Goal: Obtain resource: Obtain resource

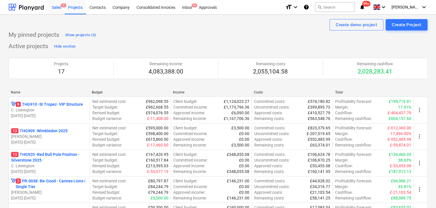
click at [60, 13] on div "Sales 5" at bounding box center [56, 7] width 16 height 15
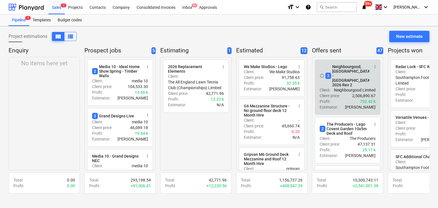
click at [375, 67] on span "more_vert" at bounding box center [375, 66] width 5 height 5
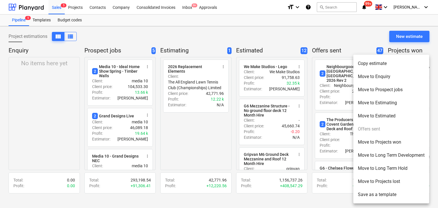
click at [369, 105] on li "Move to Estimating" at bounding box center [391, 102] width 76 height 13
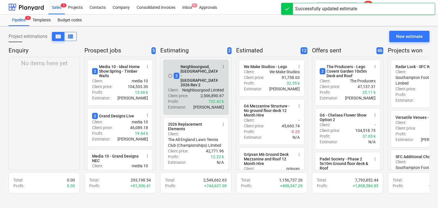
click at [194, 99] on div "Profit : 732.42 k" at bounding box center [196, 102] width 56 height 6
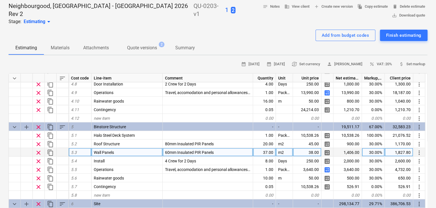
scroll to position [599, 0]
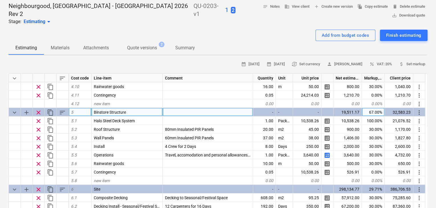
click at [52, 109] on span "content_copy" at bounding box center [50, 112] width 7 height 7
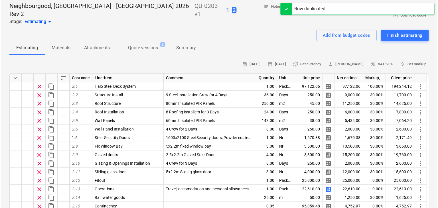
scroll to position [200, 0]
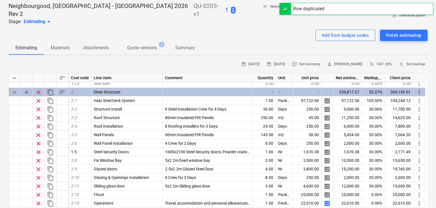
click at [63, 75] on span "sort" at bounding box center [62, 78] width 7 height 7
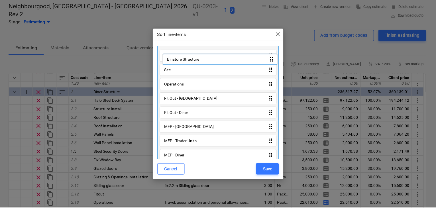
scroll to position [29, 0]
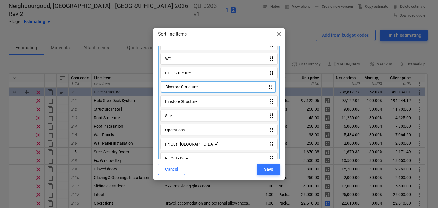
drag, startPoint x: 195, startPoint y: 148, endPoint x: 195, endPoint y: 84, distance: 64.5
click at [195, 84] on div "Market Hall drag_indicator Diner Structure drag_indicator WC drag_indicator BOH…" at bounding box center [219, 124] width 122 height 204
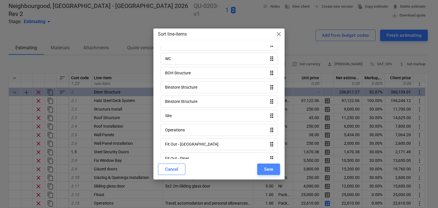
click at [262, 170] on button "Save" at bounding box center [268, 169] width 23 height 11
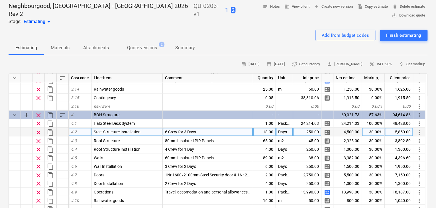
scroll to position [570, 0]
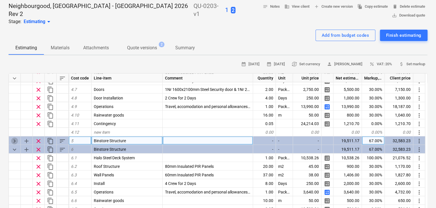
click at [13, 137] on span "keyboard_arrow_right" at bounding box center [14, 140] width 7 height 7
type textarea "x"
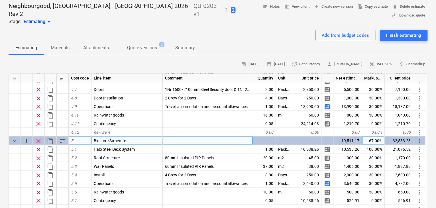
click at [114, 138] on span "Binstore Structure" at bounding box center [110, 140] width 32 height 5
type input "Festival Structure"
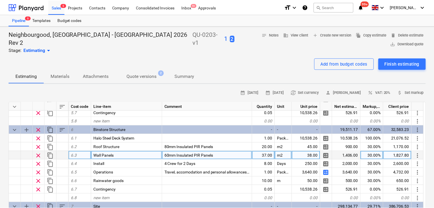
scroll to position [601, 0]
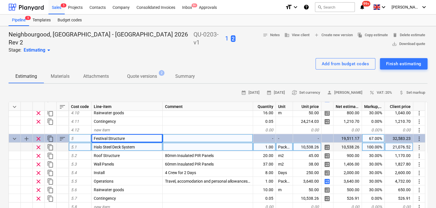
click at [121, 145] on span "Halo Steel Deck System" at bounding box center [114, 147] width 41 height 5
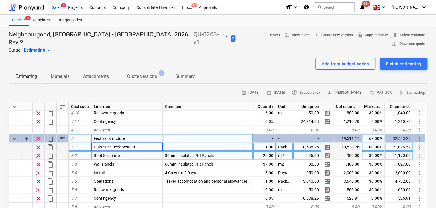
click at [126, 151] on div "Roof Structure" at bounding box center [127, 155] width 71 height 9
click at [131, 143] on div "Halo Steel Deck System" at bounding box center [127, 147] width 71 height 9
click at [117, 143] on input "Halo Steel Deck System" at bounding box center [127, 147] width 71 height 8
click at [122, 143] on input "Halo Steel Deck System" at bounding box center [127, 147] width 71 height 8
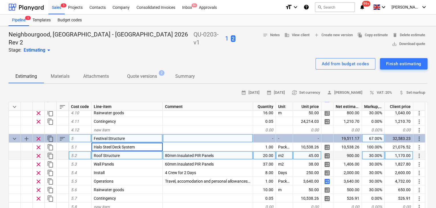
click at [123, 151] on div "Roof Structure" at bounding box center [127, 155] width 71 height 9
click at [127, 151] on input "Roof Structure" at bounding box center [127, 155] width 71 height 8
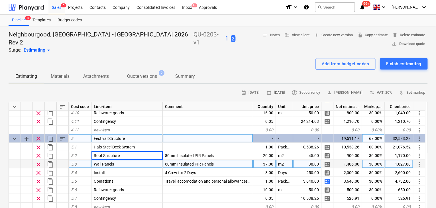
click at [128, 160] on div "Wall Panels" at bounding box center [127, 164] width 71 height 9
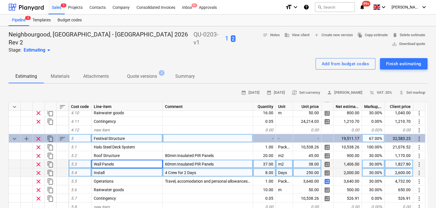
click at [127, 168] on div "Install" at bounding box center [127, 172] width 71 height 9
click at [127, 168] on input "Install" at bounding box center [127, 172] width 71 height 8
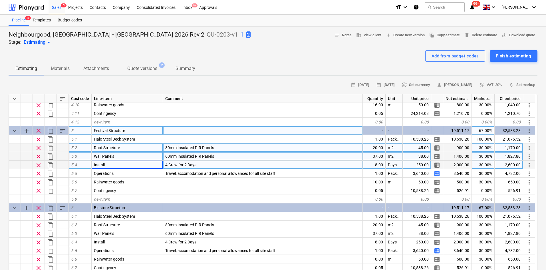
click at [143, 148] on div "Roof Structure" at bounding box center [127, 147] width 71 height 9
click at [192, 146] on span "80mm Insulated PIR Panels" at bounding box center [189, 147] width 49 height 5
click at [212, 147] on input "80mm Insulated PIR Panels" at bounding box center [262, 147] width 199 height 8
click at [54, 148] on span "content_copy" at bounding box center [50, 147] width 7 height 7
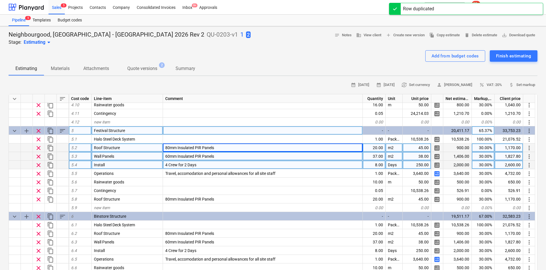
click at [60, 131] on span "sort" at bounding box center [62, 130] width 7 height 7
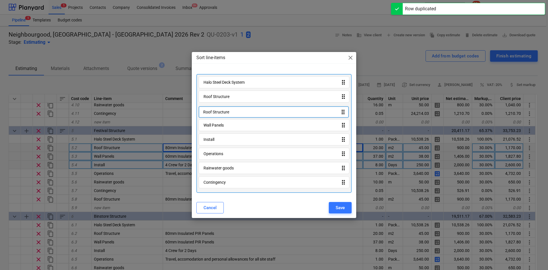
drag, startPoint x: 229, startPoint y: 176, endPoint x: 229, endPoint y: 110, distance: 66.5
click at [229, 110] on div "Halo Steel Deck System drag_indicator Roof Structure drag_indicator Wall Panels…" at bounding box center [273, 133] width 155 height 119
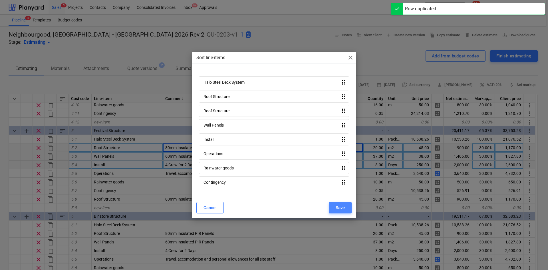
click at [338, 198] on div "Save" at bounding box center [339, 207] width 9 height 7
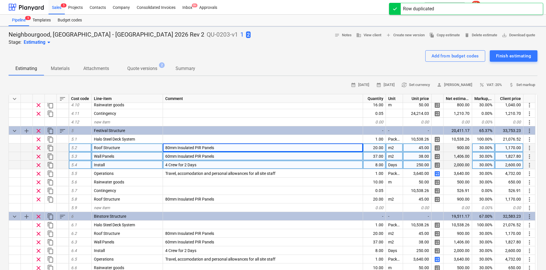
type textarea "x"
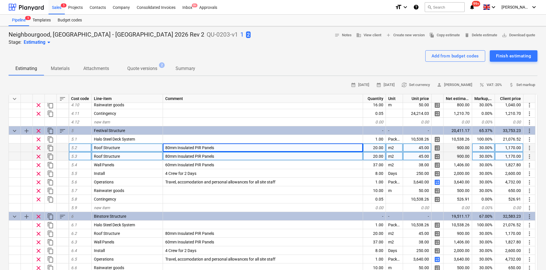
click at [209, 155] on span "80mm Insulated PIR Panels" at bounding box center [189, 156] width 49 height 5
type input "35mm Polycarb Roofing"
type textarea "x"
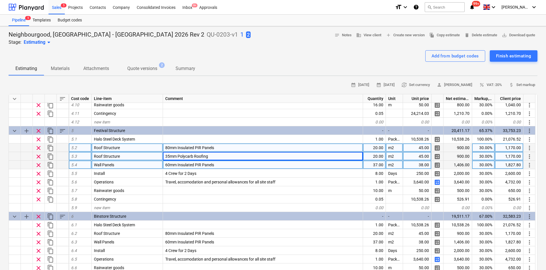
click at [229, 166] on div "60mm Insulated PIR Panels" at bounding box center [263, 164] width 200 height 9
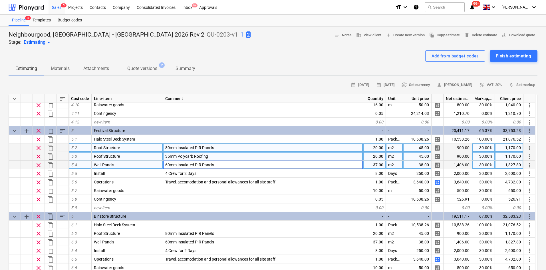
click at [229, 166] on input "60mm Insulated PIR Panels" at bounding box center [263, 164] width 200 height 8
click at [133, 166] on div "Wall Panels" at bounding box center [127, 164] width 71 height 9
click at [133, 166] on input "Wall Panels" at bounding box center [127, 164] width 71 height 8
click at [135, 163] on input "Wall Panels" at bounding box center [127, 164] width 71 height 8
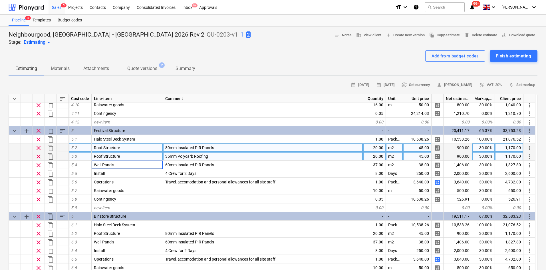
drag, startPoint x: 136, startPoint y: 164, endPoint x: 18, endPoint y: 149, distance: 118.7
click at [18, 149] on div "keyboard_arrow_down sort Cost code Line-item Comment Quantity Unit Unit price N…" at bounding box center [273, 202] width 529 height 216
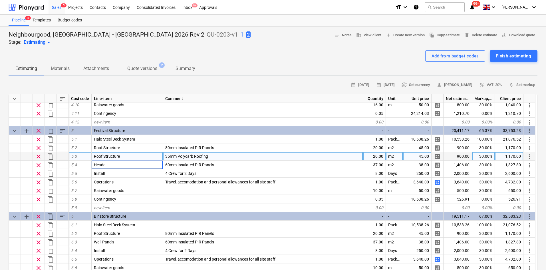
type input "Header"
type textarea "x"
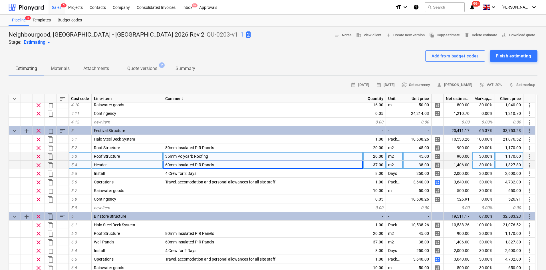
click at [167, 163] on span "60mm Insulated PIR Panels" at bounding box center [189, 164] width 49 height 5
click at [166, 164] on input "60mm Insulated PIR Panels" at bounding box center [263, 164] width 200 height 8
type input "1000x60mm Insulated PIR Panels"
type textarea "x"
type input "LinM"
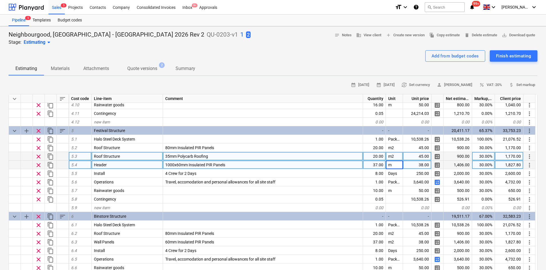
type textarea "x"
click at [248, 56] on div "Add from budget codes Finish estimating" at bounding box center [273, 55] width 529 height 11
click at [375, 167] on div "37.00" at bounding box center [374, 164] width 23 height 9
type input "122"
type textarea "x"
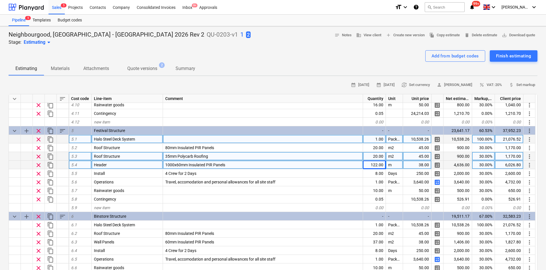
click at [418, 136] on div "10,538.26" at bounding box center [417, 139] width 29 height 9
click at [409, 138] on input "£124,720.36" at bounding box center [417, 139] width 28 height 8
type input "124,720.36"
type textarea "x"
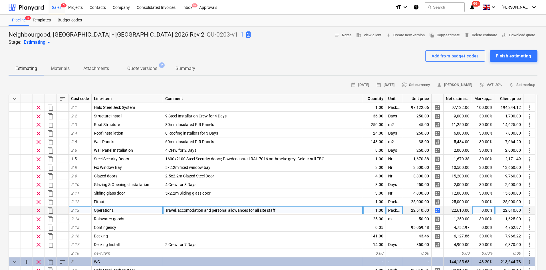
scroll to position [228, 0]
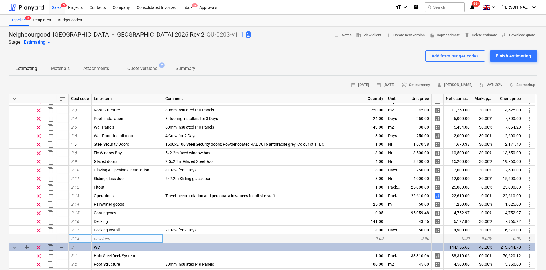
click at [119, 198] on div "new item" at bounding box center [127, 238] width 71 height 9
type input "D"
type input "M"
type input "BOH Partition"
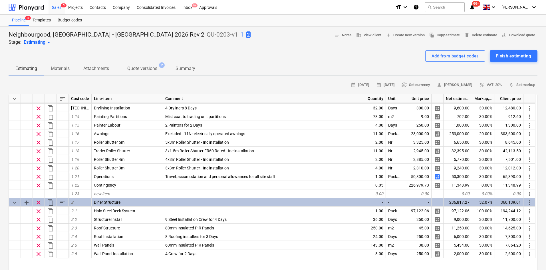
scroll to position [0, 0]
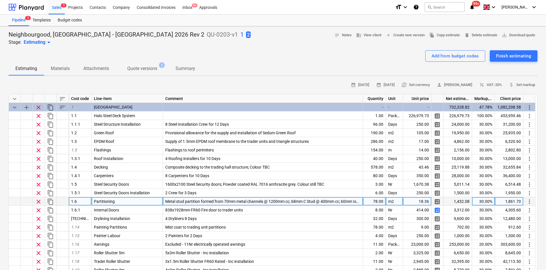
click at [144, 198] on div "Partitioning" at bounding box center [127, 201] width 71 height 9
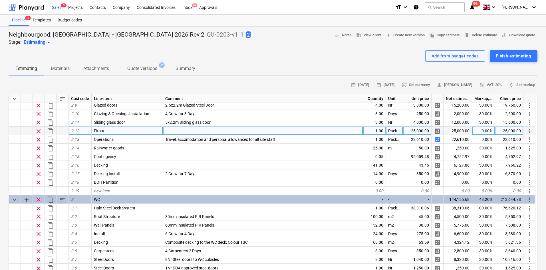
scroll to position [285, 0]
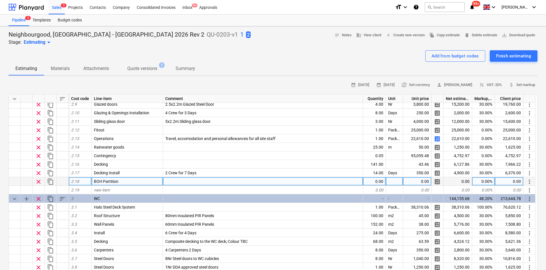
click at [181, 183] on div at bounding box center [263, 181] width 200 height 9
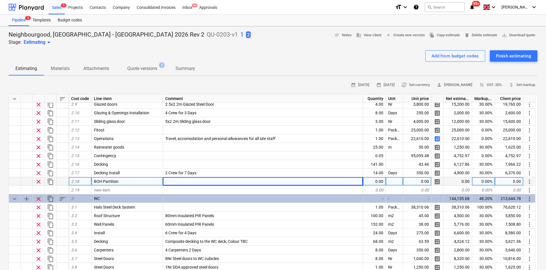
click at [144, 182] on div "BOH Partition" at bounding box center [127, 181] width 71 height 9
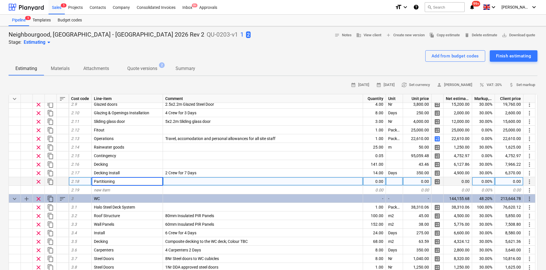
type textarea "x"
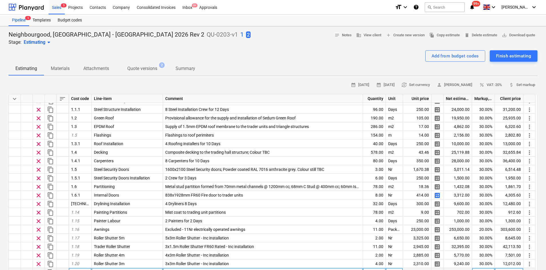
scroll to position [0, 0]
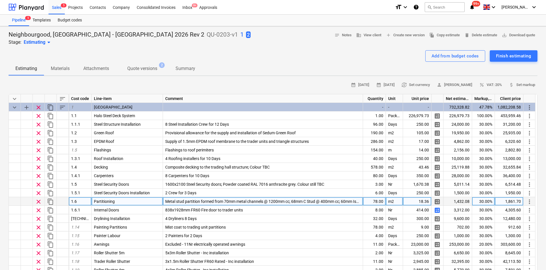
click at [221, 198] on span "Metal stud partition formed from 70mm metal channels @ 1200mm cc; 68mm C Stud @…" at bounding box center [326, 201] width 323 height 5
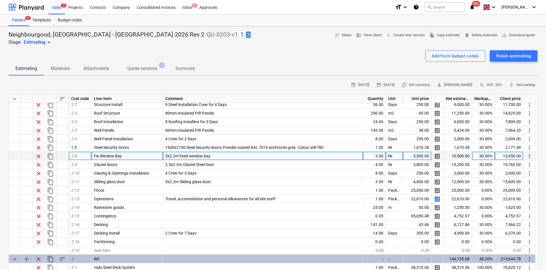
scroll to position [285, 0]
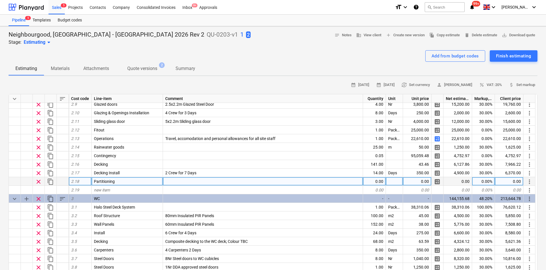
click at [178, 183] on div at bounding box center [263, 181] width 200 height 9
type input "Metal stud partition formed from 70mm metal channels @ 1200mm cc; 68mm C Stud @…"
type textarea "x"
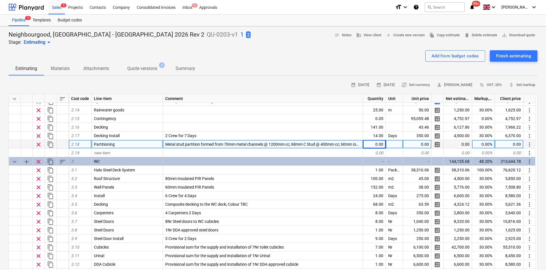
scroll to position [342, 0]
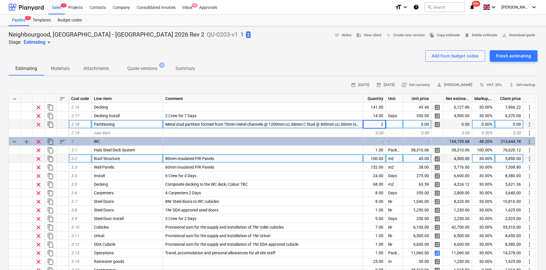
type input "20"
type textarea "x"
type input "m2"
type textarea "x"
type input "46.25"
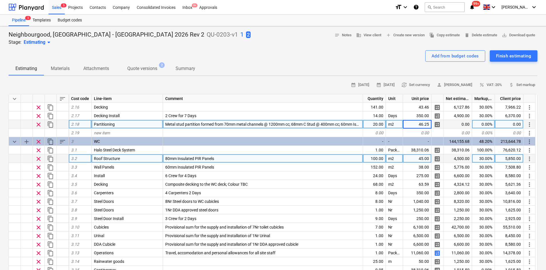
type textarea "x"
type input "30"
type textarea "x"
type input "30"
type textarea "x"
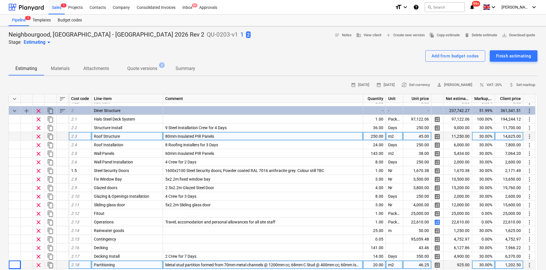
scroll to position [217, 0]
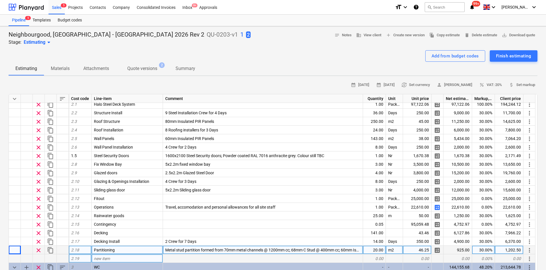
click at [99, 198] on span "new item" at bounding box center [102, 258] width 16 height 5
type input "F"
type input "Internal Doors"
type textarea "x"
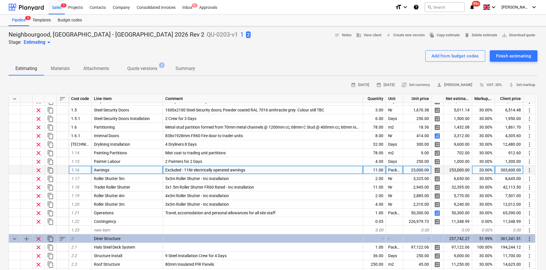
scroll to position [17, 0]
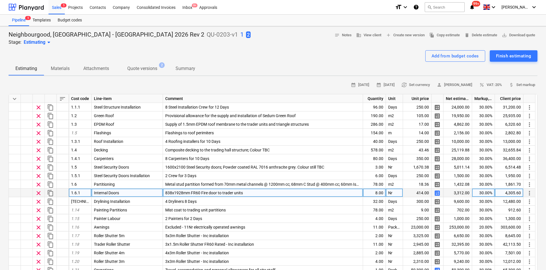
click at [187, 194] on span "838x1928mm FR60 Fire door to trader units" at bounding box center [204, 192] width 78 height 5
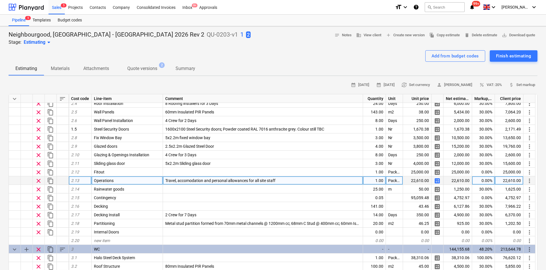
scroll to position [302, 0]
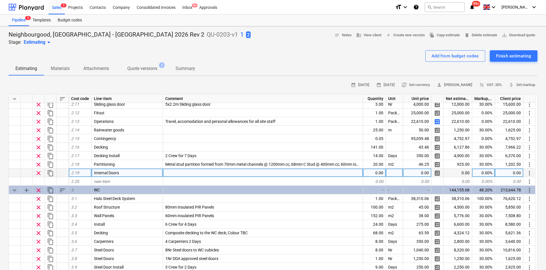
click at [177, 171] on div at bounding box center [263, 172] width 200 height 9
drag, startPoint x: 248, startPoint y: 173, endPoint x: 222, endPoint y: 176, distance: 25.6
click at [222, 176] on input "838x1928mm FR60 Fire door to trader units" at bounding box center [263, 172] width 200 height 8
type input "838x1928mm FR60 Fire door to BOH area"
type textarea "x"
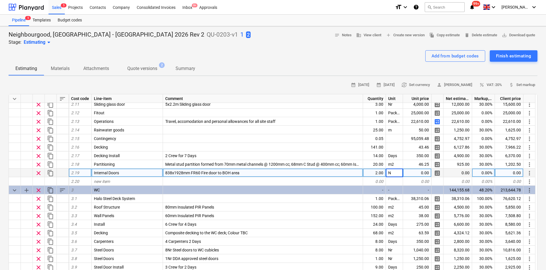
type input "Nr"
type textarea "x"
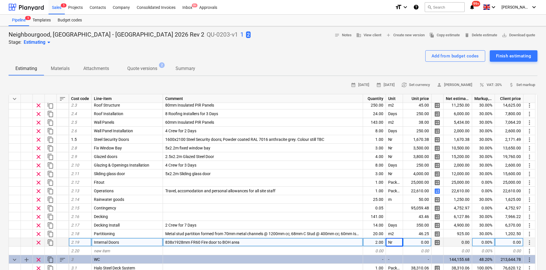
scroll to position [245, 0]
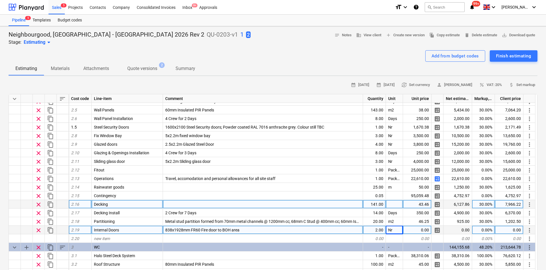
click at [398, 198] on div at bounding box center [394, 204] width 17 height 9
type input "m2"
type textarea "x"
type input "Package"
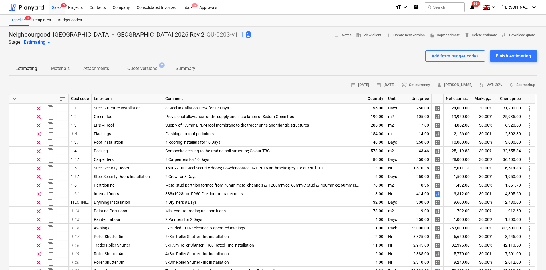
scroll to position [29, 0]
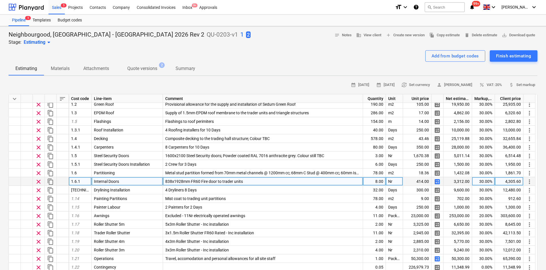
click at [438, 182] on span "calculate" at bounding box center [437, 181] width 7 height 7
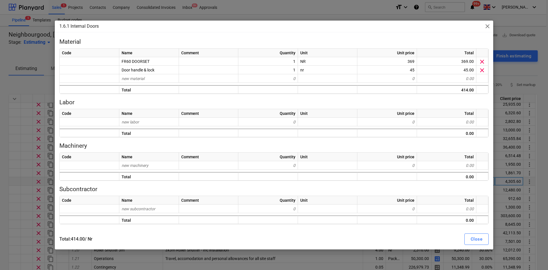
click at [314, 9] on div "1.6.1 Internal Doors close Material Code Name Comment Quantity Unit Unit price …" at bounding box center [274, 135] width 548 height 270
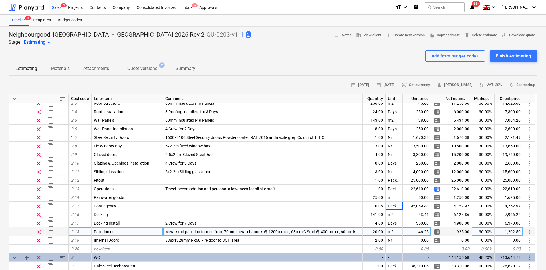
scroll to position [285, 0]
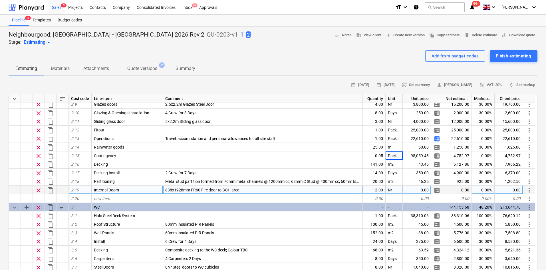
click at [435, 191] on span "calculate" at bounding box center [436, 190] width 7 height 7
type textarea "x"
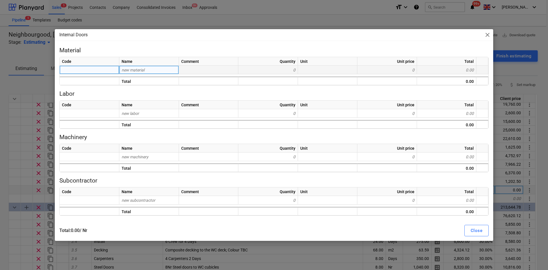
click at [170, 72] on div "new material" at bounding box center [149, 70] width 60 height 9
type input "Door"
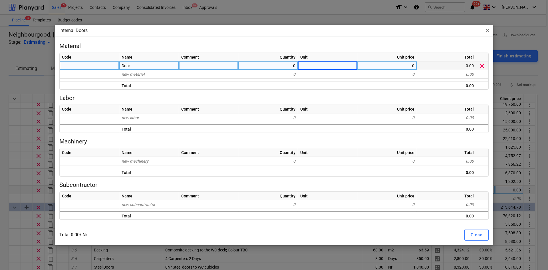
type textarea "x"
type input "369"
type textarea "x"
type input "Ironmon"
type input "e"
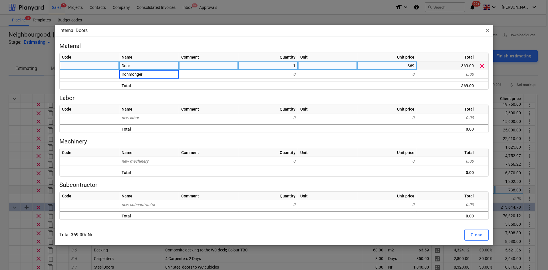
type input "Ironmongery"
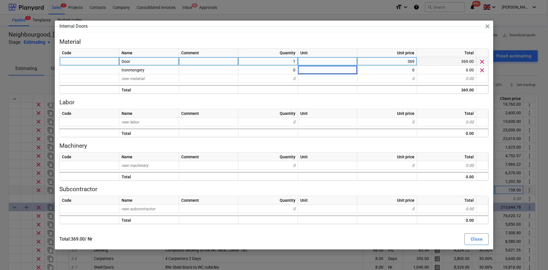
type textarea "x"
type input "45"
click at [438, 198] on div "Close" at bounding box center [476, 238] width 12 height 7
type textarea "x"
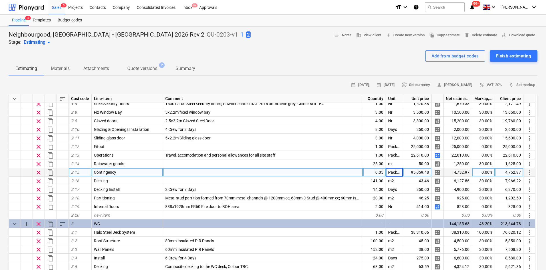
scroll to position [285, 0]
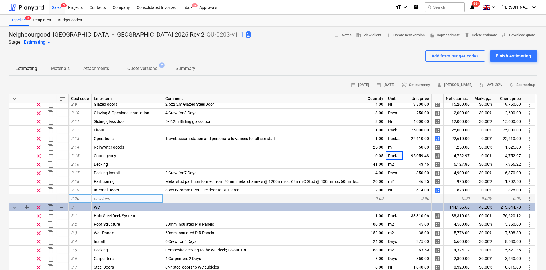
click at [126, 196] on div "new item" at bounding box center [127, 198] width 71 height 9
type input "Partition Install"
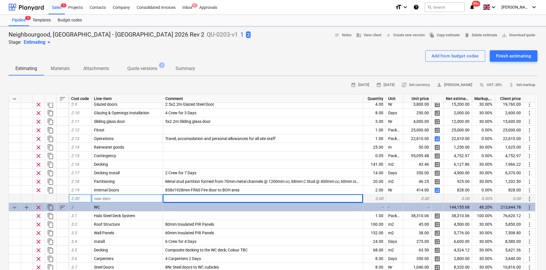
click at [126, 196] on div "new item" at bounding box center [127, 198] width 71 height 9
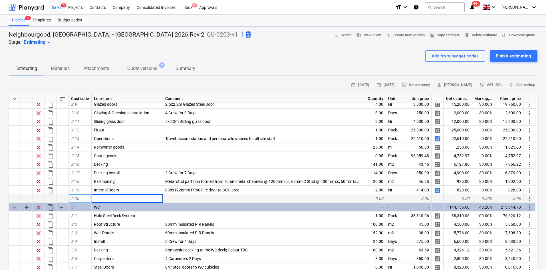
type textarea "x"
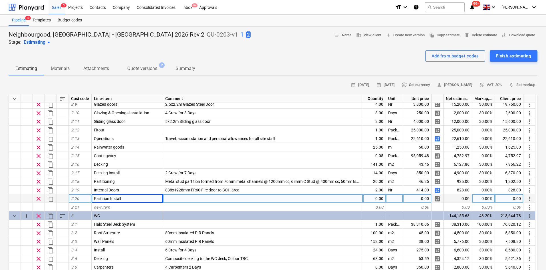
click at [184, 198] on div at bounding box center [263, 198] width 200 height 9
type input "4 Dryliners for 3 Days"
type textarea "x"
type input "12"
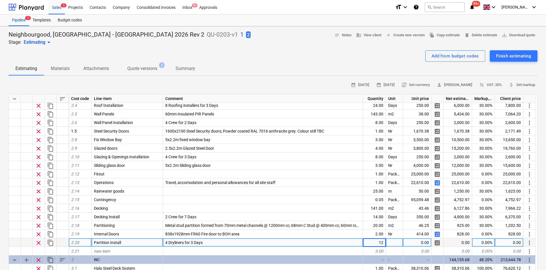
scroll to position [257, 0]
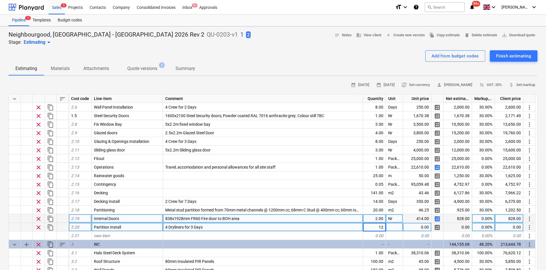
type textarea "x"
type input "Days"
type textarea "x"
type input "350"
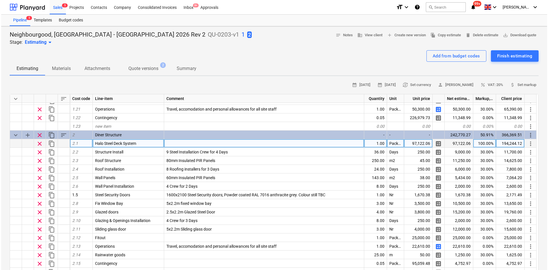
scroll to position [171, 0]
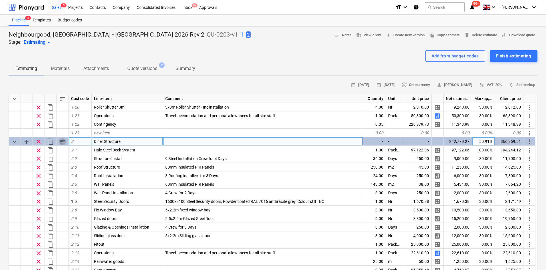
click at [63, 141] on span "sort" at bounding box center [62, 141] width 7 height 7
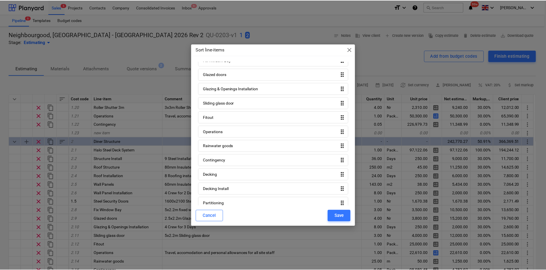
scroll to position [143, 0]
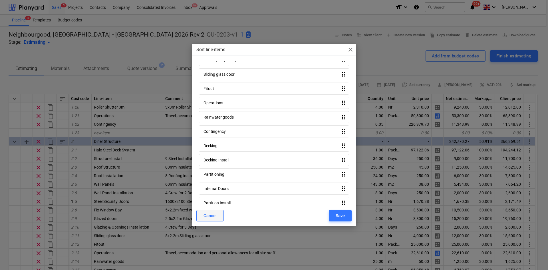
click at [211, 198] on div "Cancel" at bounding box center [209, 215] width 13 height 7
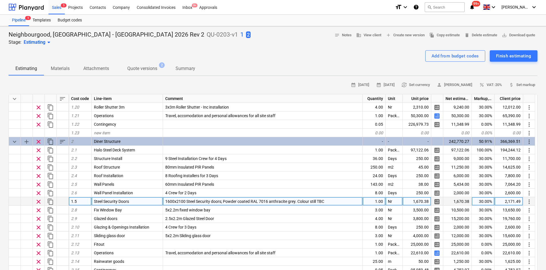
scroll to position [200, 0]
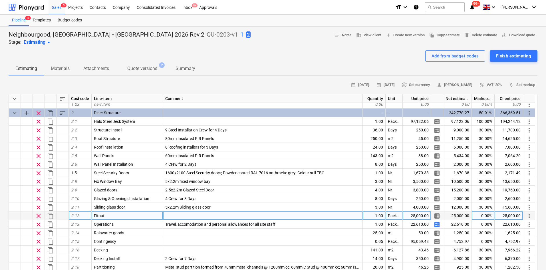
click at [39, 198] on span "clear" at bounding box center [38, 215] width 7 height 7
type textarea "x"
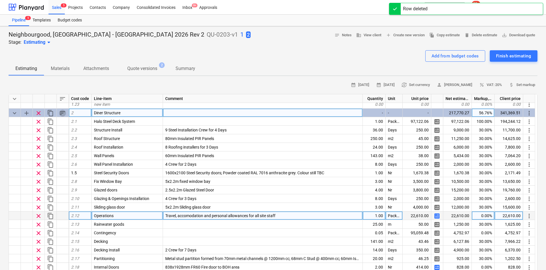
click at [64, 113] on span "sort" at bounding box center [62, 113] width 7 height 7
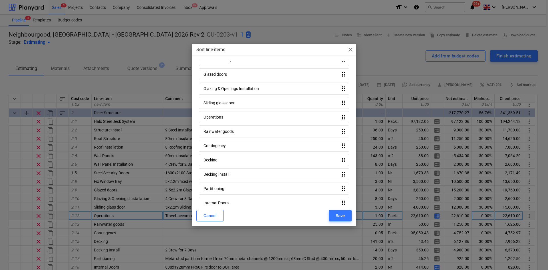
scroll to position [136, 0]
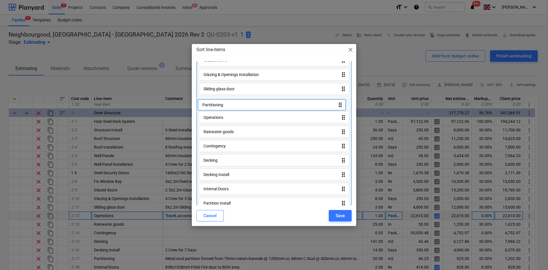
drag, startPoint x: 230, startPoint y: 170, endPoint x: 229, endPoint y: 103, distance: 67.0
click at [229, 103] on div "Halo Steel Deck System drag_indicator Structure Install drag_indicator Roof Str…" at bounding box center [273, 76] width 155 height 276
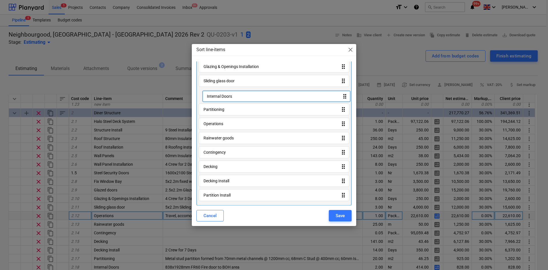
scroll to position [132, 0]
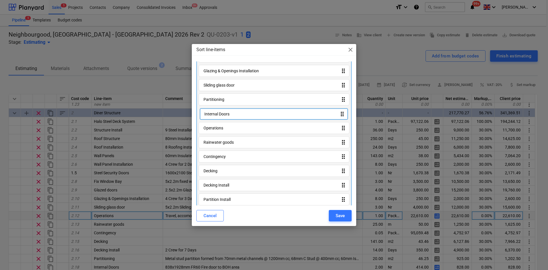
drag, startPoint x: 225, startPoint y: 184, endPoint x: 225, endPoint y: 114, distance: 70.2
click at [225, 114] on div "Halo Steel Deck System drag_indicator Structure Install drag_indicator Roof Str…" at bounding box center [273, 72] width 155 height 276
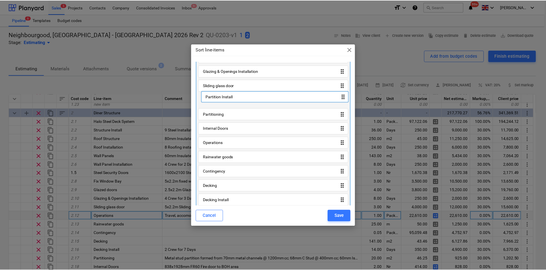
scroll to position [130, 0]
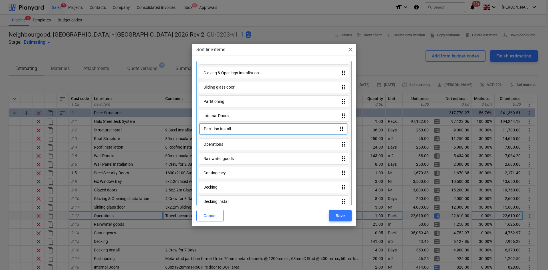
drag, startPoint x: 230, startPoint y: 194, endPoint x: 228, endPoint y: 125, distance: 69.6
click at [228, 125] on div "Halo Steel Deck System drag_indicator Structure Install drag_indicator Roof Str…" at bounding box center [273, 74] width 155 height 276
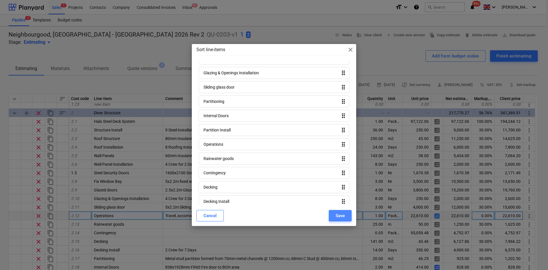
click at [332, 198] on button "Save" at bounding box center [340, 215] width 23 height 11
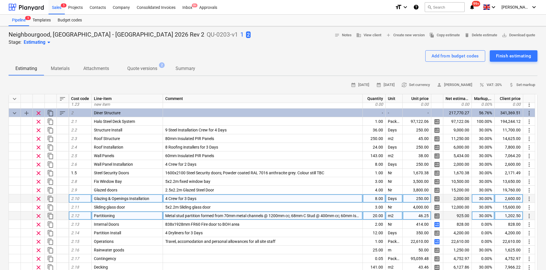
scroll to position [228, 0]
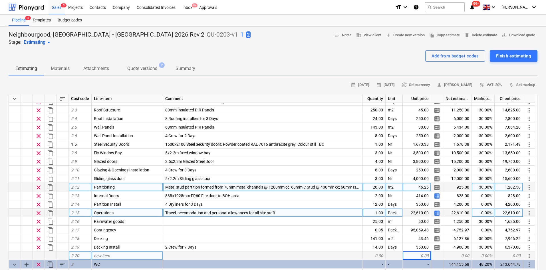
click at [436, 198] on span "calculate" at bounding box center [436, 212] width 7 height 7
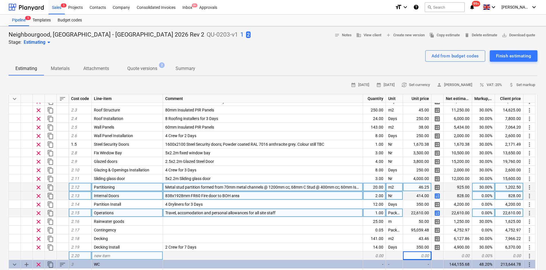
click at [438, 194] on div "0.00%" at bounding box center [483, 195] width 23 height 9
type input "30"
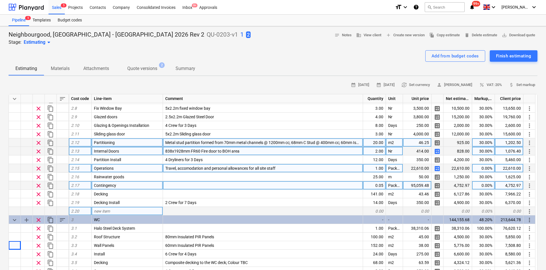
scroll to position [289, 0]
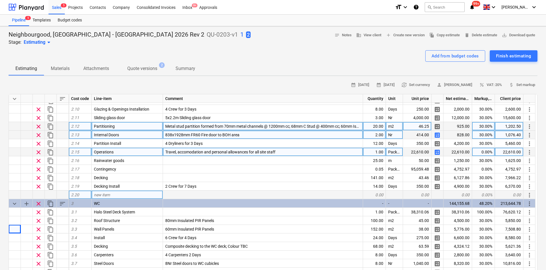
click at [145, 196] on div "new item" at bounding box center [127, 194] width 71 height 9
type input "R"
type input "External Deck Roofing"
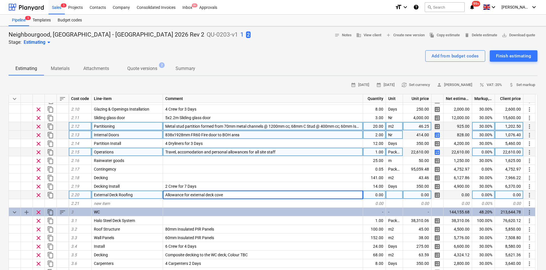
type input "Allowance for external deck cover"
click at [145, 196] on div "External Deck Roofing" at bounding box center [127, 194] width 71 height 9
type input "External Deck Cover"
type input "Package"
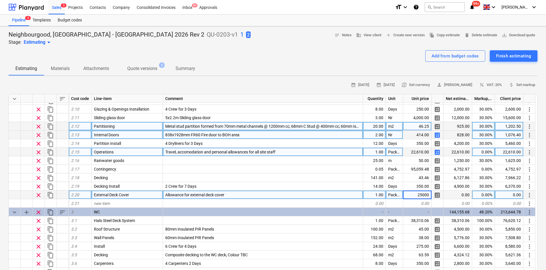
type input "250000"
type input "25000"
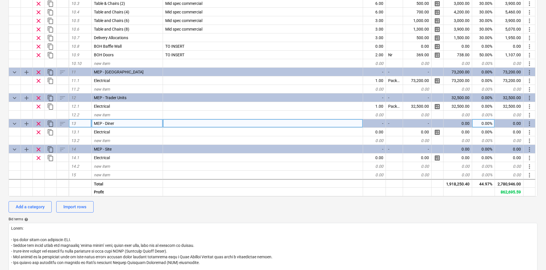
scroll to position [114, 0]
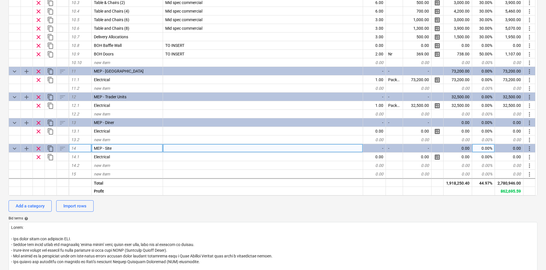
click at [52, 149] on span "content_copy" at bounding box center [50, 148] width 7 height 7
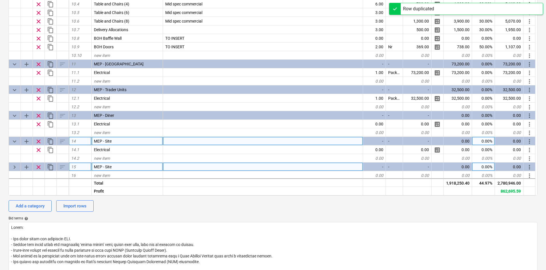
scroll to position [1053, 0]
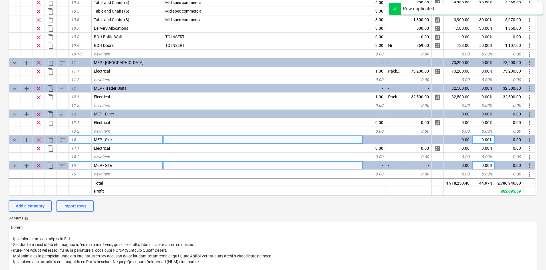
click at [125, 161] on div "MEP - Site" at bounding box center [127, 165] width 71 height 9
click at [124, 163] on input "MEP - Site" at bounding box center [127, 165] width 71 height 8
type input "MEP - BOH"
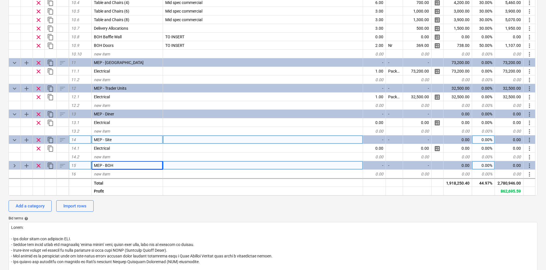
click at [124, 163] on div "MEP - BOH" at bounding box center [127, 165] width 71 height 9
type input "MEP - BOH Office"
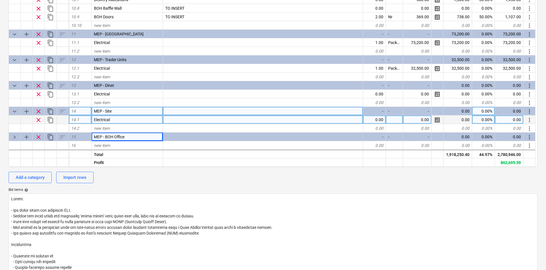
click at [110, 119] on div "Electrical" at bounding box center [127, 119] width 71 height 9
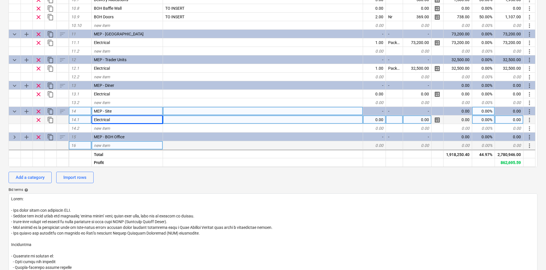
click at [108, 143] on span "new item" at bounding box center [102, 145] width 16 height 5
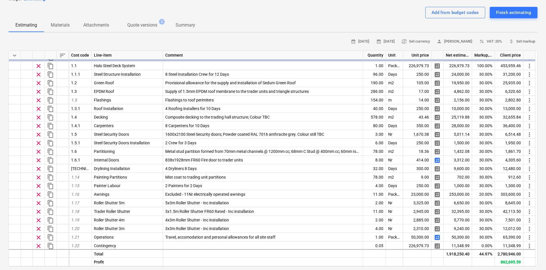
scroll to position [0, 0]
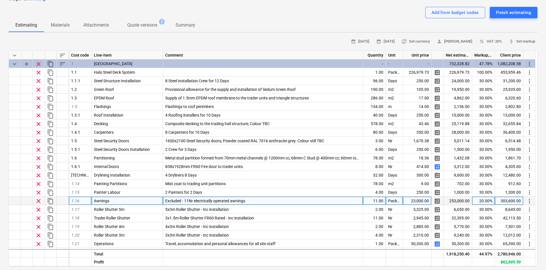
click at [117, 198] on div "Awnings" at bounding box center [127, 200] width 71 height 9
type input "Polycarb Roofing"
type input "Polycarb roofing in lieu of louvres"
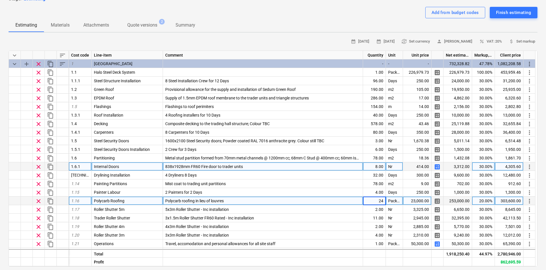
type input "240"
type input "m2"
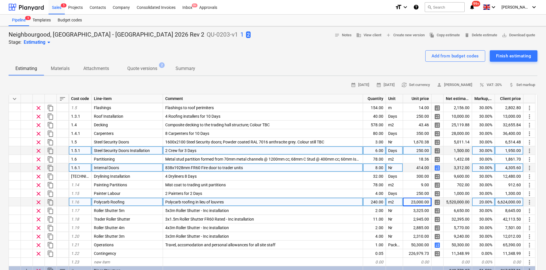
scroll to position [57, 0]
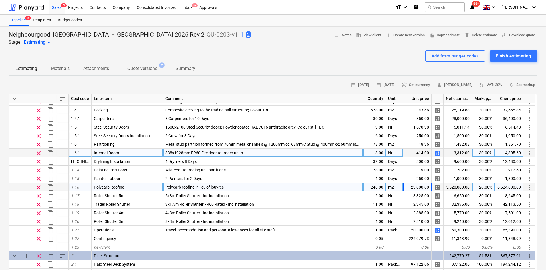
click at [410, 189] on div "23,000.00" at bounding box center [417, 187] width 29 height 9
type input "86.77"
type input "30"
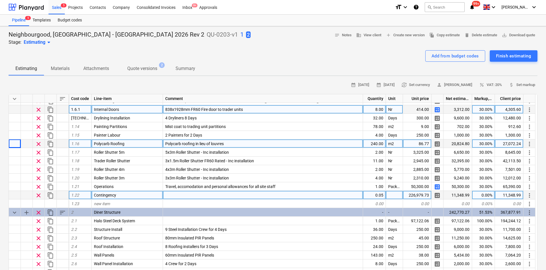
scroll to position [86, 0]
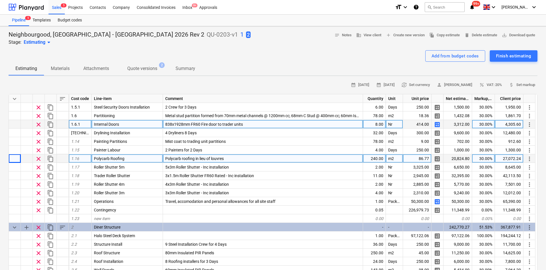
click at [406, 161] on div "86.77" at bounding box center [417, 158] width 29 height 9
click at [418, 157] on input "£60.32" at bounding box center [417, 158] width 28 height 8
type input "60.32"
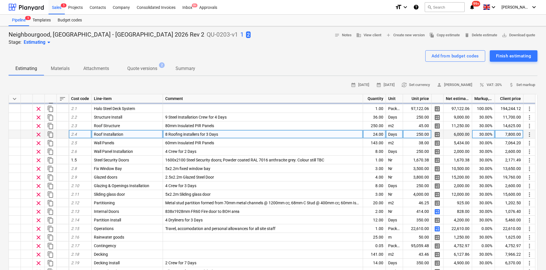
scroll to position [228, 0]
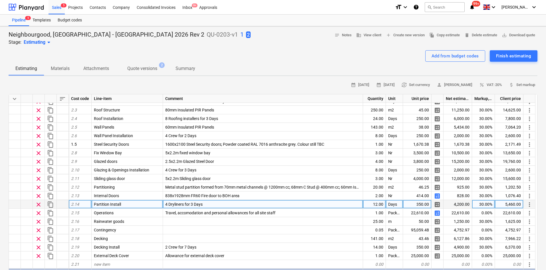
click at [193, 198] on span "4 Dryliners for 3 Days" at bounding box center [183, 204] width 37 height 5
click at [193, 198] on input "4 Dryliners for 3 Days" at bounding box center [263, 204] width 200 height 8
type input "4 Dryliners for 4 Days"
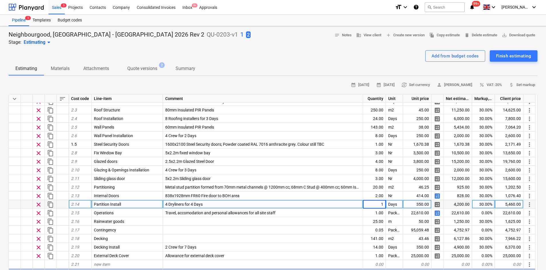
type input "16"
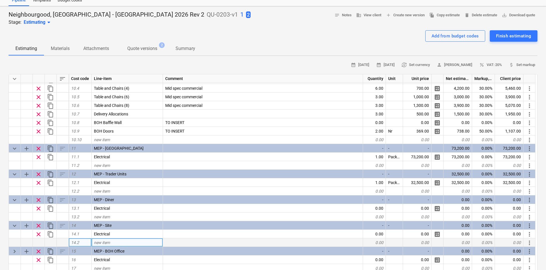
scroll to position [57, 0]
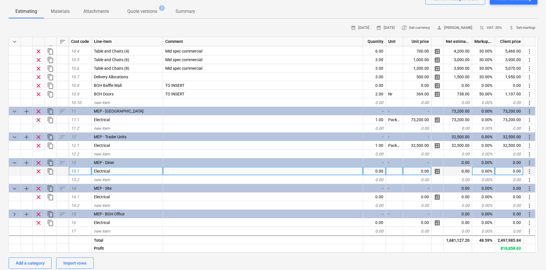
click at [419, 168] on div "0.00" at bounding box center [417, 171] width 29 height 9
click at [419, 167] on input "£60.32" at bounding box center [417, 171] width 28 height 8
type input "60.32"
click at [376, 170] on div "0.00" at bounding box center [374, 171] width 23 height 9
click at [396, 167] on div "pcs" at bounding box center [394, 171] width 17 height 9
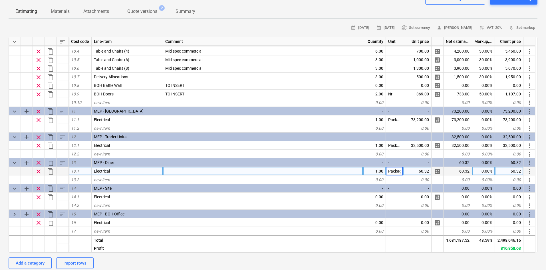
type input "Package"
type input "41000"
type input "Package"
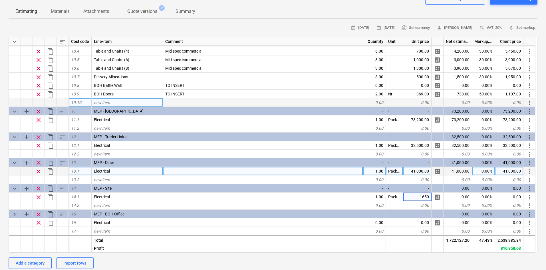
type input "16500"
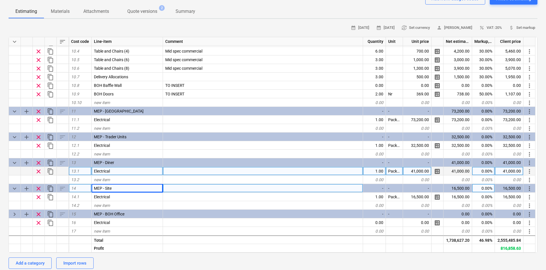
drag, startPoint x: 119, startPoint y: 181, endPoint x: 120, endPoint y: 185, distance: 4.7
click at [120, 182] on div "keyboard_arrow_down sort Cost code Line-item Comment Quantity Unit Unit price N…" at bounding box center [273, 145] width 529 height 216
click at [120, 185] on div "MEP - Site" at bounding box center [127, 188] width 71 height 9
click at [123, 187] on input "MEP - Site" at bounding box center [127, 188] width 71 height 8
drag, startPoint x: 123, startPoint y: 187, endPoint x: 108, endPoint y: 189, distance: 14.7
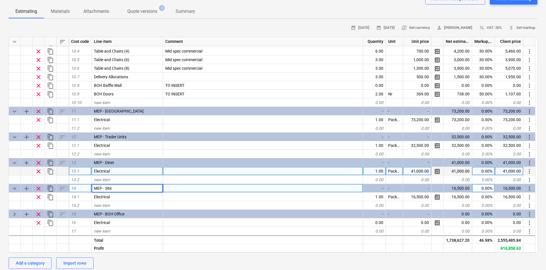
click at [108, 189] on input "MEP - Site" at bounding box center [127, 188] width 71 height 8
type input "MEP - WC structure"
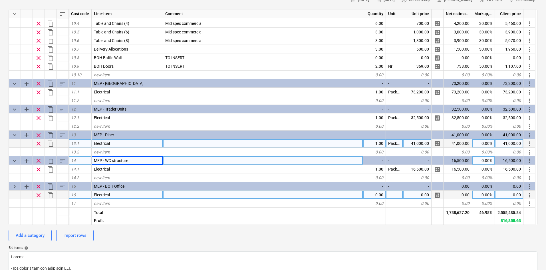
scroll to position [86, 0]
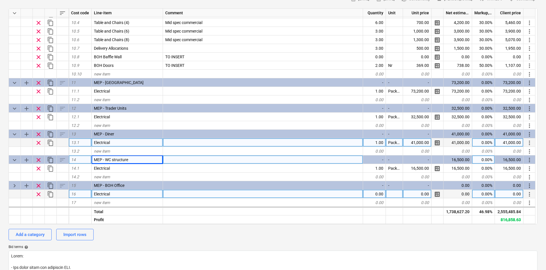
click at [374, 191] on div "0.00" at bounding box center [374, 193] width 23 height 9
type input "1"
type input "Package"
type input "11000"
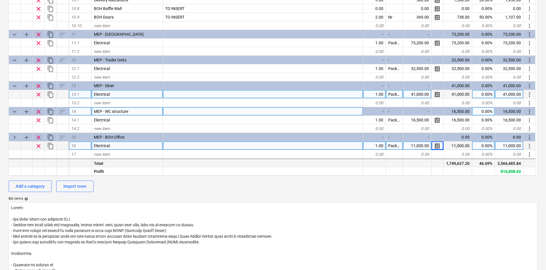
scroll to position [143, 0]
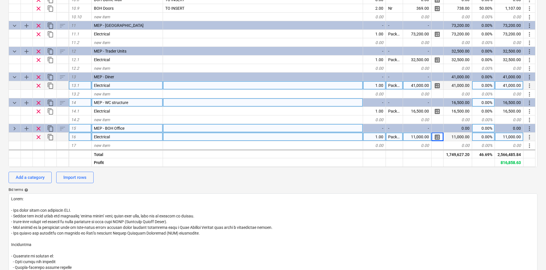
click at [51, 127] on span "content_copy" at bounding box center [50, 128] width 7 height 7
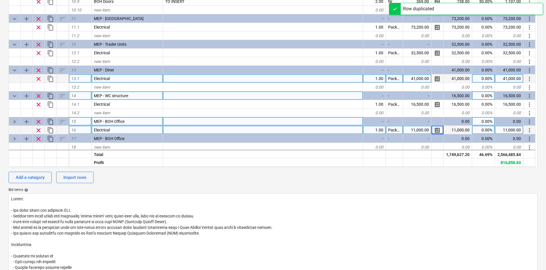
scroll to position [1070, 0]
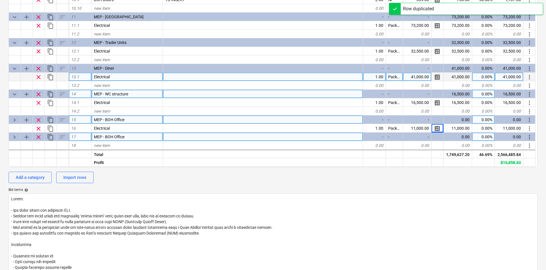
click at [135, 132] on div "MEP - BOH Office" at bounding box center [127, 136] width 71 height 9
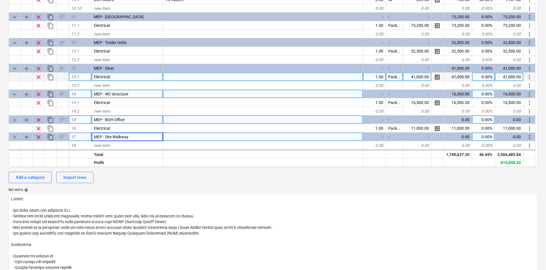
type input "MEP - Site Walkways"
type input "Electrical"
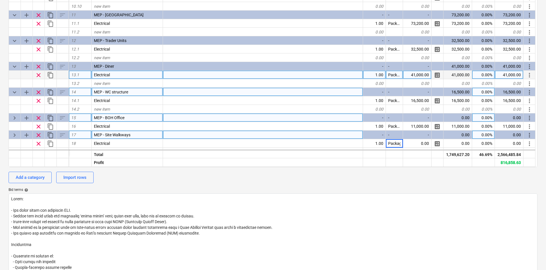
type input "Package"
type input "12000"
type input "10000"
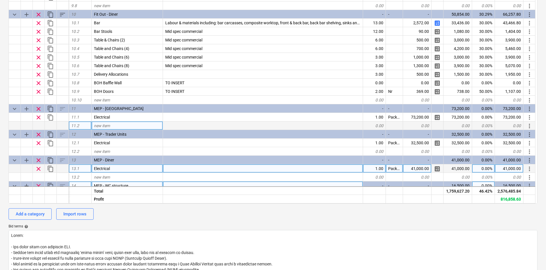
scroll to position [114, 0]
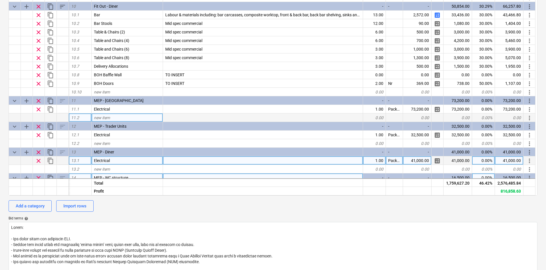
click at [119, 119] on div "new item" at bounding box center [127, 117] width 71 height 9
type input "Plumbing"
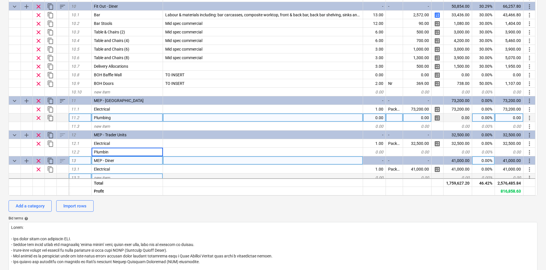
type input "Plumbing"
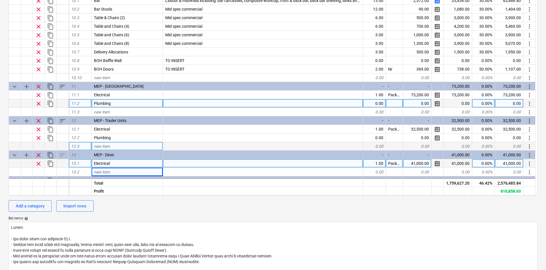
scroll to position [1036, 0]
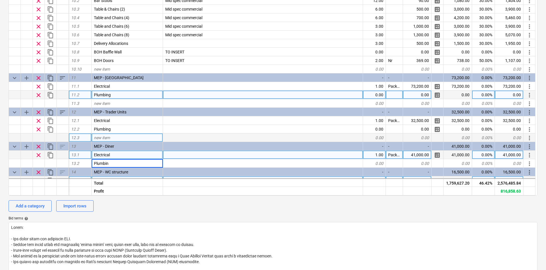
type input "Plumbing"
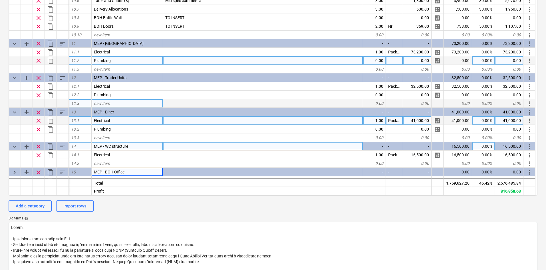
scroll to position [1088, 0]
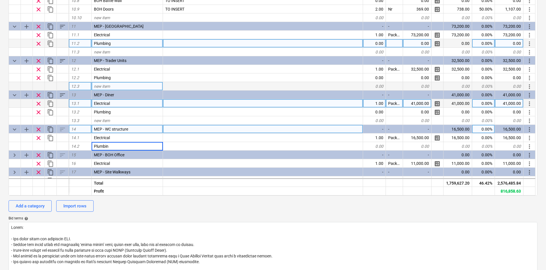
type input "Plumbing"
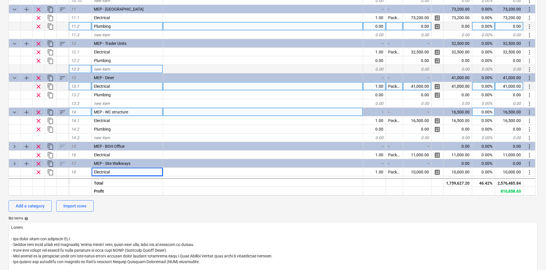
scroll to position [1113, 0]
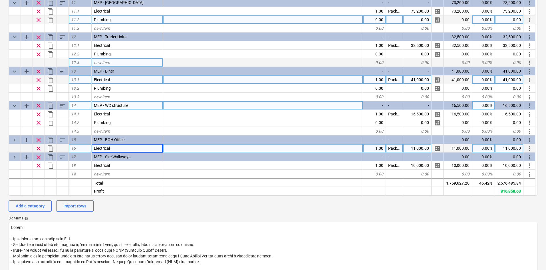
click at [105, 146] on span "Electrical" at bounding box center [102, 148] width 16 height 5
click at [120, 144] on input "Electrical" at bounding box center [127, 148] width 71 height 8
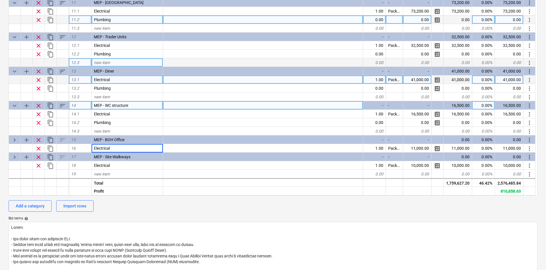
click at [0, 124] on div "Neighbourgood, [GEOGRAPHIC_DATA] - Waverly 2026 Rev 2 QU-0203-v1 1 2 Stage: Est…" at bounding box center [273, 183] width 546 height 543
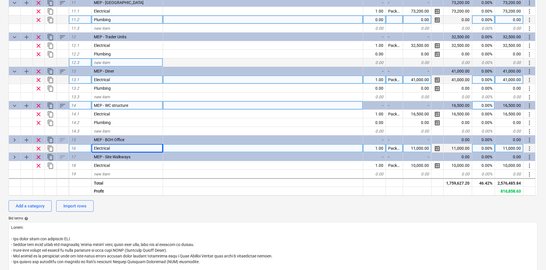
click at [118, 146] on div "Electrical" at bounding box center [127, 148] width 71 height 9
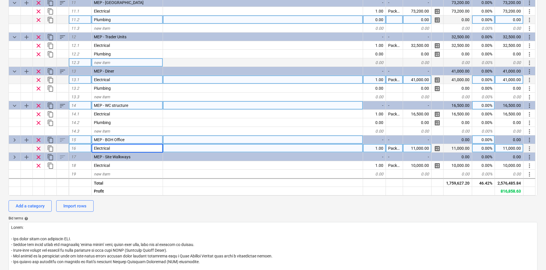
click at [25, 138] on span "add" at bounding box center [26, 139] width 7 height 7
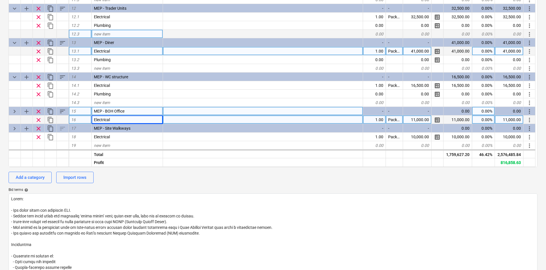
click at [87, 116] on div "16" at bounding box center [80, 119] width 23 height 9
click at [66, 119] on div at bounding box center [63, 119] width 12 height 9
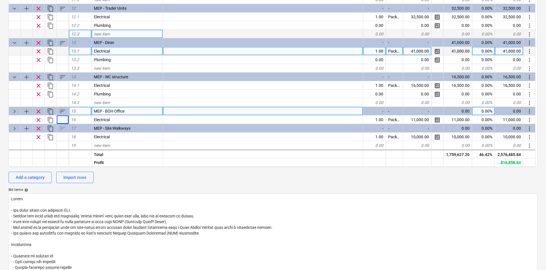
click at [16, 111] on span "keyboard_arrow_right" at bounding box center [14, 111] width 7 height 7
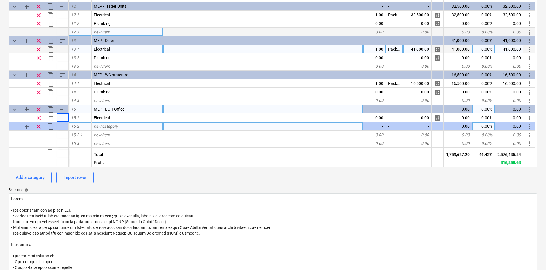
click at [37, 126] on span "clear" at bounding box center [38, 126] width 7 height 7
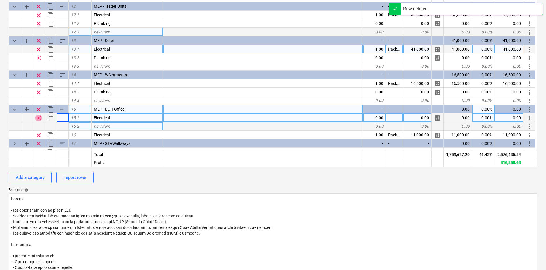
click at [38, 116] on span "clear" at bounding box center [38, 117] width 7 height 7
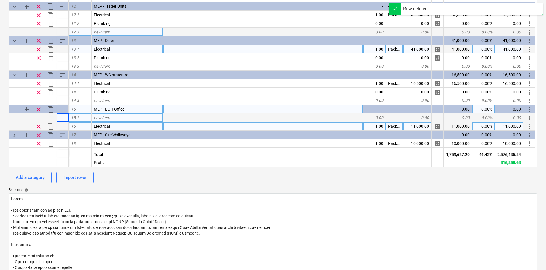
click at [48, 111] on span "content_copy" at bounding box center [50, 109] width 7 height 7
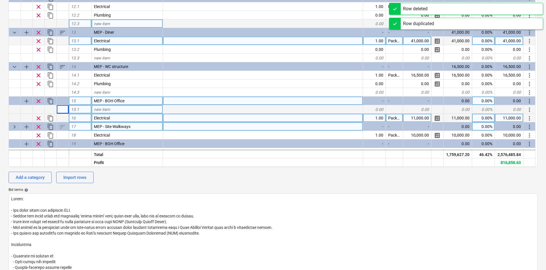
scroll to position [1130, 0]
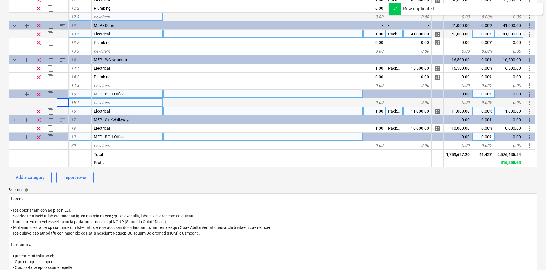
click at [38, 135] on span "clear" at bounding box center [38, 136] width 7 height 7
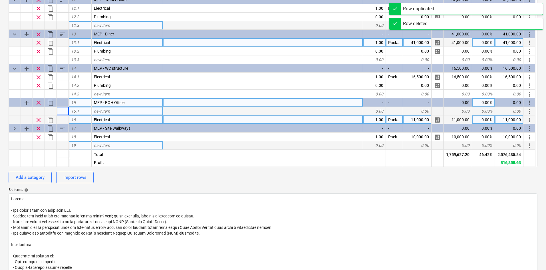
scroll to position [1122, 0]
click at [64, 108] on div at bounding box center [63, 111] width 12 height 9
click at [108, 109] on span "new item" at bounding box center [102, 111] width 16 height 5
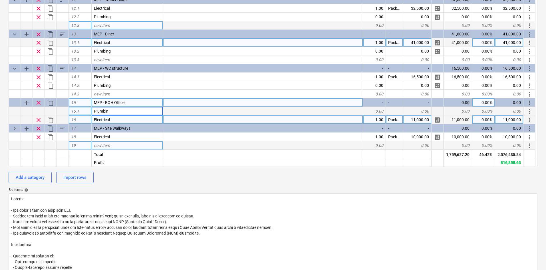
type input "Plumbing"
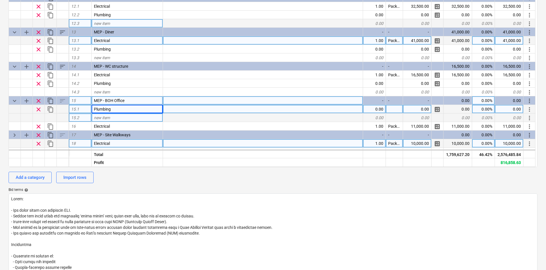
click at [63, 102] on div "sort" at bounding box center [63, 100] width 12 height 9
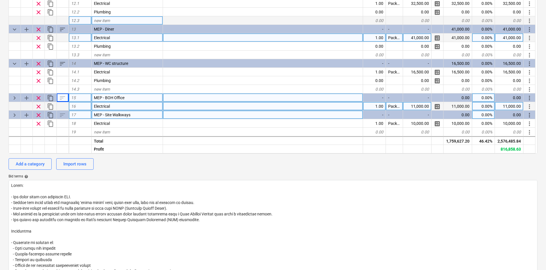
scroll to position [171, 0]
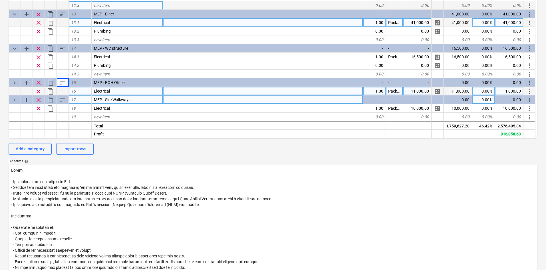
click at [15, 80] on span "keyboard_arrow_right" at bounding box center [14, 82] width 7 height 7
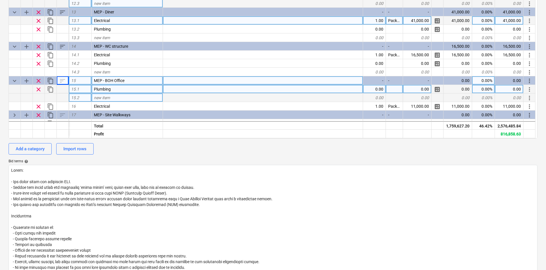
click at [61, 80] on div "sort" at bounding box center [63, 80] width 12 height 9
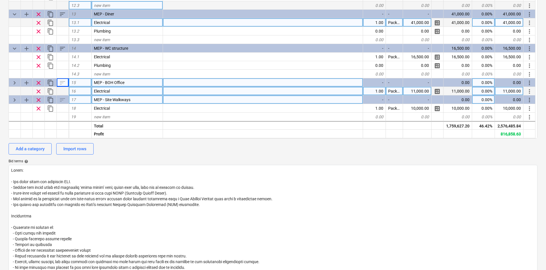
click at [62, 82] on div "sort" at bounding box center [63, 82] width 12 height 9
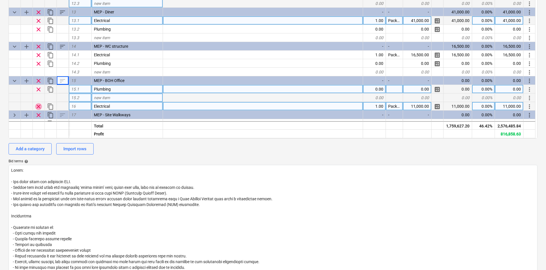
click at [39, 106] on span "clear" at bounding box center [38, 106] width 7 height 7
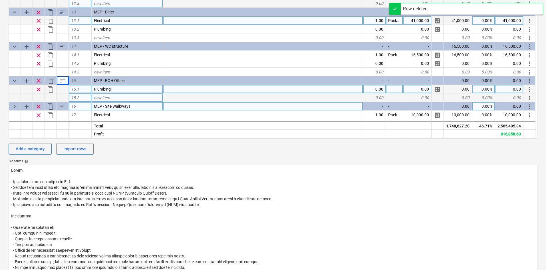
click at [86, 96] on div "15.2" at bounding box center [80, 97] width 23 height 9
click at [100, 97] on span "new item" at bounding box center [102, 97] width 16 height 5
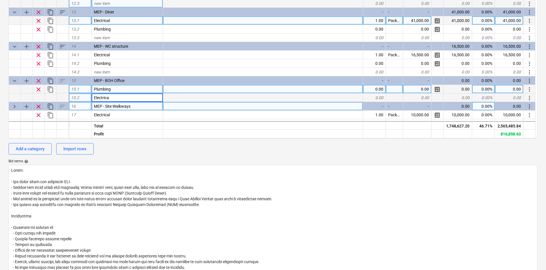
type input "Electrical"
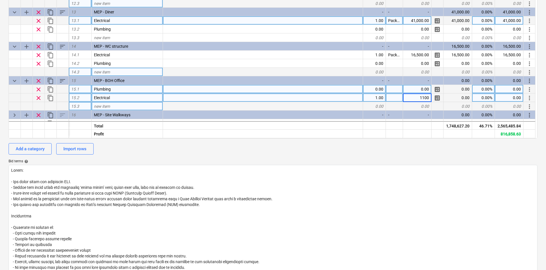
type input "11000"
type input "Package"
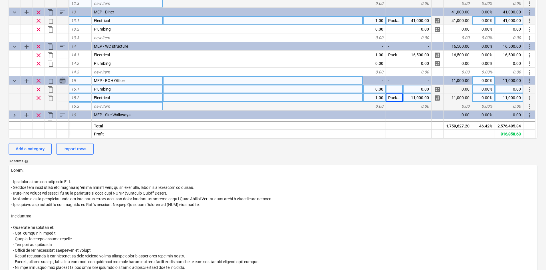
click at [61, 82] on span "sort" at bounding box center [62, 80] width 7 height 7
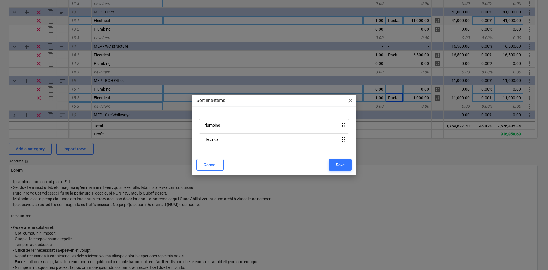
drag, startPoint x: 209, startPoint y: 143, endPoint x: 213, endPoint y: 121, distance: 21.9
click at [213, 121] on div "Plumbing drag_indicator Electrical drag_indicator" at bounding box center [273, 133] width 155 height 33
click at [339, 162] on div "Save" at bounding box center [339, 164] width 9 height 7
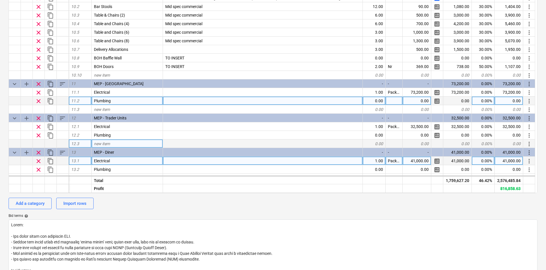
scroll to position [64, 0]
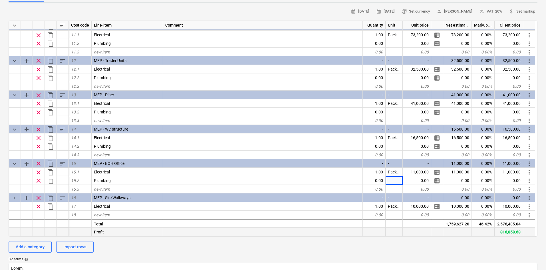
scroll to position [86, 0]
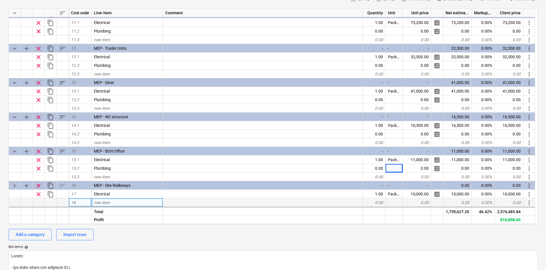
click at [113, 203] on div "new item" at bounding box center [127, 202] width 71 height 9
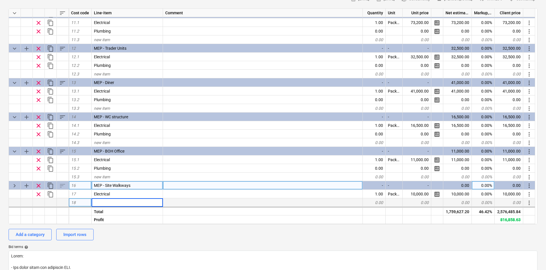
click at [112, 187] on span "MEP - Site Walkways" at bounding box center [112, 185] width 37 height 5
click at [114, 202] on div "new item" at bounding box center [127, 202] width 71 height 9
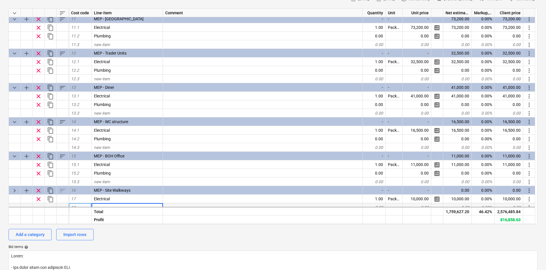
scroll to position [1128, 0]
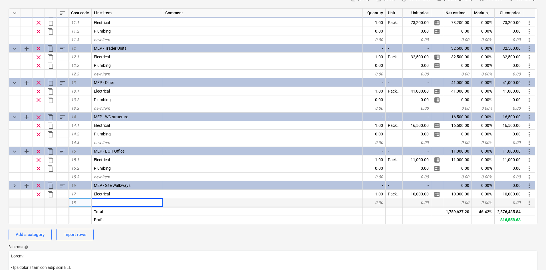
click at [7, 99] on div "Neighbourgood, [GEOGRAPHIC_DATA] - Waverly 2026 Rev 2 QU-0203-v1 1 2 Stage: Est…" at bounding box center [273, 212] width 546 height 543
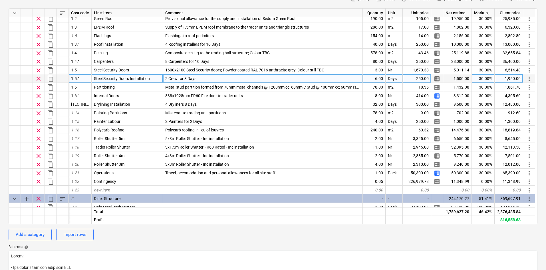
scroll to position [57, 0]
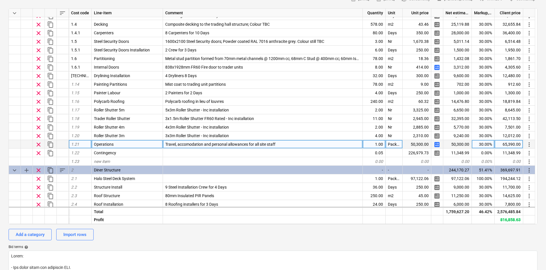
click at [438, 145] on span "calculate" at bounding box center [436, 144] width 7 height 7
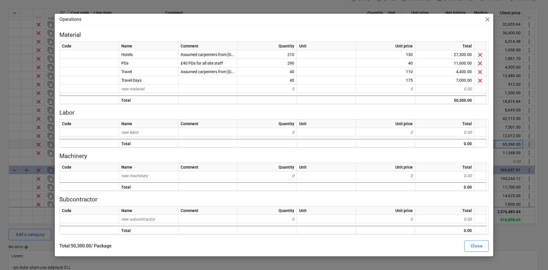
click at [11, 97] on div "Operations close Material Code Name Comment Quantity Unit Unit price Total Hote…" at bounding box center [274, 135] width 548 height 270
type textarea "x"
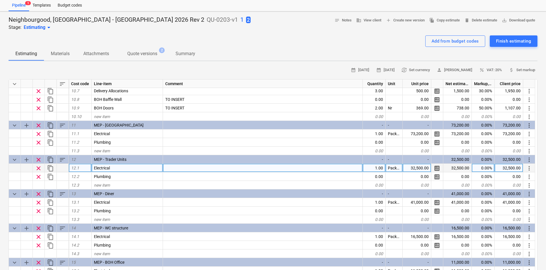
scroll to position [1071, 0]
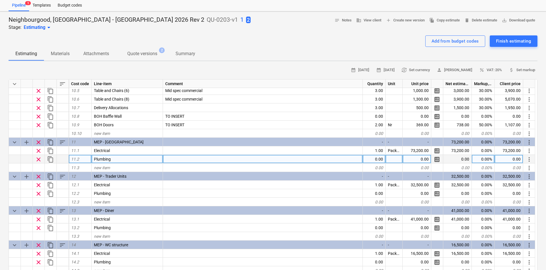
click at [372, 159] on div "0.00" at bounding box center [374, 159] width 23 height 9
type input "1"
type textarea "x"
type input "Package"
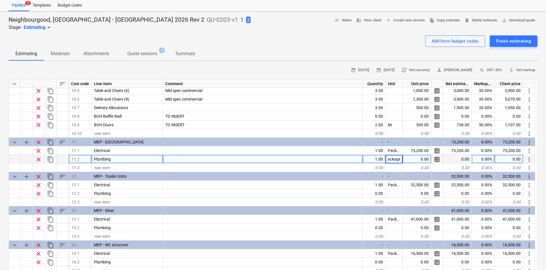
type textarea "x"
type input "2000"
type textarea "x"
type input "3000"
type textarea "x"
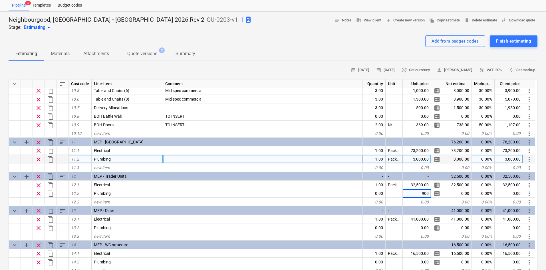
type input "9000"
type textarea "x"
click at [423, 161] on div "3,000.00" at bounding box center [416, 159] width 29 height 9
click at [418, 158] on div "3,000.00" at bounding box center [416, 159] width 29 height 9
type input "21150"
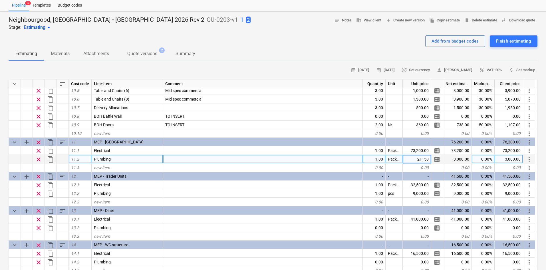
type textarea "x"
click at [418, 158] on div "21,150.00" at bounding box center [416, 159] width 29 height 9
type input "12150"
type textarea "x"
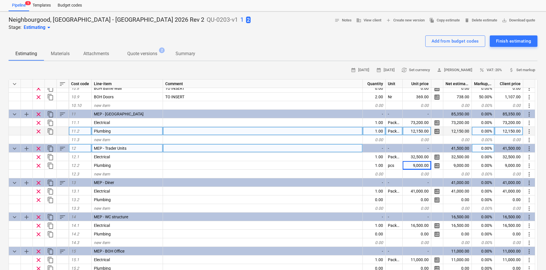
scroll to position [1100, 0]
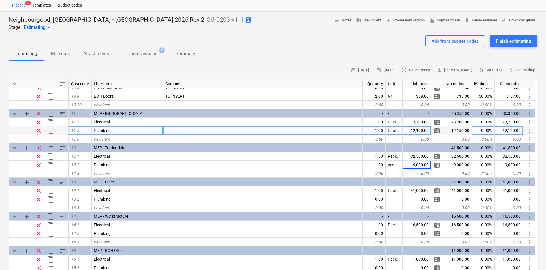
click at [418, 130] on div "12,150.00" at bounding box center [416, 130] width 29 height 9
type input "2000"
type textarea "x"
type input "12150"
type textarea "x"
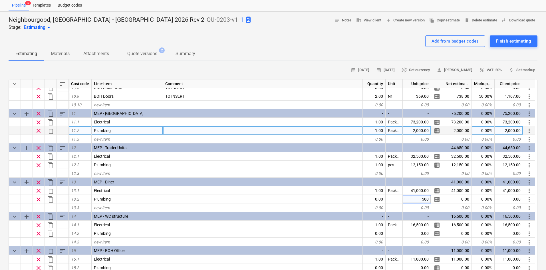
type input "5000"
type textarea "x"
type input "4000"
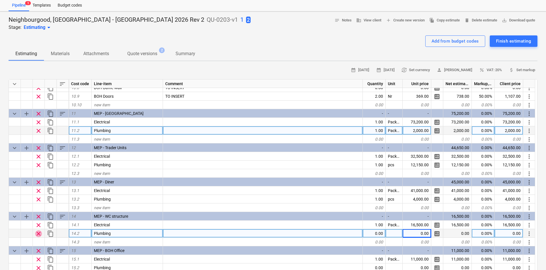
click at [39, 234] on span "clear" at bounding box center [38, 233] width 7 height 7
type textarea "x"
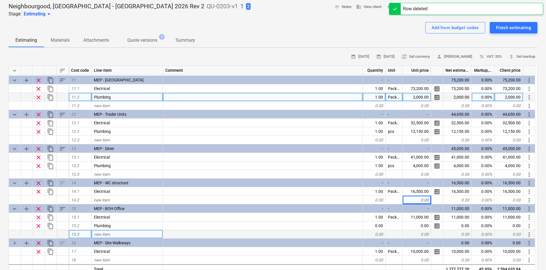
scroll to position [43, 0]
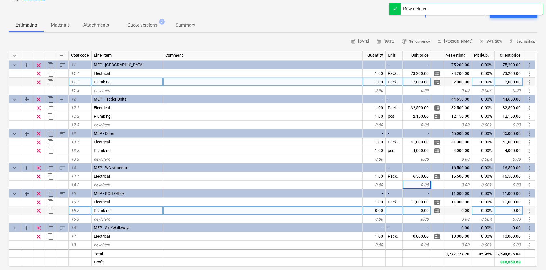
click at [417, 210] on div "0.00" at bounding box center [416, 210] width 29 height 9
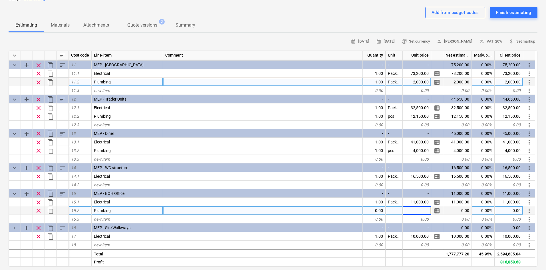
type input "3"
type input "2000"
type textarea "x"
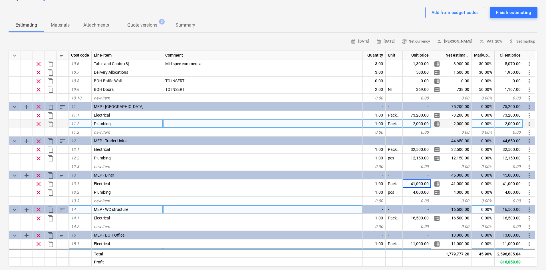
scroll to position [1063, 0]
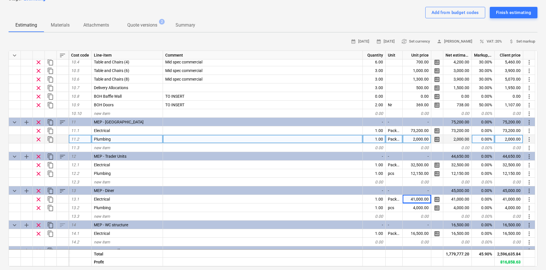
click at [415, 137] on div "2,000.00" at bounding box center [416, 139] width 29 height 9
type input "3000"
type textarea "x"
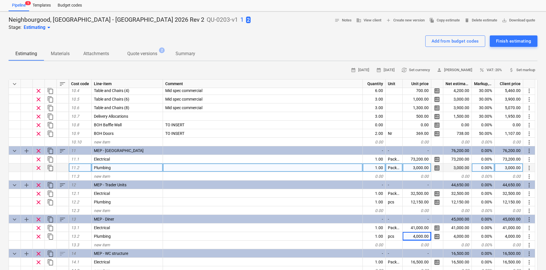
click at [414, 168] on div "3,000.00" at bounding box center [416, 167] width 29 height 9
click at [411, 168] on input "3000" at bounding box center [416, 167] width 28 height 8
type input "3"
type input "4050"
type textarea "x"
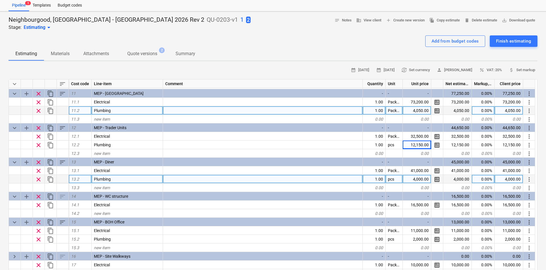
scroll to position [1063, 0]
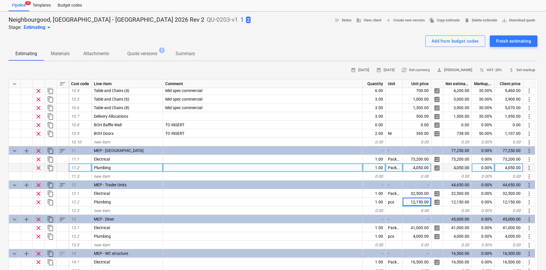
click at [415, 168] on div "4,050.00" at bounding box center [416, 167] width 29 height 9
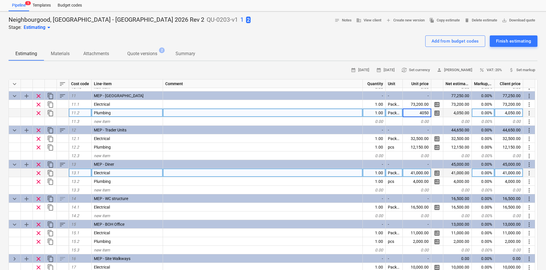
scroll to position [1120, 0]
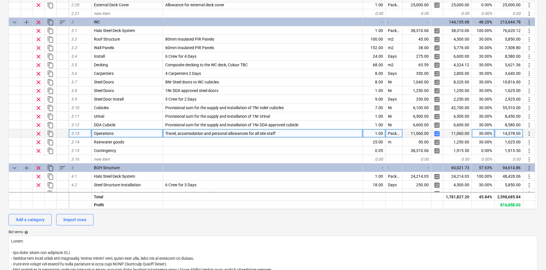
scroll to position [179, 0]
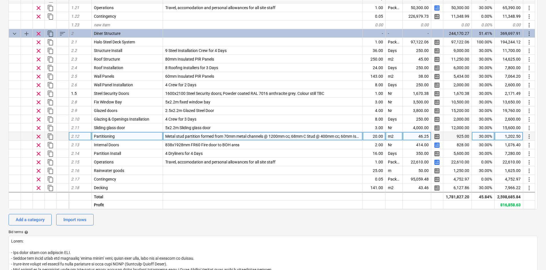
click at [192, 135] on span "Metal stud partition formed from 70mm metal channels @ 1200mm cc; 68mm C Stud @…" at bounding box center [326, 136] width 323 height 5
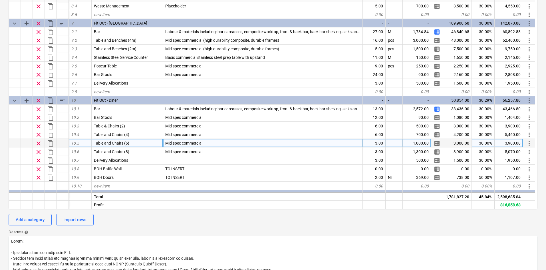
scroll to position [949, 0]
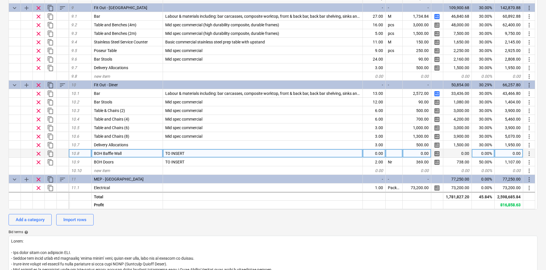
click at [194, 152] on div "TO INSERT" at bounding box center [263, 153] width 200 height 9
type input "Metal stud partition formed from 70mm metal channels @ 1200mm cc; 68mm C Stud @…"
type textarea "x"
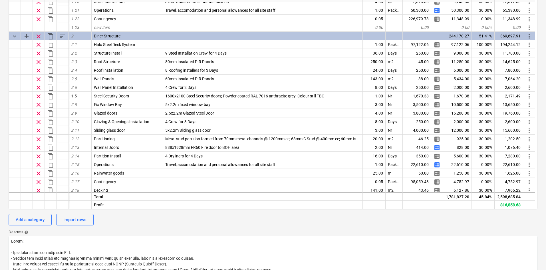
scroll to position [179, 0]
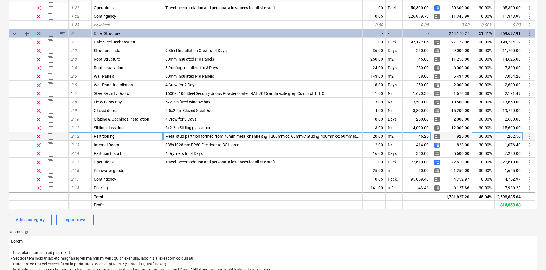
click at [413, 135] on div "46.25" at bounding box center [416, 136] width 29 height 9
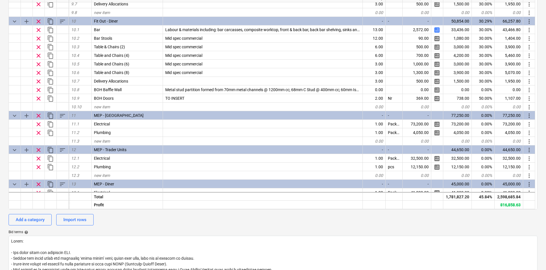
scroll to position [1006, 0]
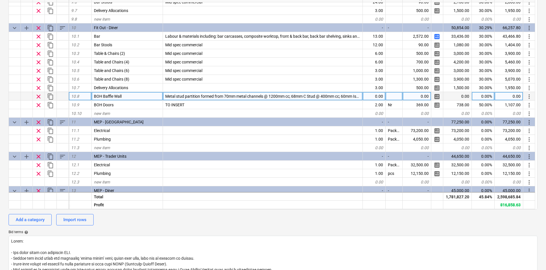
click at [415, 97] on div "0.00" at bounding box center [416, 96] width 29 height 9
click at [380, 95] on div "0.00" at bounding box center [374, 96] width 23 height 9
type input "20"
type textarea "x"
type input "m2"
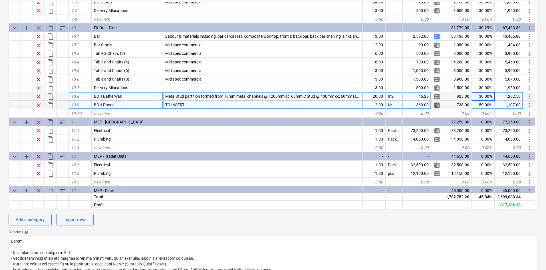
click at [437, 104] on span "calculate" at bounding box center [436, 105] width 7 height 7
type textarea "x"
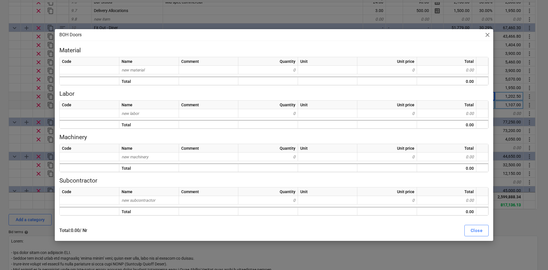
click at [167, 74] on div "Code Name Comment Quantity Unit Unit price Total new material 0 0 0.00 Total 0.…" at bounding box center [273, 71] width 429 height 29
click at [167, 71] on div "new material" at bounding box center [149, 70] width 60 height 9
type input "Intern"
type input "a"
type input "Internal Door"
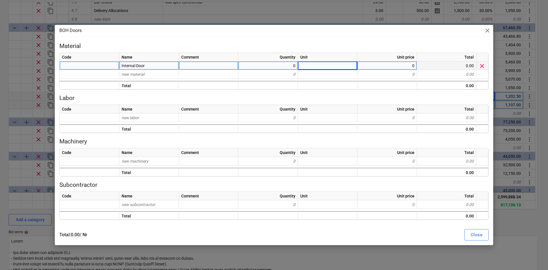
type textarea "x"
type input "346"
type textarea "x"
type input "Ironmongery"
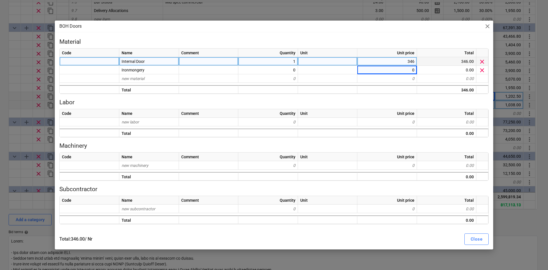
type textarea "x"
type input "5"
type input "45"
click at [465, 238] on button "Close" at bounding box center [476, 238] width 24 height 11
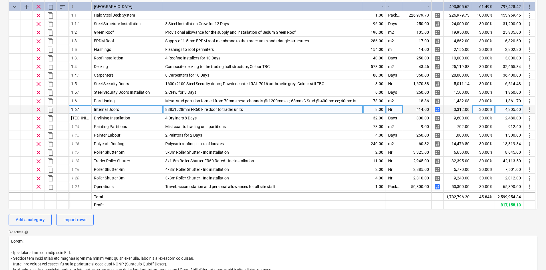
click at [440, 110] on div "calculate" at bounding box center [437, 109] width 12 height 9
click at [437, 109] on span "calculate" at bounding box center [437, 109] width 7 height 7
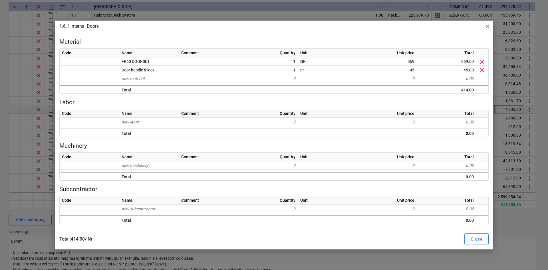
click at [489, 28] on span "close" at bounding box center [487, 26] width 7 height 7
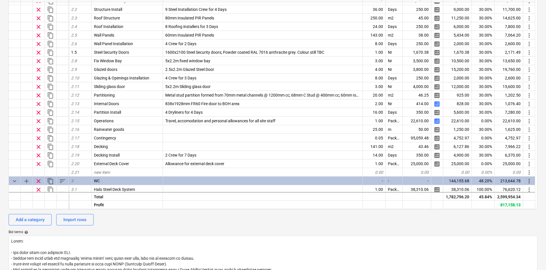
scroll to position [200, 0]
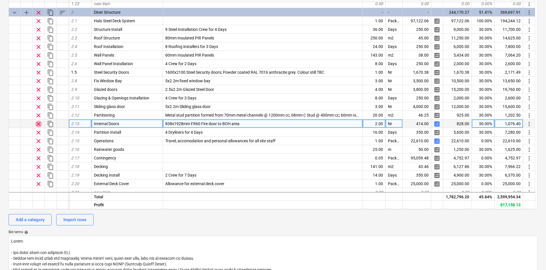
click at [39, 125] on span "clear" at bounding box center [38, 123] width 7 height 7
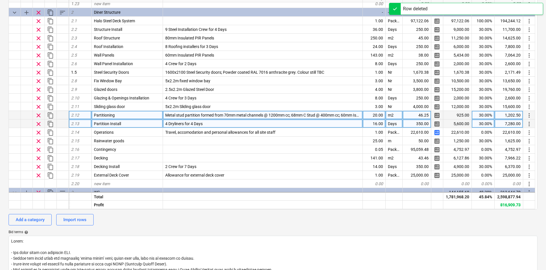
click at [39, 116] on span "clear" at bounding box center [38, 115] width 7 height 7
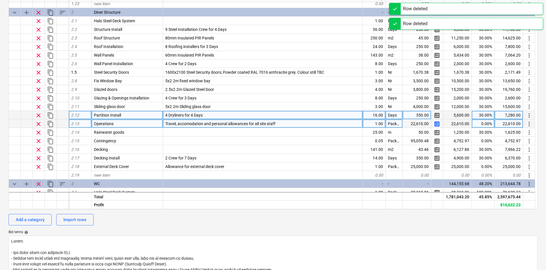
click at [39, 116] on span "clear" at bounding box center [38, 115] width 7 height 7
type textarea "x"
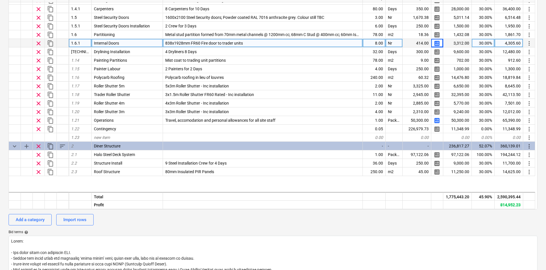
scroll to position [0, 0]
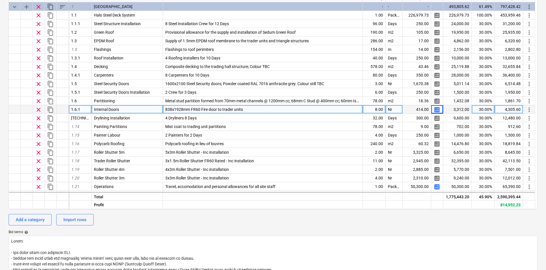
click at [199, 109] on span "838x1928mm FR60 Fire door to trader units" at bounding box center [204, 109] width 78 height 5
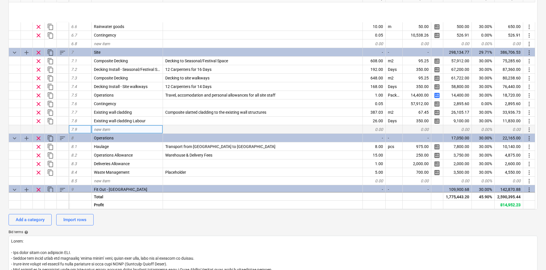
scroll to position [941, 0]
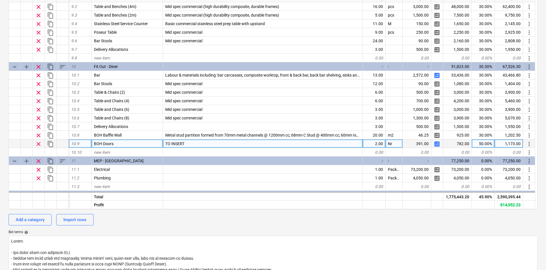
click at [188, 143] on div "TO INSERT" at bounding box center [263, 143] width 200 height 9
type input "838x1928mm FR60 Fire door to BOH area"
type textarea "x"
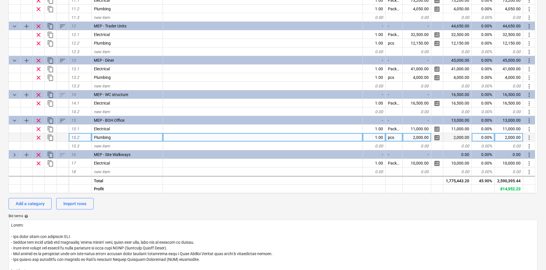
scroll to position [129, 0]
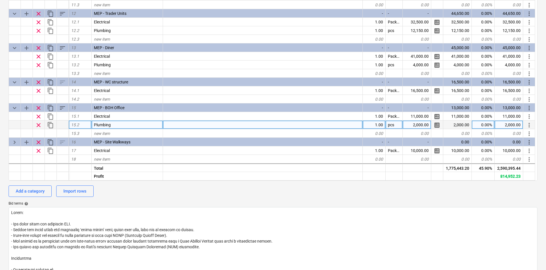
click at [413, 125] on div "2,000.00" at bounding box center [416, 124] width 29 height 9
click at [0, 135] on div "Neighbourgood, [GEOGRAPHIC_DATA] - Waverly 2026 Rev 2 QU-0203-v1 1 2 Stage: Est…" at bounding box center [273, 168] width 546 height 543
click at [412, 127] on div "2,000.00" at bounding box center [416, 124] width 29 height 9
click at [418, 124] on input "2000" at bounding box center [416, 124] width 28 height 8
click at [423, 124] on input "2000" at bounding box center [416, 124] width 28 height 8
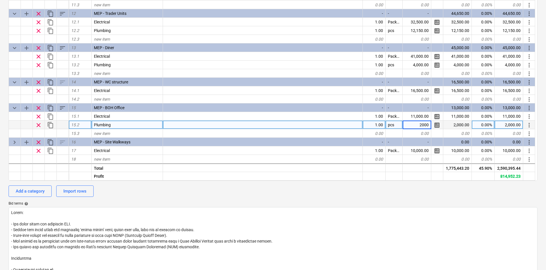
drag, startPoint x: 422, startPoint y: 124, endPoint x: 449, endPoint y: 127, distance: 27.3
click at [0, 0] on div "clear content_copy 15.2 Plumbing 1.00 pcs 2000 calculate 2,000.00 0.00% 2,000.0…" at bounding box center [0, 0] width 0 height 0
type input "2350"
type textarea "x"
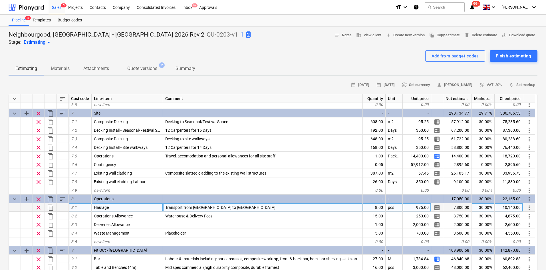
scroll to position [752, 0]
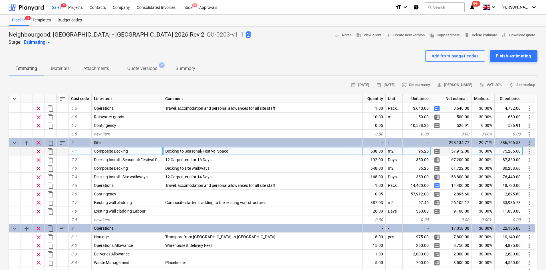
click at [369, 151] on div "608.00" at bounding box center [374, 151] width 23 height 9
type input "302"
type textarea "x"
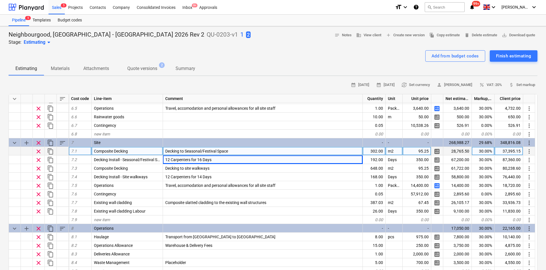
click at [204, 150] on span "Decking to Seasonal/Festival Space" at bounding box center [196, 151] width 63 height 5
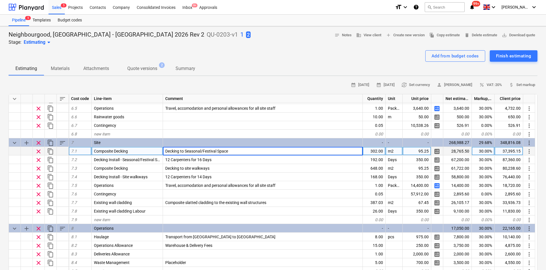
click at [204, 150] on input "Decking to Seasonal/Festival Space" at bounding box center [262, 151] width 199 height 8
drag, startPoint x: 204, startPoint y: 150, endPoint x: 198, endPoint y: 150, distance: 6.3
click at [198, 150] on input "Decking to Seasonal/Festival Space" at bounding box center [262, 151] width 199 height 8
click at [202, 151] on input "Decking to Seasonal/Festival Space" at bounding box center [262, 151] width 199 height 8
drag, startPoint x: 203, startPoint y: 151, endPoint x: 185, endPoint y: 154, distance: 18.2
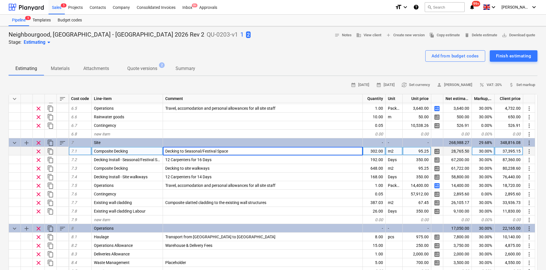
click at [185, 154] on input "Decking to Seasonal/Festival Space" at bounding box center [262, 151] width 199 height 8
type input "Decking to Festival Space"
click at [527, 153] on span "more_vert" at bounding box center [528, 151] width 7 height 7
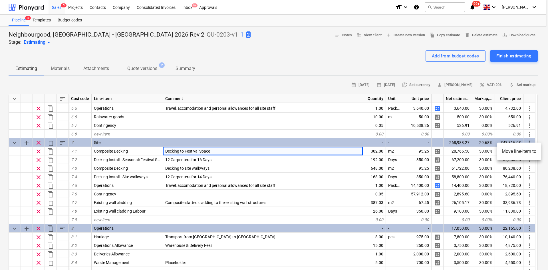
click at [515, 151] on li "Move line-item to" at bounding box center [519, 151] width 44 height 13
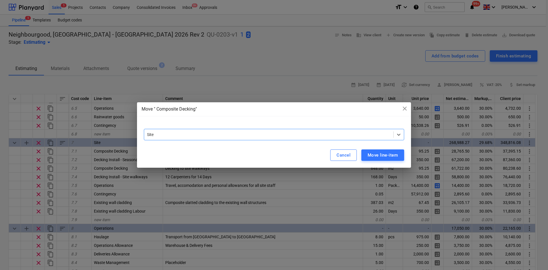
click at [260, 135] on div at bounding box center [268, 134] width 243 height 6
click at [381, 153] on div "Move line-item" at bounding box center [382, 154] width 30 height 7
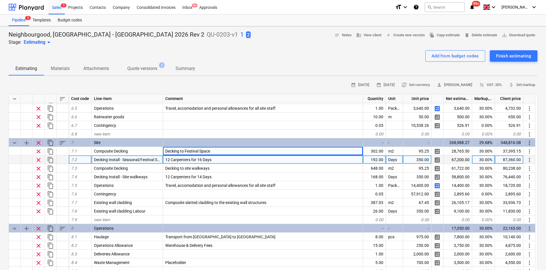
type textarea "x"
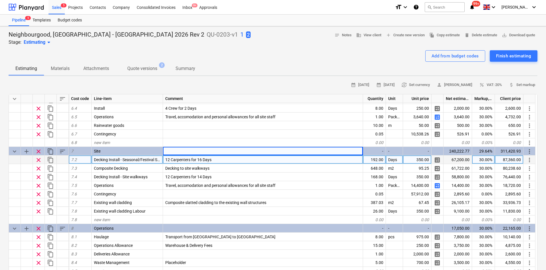
click at [203, 161] on span "12 Carpenters for 16 Days" at bounding box center [188, 159] width 46 height 5
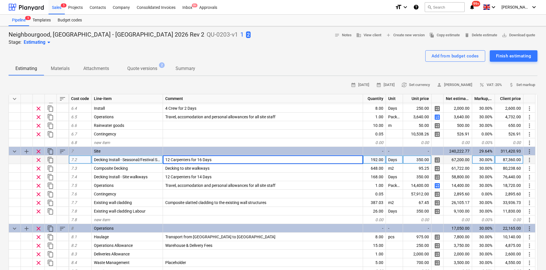
click at [203, 161] on input "12 Carpenters for 16 Days" at bounding box center [263, 159] width 200 height 8
click at [202, 161] on input "12 Carpenters for 16 Days" at bounding box center [263, 159] width 200 height 8
type input "12 Carpenters for 8 Days"
type textarea "x"
type input "96"
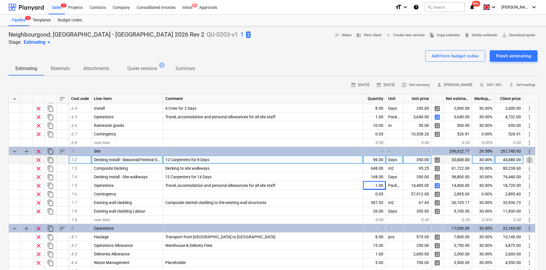
click at [528, 160] on span "more_vert" at bounding box center [529, 159] width 7 height 7
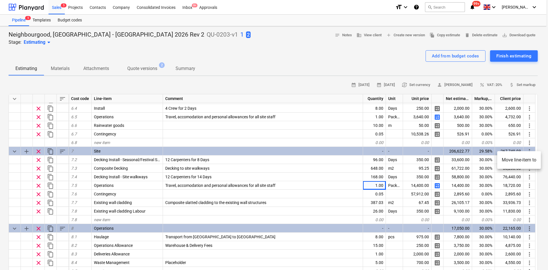
click at [516, 160] on li "Move line-item to" at bounding box center [519, 159] width 44 height 13
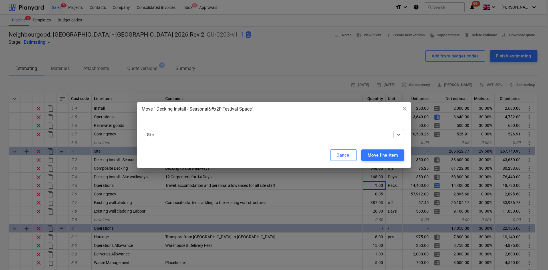
click at [300, 136] on div at bounding box center [268, 134] width 243 height 6
click at [377, 157] on div "Move line-item" at bounding box center [382, 154] width 30 height 7
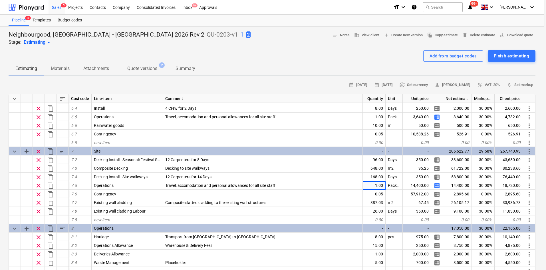
type textarea "x"
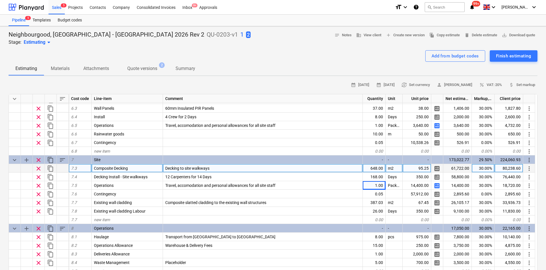
click at [372, 170] on div "648.00" at bounding box center [374, 168] width 23 height 9
type input "300"
type textarea "x"
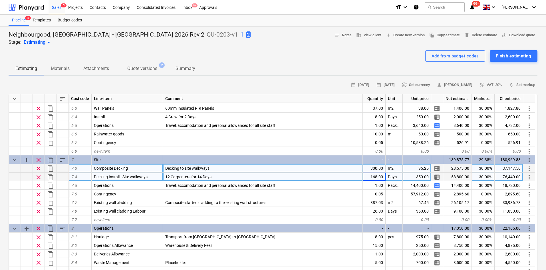
click at [201, 177] on span "12 Carpenters for 14 Days" at bounding box center [188, 176] width 46 height 5
click at [201, 177] on input "12 Carpenters for 14 Days" at bounding box center [262, 176] width 199 height 8
click at [202, 177] on input "12 Carpenters for 14 Days" at bounding box center [262, 176] width 199 height 8
type input "12 Carpenters for 7 Days"
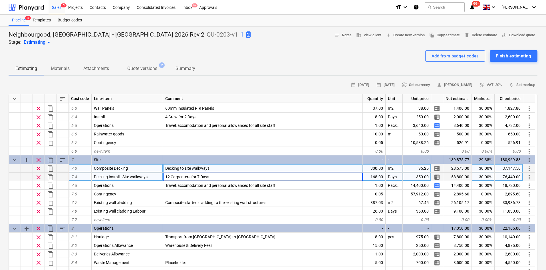
type textarea "x"
click at [371, 174] on div "168.00" at bounding box center [374, 176] width 23 height 9
type input "84"
type textarea "x"
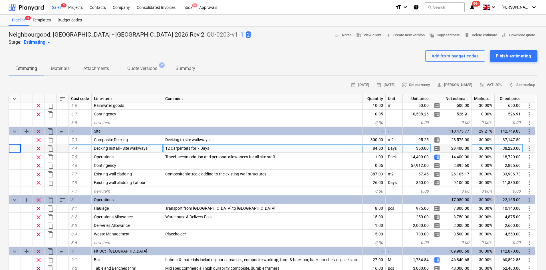
scroll to position [723, 0]
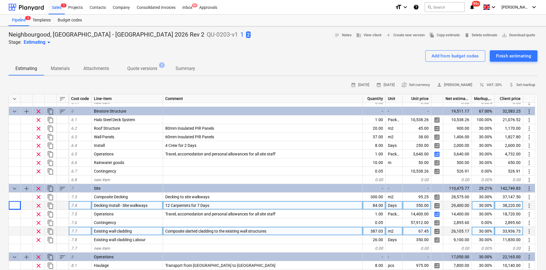
click at [376, 232] on div "387.03" at bounding box center [374, 230] width 23 height 9
type input "117.873 m Nr 19.032 m 5.048 m 29.08 m 12.336"
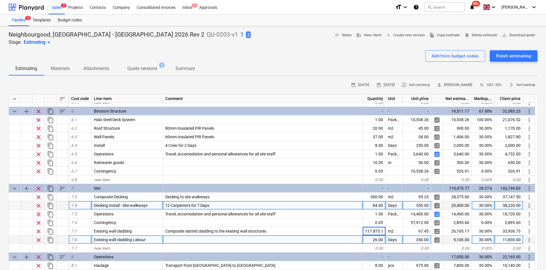
scroll to position [0, 74]
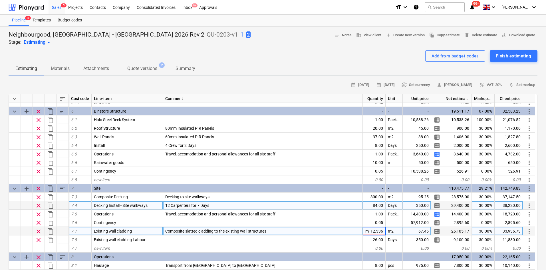
click at [371, 230] on input "117.873 m Nr 19.032 m 5.048 m 29.08 m 12.336" at bounding box center [374, 230] width 23 height 8
click at [376, 230] on div "387.03" at bounding box center [374, 230] width 23 height 9
type input "183.369"
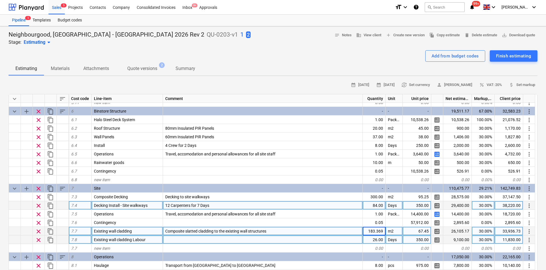
type textarea "x"
click at [376, 238] on div "26.00" at bounding box center [374, 239] width 23 height 9
click at [379, 240] on input "26" at bounding box center [374, 239] width 23 height 8
click at [383, 242] on input "26" at bounding box center [374, 239] width 23 height 8
drag, startPoint x: 383, startPoint y: 242, endPoint x: 316, endPoint y: 238, distance: 66.9
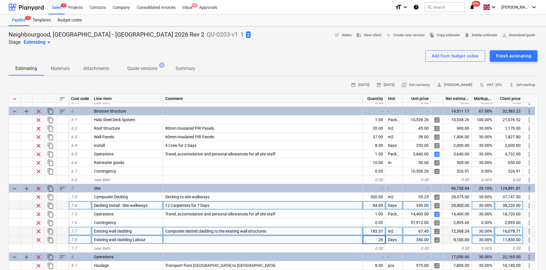
click at [0, 0] on div "clear content_copy 7.8 Existing wall cladding Labour 26 Days 350.00 calculate 9…" at bounding box center [0, 0] width 0 height 0
type input "13"
type textarea "x"
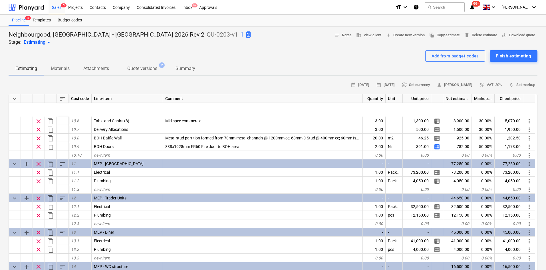
scroll to position [1094, 0]
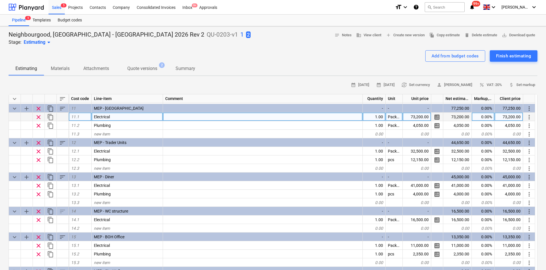
click at [173, 116] on div at bounding box center [263, 116] width 200 height 9
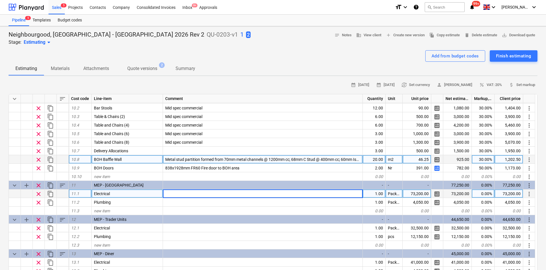
scroll to position [1009, 0]
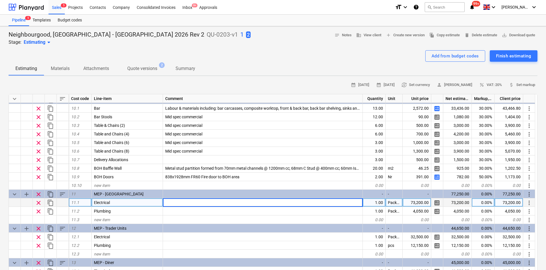
click at [181, 201] on input at bounding box center [262, 202] width 199 height 8
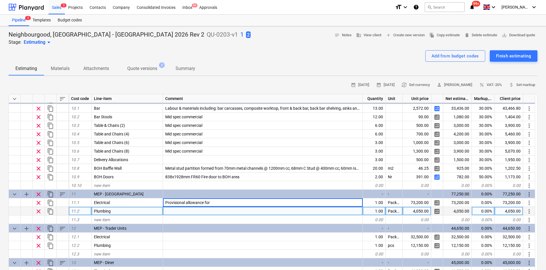
type input "Provisional allowance for"
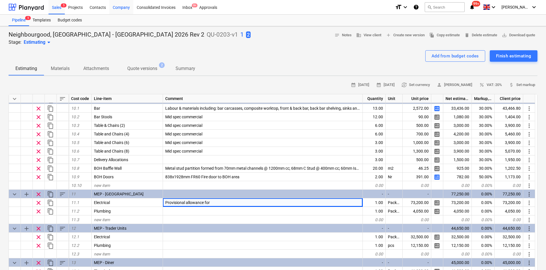
type textarea "x"
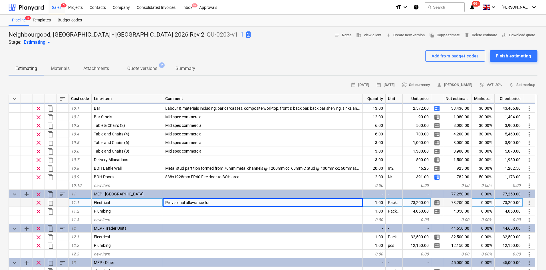
click at [229, 204] on div "Provisional allowance for" at bounding box center [263, 202] width 200 height 9
click at [229, 204] on input "Provisional allowance for" at bounding box center [262, 202] width 199 height 8
type input "Provisional allowance for ● Small power to bar area"
type textarea "x"
click at [220, 205] on input "Provisional allowance for ● Small power to bar area" at bounding box center [262, 202] width 199 height 8
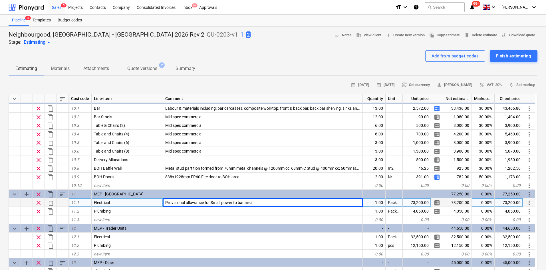
type input "Provisional allowance for: Small power to bar area"
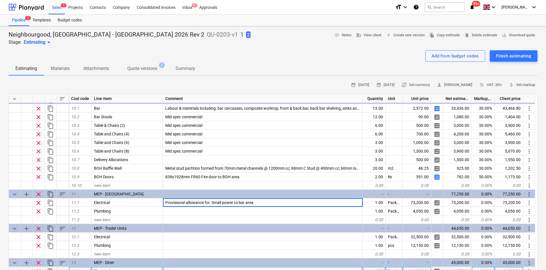
type textarea "x"
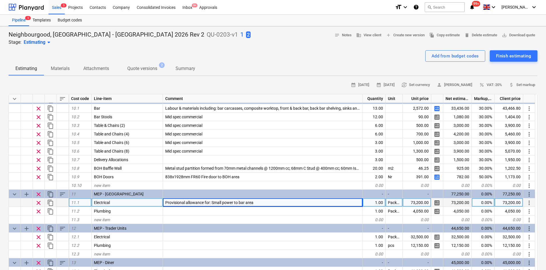
click at [262, 202] on div "Provisional allowance for: Small power to bar area" at bounding box center [263, 202] width 200 height 9
click at [262, 202] on input "Provisional allowance for: Small power to bar area" at bounding box center [262, 202] width 199 height 8
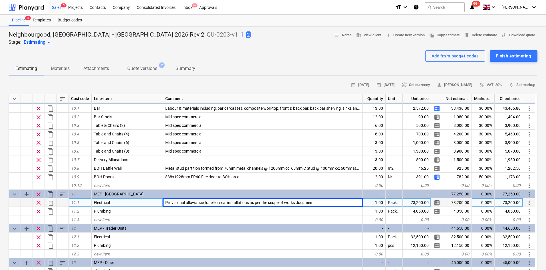
type input "Provisional allowance for electrical installations as per the scope of works do…"
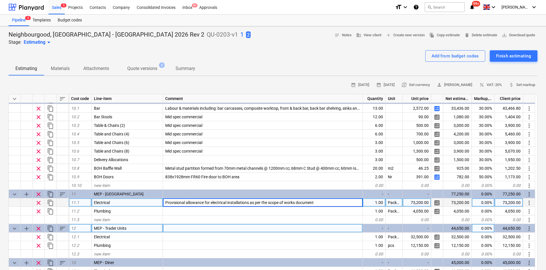
click at [219, 232] on div at bounding box center [263, 228] width 200 height 9
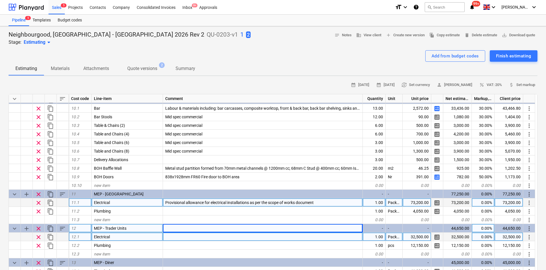
click at [217, 238] on div at bounding box center [263, 236] width 200 height 9
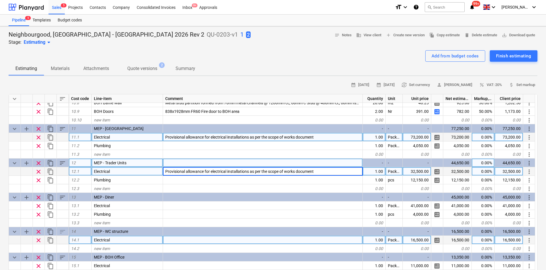
scroll to position [1094, 0]
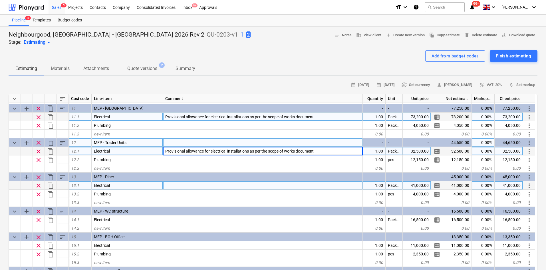
click at [181, 184] on div at bounding box center [263, 185] width 200 height 9
type textarea "x"
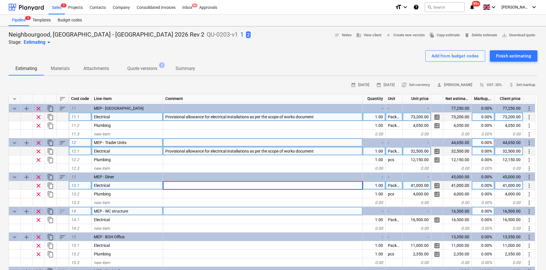
type input "Provisional allowance for electrical installations as per the scope of works do…"
type textarea "x"
click at [179, 215] on div at bounding box center [263, 210] width 200 height 9
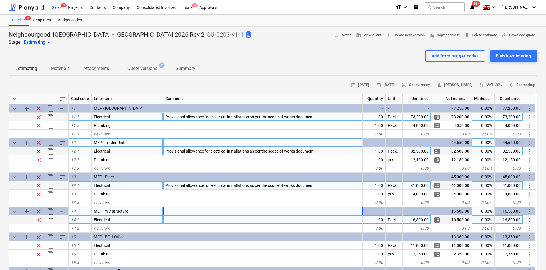
click at [179, 218] on div at bounding box center [263, 219] width 200 height 9
type input "Provisional allowance for electrical installations as per the scope of works do…"
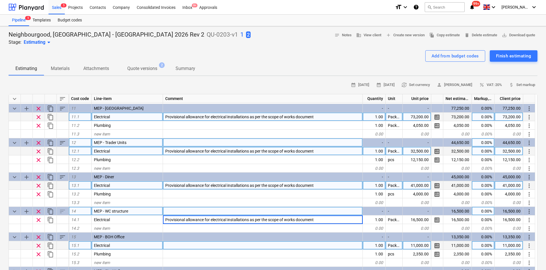
type textarea "x"
click at [174, 242] on div at bounding box center [263, 245] width 200 height 9
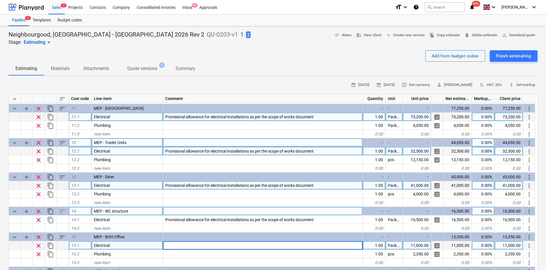
type input "Provisional allowance for electrical installations as per the scope of works do…"
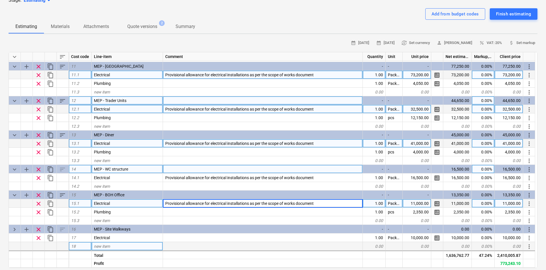
scroll to position [57, 0]
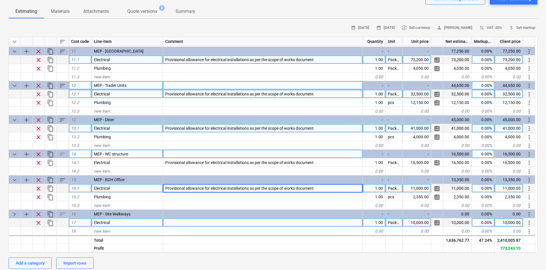
click at [170, 220] on div at bounding box center [263, 222] width 200 height 9
type textarea "x"
type input "Provisional allowance for electrical installations as per the scope of works do…"
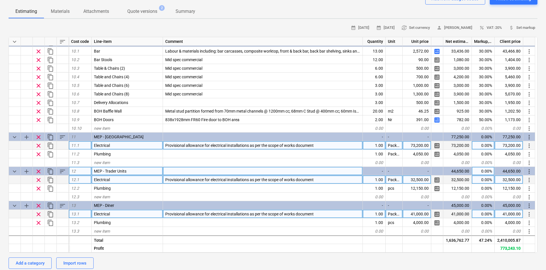
type textarea "x"
click at [199, 146] on span "Provisional allowance for electrical installations as per the scope of works do…" at bounding box center [239, 145] width 148 height 5
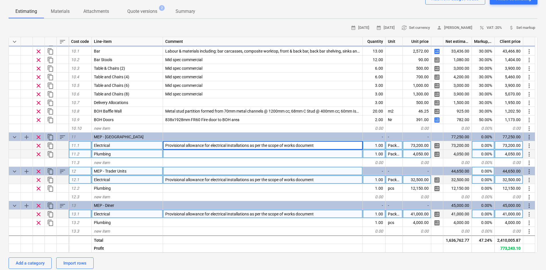
click at [198, 153] on div at bounding box center [263, 153] width 200 height 9
click at [227, 152] on input "Provisional allowance for electrical installations as per the scope of works do…" at bounding box center [262, 153] width 199 height 8
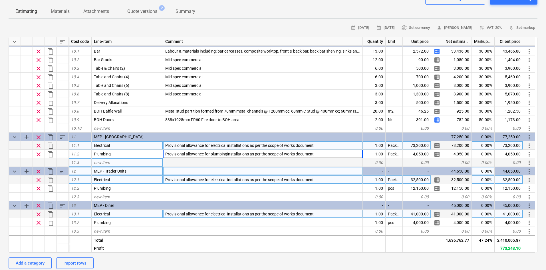
type input "Provisional allowance for plumbing installations as per the scope of works docu…"
type textarea "x"
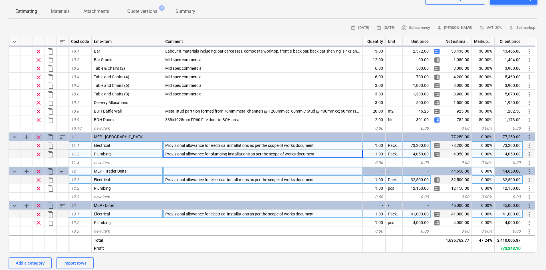
click at [283, 154] on span "Provisional allowance for plumbing installations as per the scope of works docu…" at bounding box center [239, 153] width 149 height 5
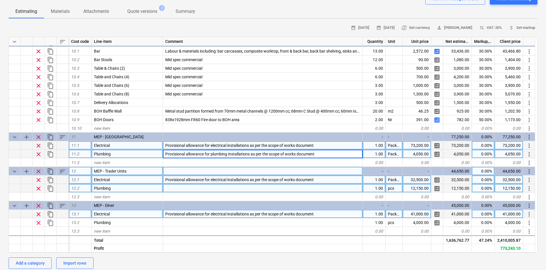
click at [219, 191] on div at bounding box center [263, 188] width 200 height 9
type input "Provisional allowance for plumbing installations as per the scope of works docu…"
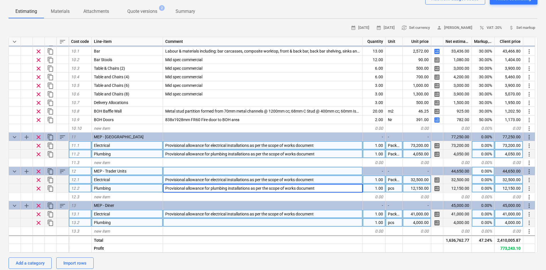
click at [172, 222] on div at bounding box center [263, 222] width 200 height 9
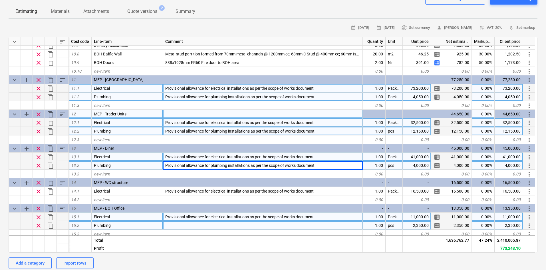
scroll to position [1094, 0]
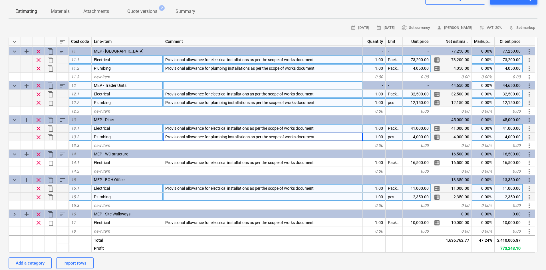
click at [179, 199] on div at bounding box center [263, 196] width 200 height 9
type textarea "x"
type input "Provisional allowance for plumbing installations as per the scope of works docu…"
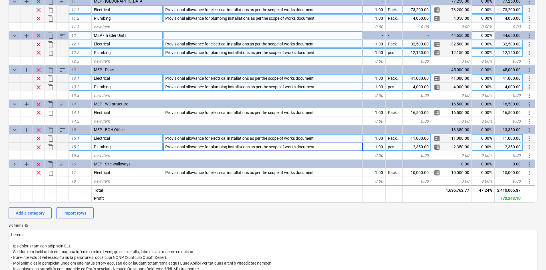
scroll to position [114, 0]
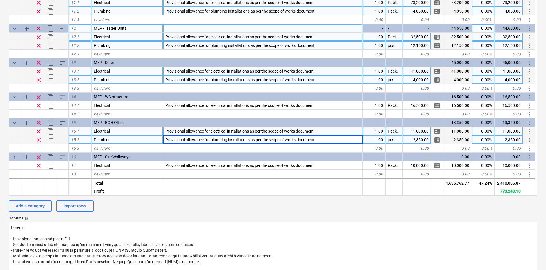
type textarea "x"
click at [187, 205] on div "Add a category Import rows" at bounding box center [273, 205] width 529 height 11
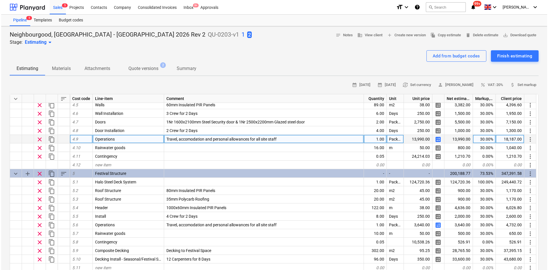
scroll to position [599, 0]
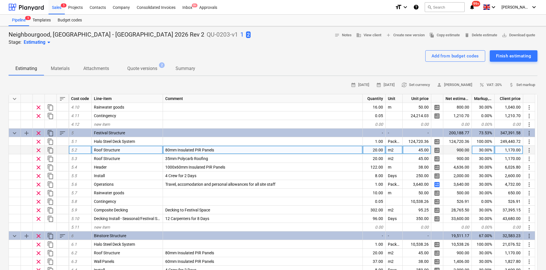
click at [376, 151] on div "20.00" at bounding box center [374, 149] width 23 height 9
type input "264"
type textarea "x"
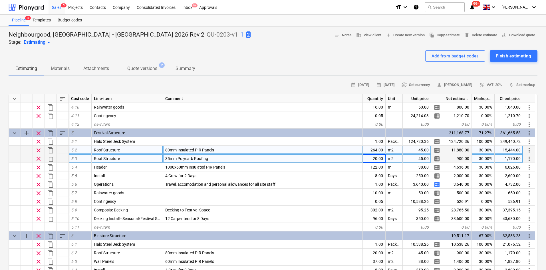
click at [374, 161] on div "20.00" at bounding box center [374, 158] width 23 height 9
type input "250"
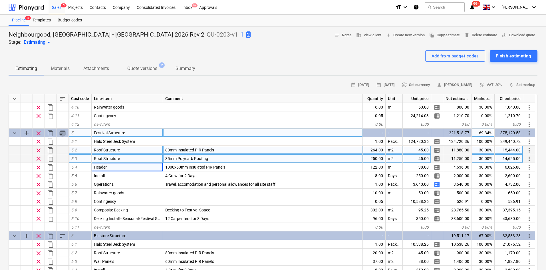
click at [61, 136] on span "sort" at bounding box center [62, 132] width 7 height 7
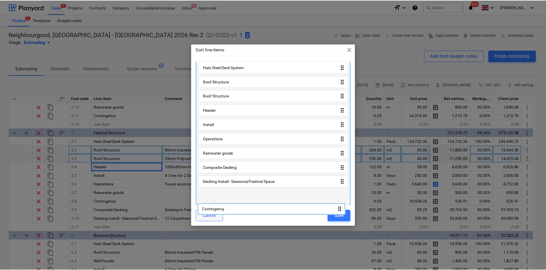
scroll to position [8, 0]
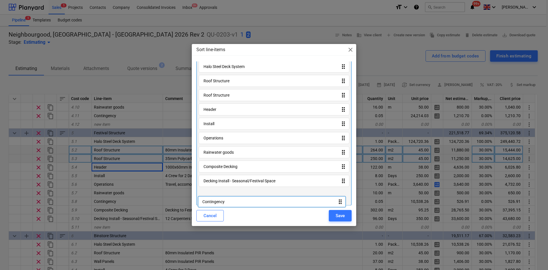
drag, startPoint x: 224, startPoint y: 176, endPoint x: 223, endPoint y: 201, distance: 25.1
click at [223, 201] on div "Halo Steel Deck System drag_indicator Roof Structure drag_indicator Roof Struct…" at bounding box center [273, 131] width 155 height 147
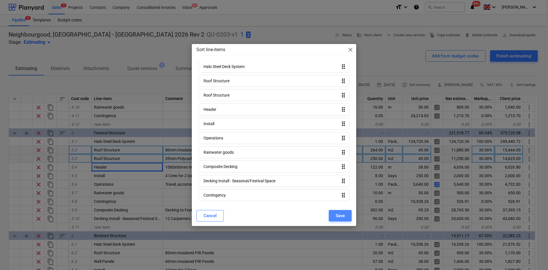
click at [332, 218] on button "Save" at bounding box center [340, 215] width 23 height 11
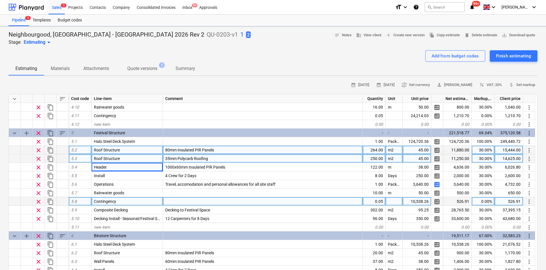
type textarea "x"
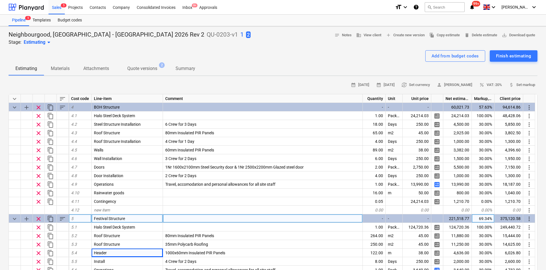
scroll to position [542, 0]
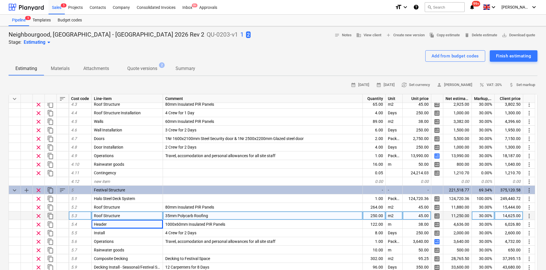
click at [412, 215] on div "45.00" at bounding box center [416, 215] width 29 height 9
type input "60.32"
type textarea "x"
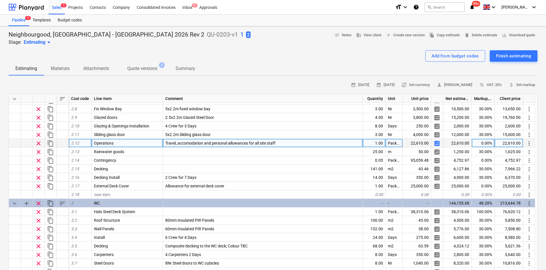
scroll to position [257, 0]
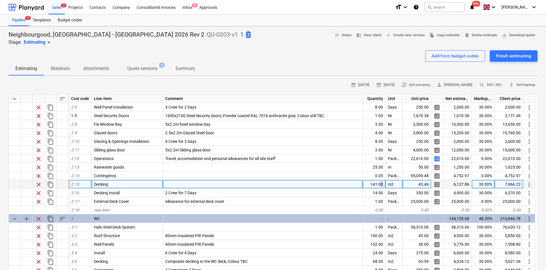
click at [382, 186] on div "141.00" at bounding box center [374, 184] width 23 height 9
type input "242"
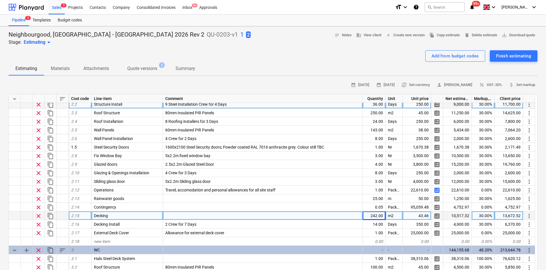
scroll to position [228, 0]
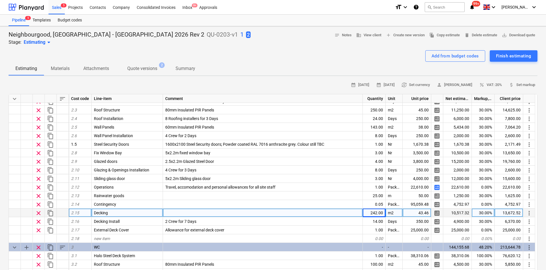
click at [240, 35] on p "1" at bounding box center [241, 35] width 3 height 8
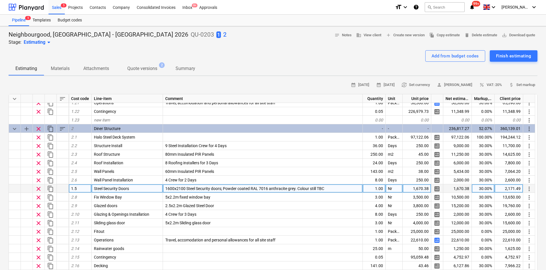
scroll to position [200, 0]
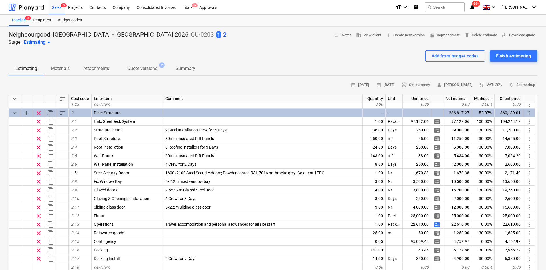
click at [223, 36] on p "2" at bounding box center [224, 35] width 3 height 8
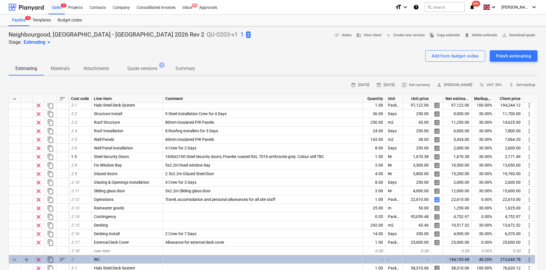
scroll to position [228, 0]
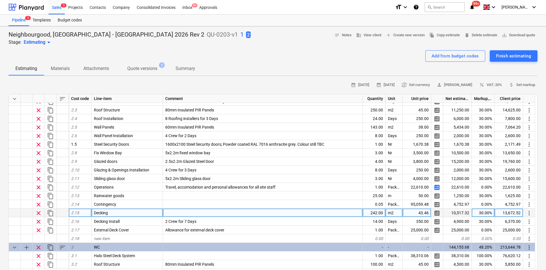
click at [371, 212] on div "242.00" at bounding box center [374, 212] width 23 height 9
type input "141"
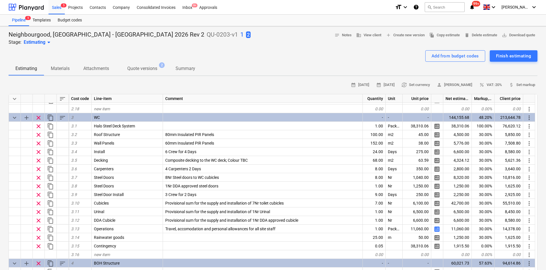
scroll to position [371, 0]
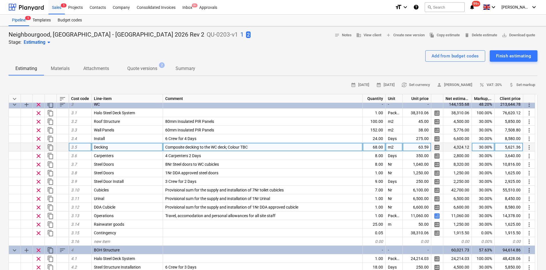
click at [372, 146] on div "68.00" at bounding box center [374, 147] width 23 height 9
type input "242"
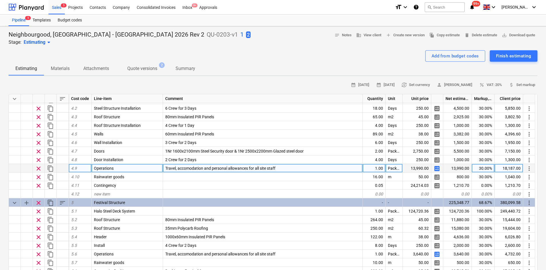
scroll to position [542, 0]
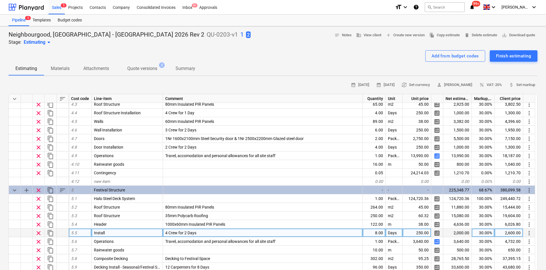
click at [216, 231] on div "4 Crew for 2 Days" at bounding box center [263, 232] width 200 height 9
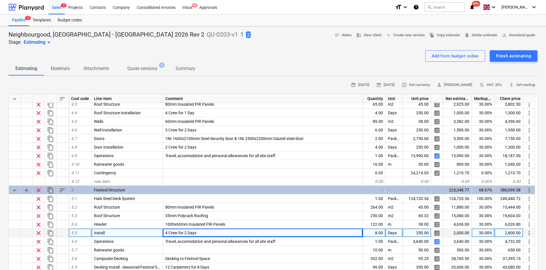
click at [175, 232] on span "4 Crew for 2 Days" at bounding box center [180, 232] width 31 height 5
type input "8 Crew for 10 Days"
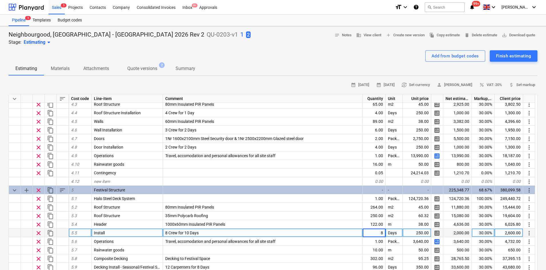
type input "80"
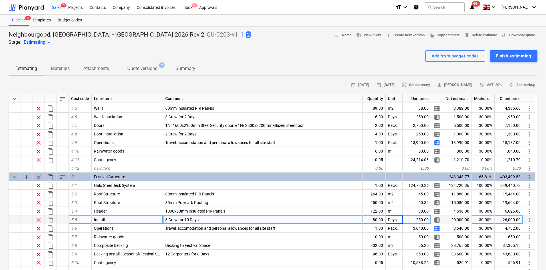
scroll to position [570, 0]
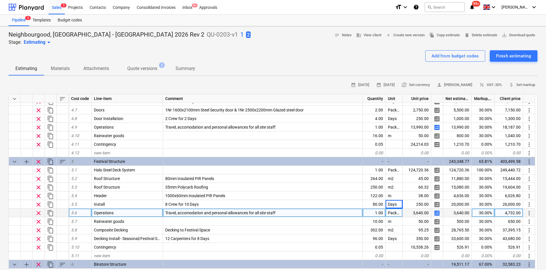
click at [436, 212] on span "calculate" at bounding box center [436, 212] width 7 height 7
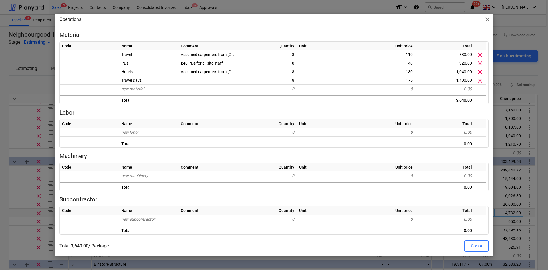
click at [0, 93] on div "Operations close Material Code Name Comment Quantity Unit Unit price Total Trav…" at bounding box center [274, 135] width 548 height 270
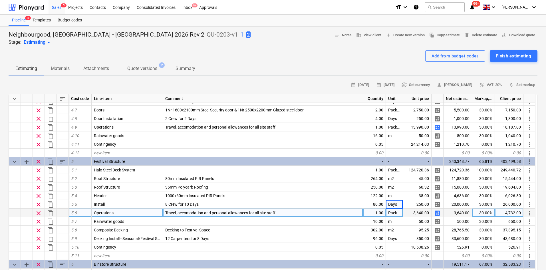
click at [437, 214] on span "calculate" at bounding box center [437, 212] width 7 height 7
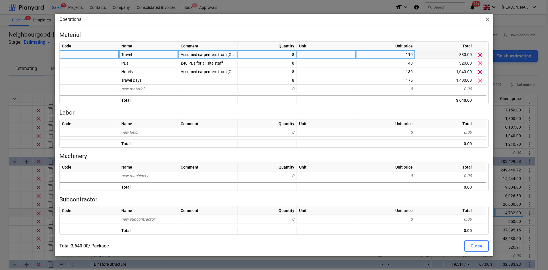
click at [279, 58] on div "8" at bounding box center [266, 54] width 59 height 9
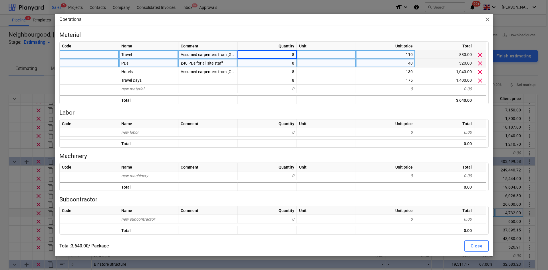
click at [277, 63] on div "8" at bounding box center [266, 63] width 59 height 9
click at [268, 61] on div "8" at bounding box center [266, 63] width 59 height 9
type input "7"
type input "176"
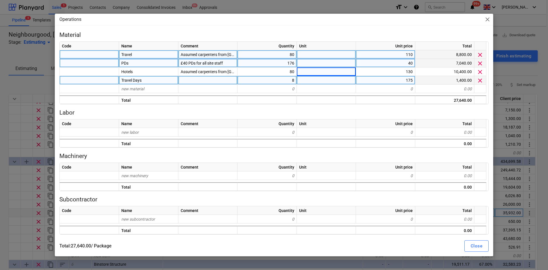
click at [291, 79] on div "8" at bounding box center [266, 80] width 59 height 9
type input "16"
click at [475, 245] on div "Close" at bounding box center [476, 245] width 12 height 7
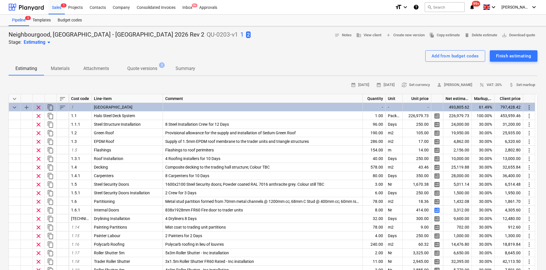
click at [240, 34] on p "1" at bounding box center [241, 35] width 3 height 8
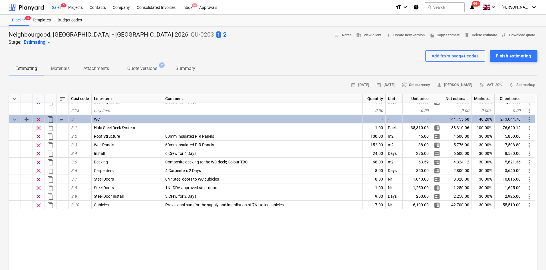
scroll to position [216, 0]
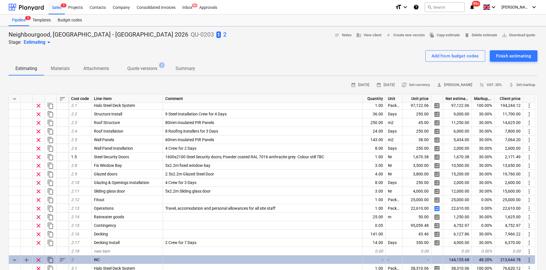
click at [223, 35] on p "2" at bounding box center [224, 35] width 3 height 8
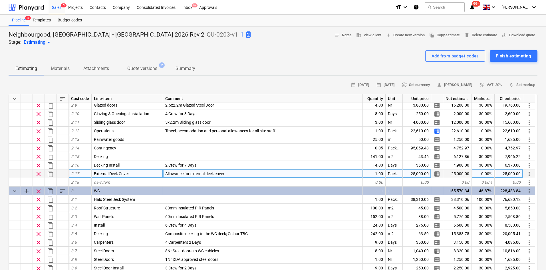
scroll to position [285, 0]
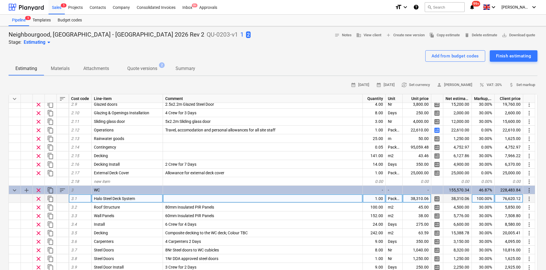
click at [412, 197] on div "38,310.06" at bounding box center [416, 198] width 29 height 9
type input "£95,926.02"
click at [410, 199] on div "38,310.06" at bounding box center [416, 198] width 29 height 9
click at [410, 199] on input "£95,926.02" at bounding box center [416, 198] width 28 height 8
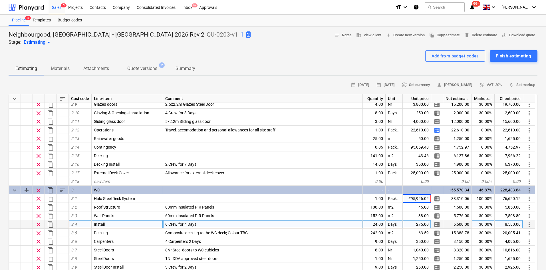
type input "95,926.02"
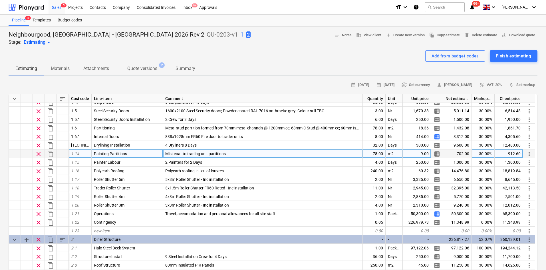
scroll to position [86, 0]
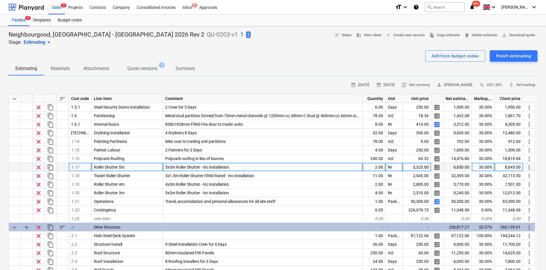
click at [382, 167] on div "2.00" at bounding box center [374, 167] width 23 height 9
type input "10"
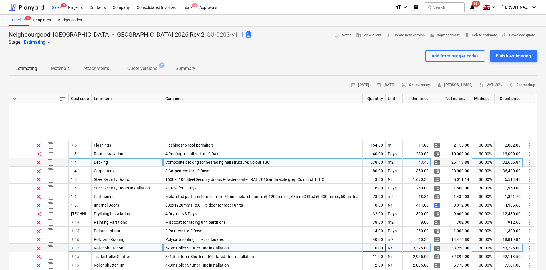
scroll to position [0, 0]
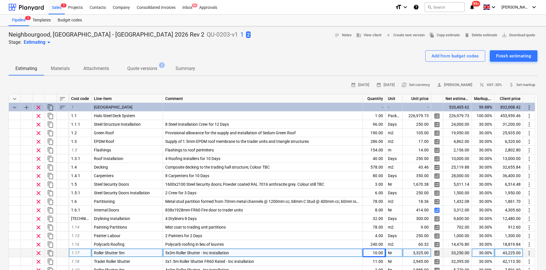
click at [106, 88] on div "calendar_month [DATE] calendar_month [DATE] currency_exchange Set currency pers…" at bounding box center [273, 84] width 529 height 9
click at [368, 255] on div "10.00" at bounding box center [374, 252] width 23 height 9
type input "7"
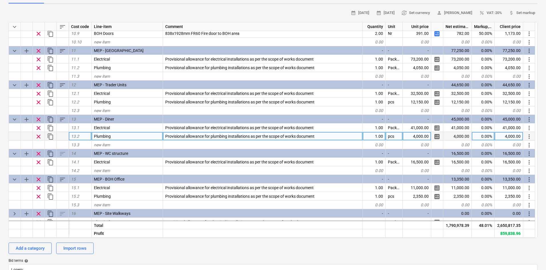
scroll to position [1066, 0]
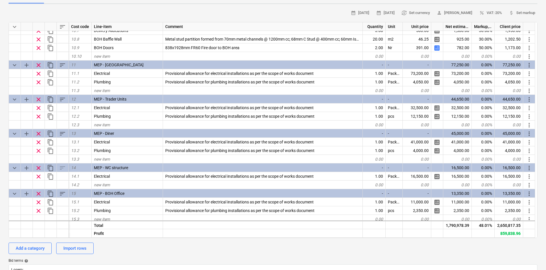
click at [0, 125] on div "Neighbourgood, [GEOGRAPHIC_DATA] - Waverly 2026 Rev 2 QU-0203-v1 1 2 Stage: Est…" at bounding box center [273, 225] width 546 height 543
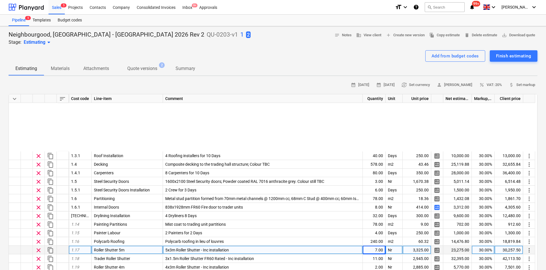
scroll to position [0, 0]
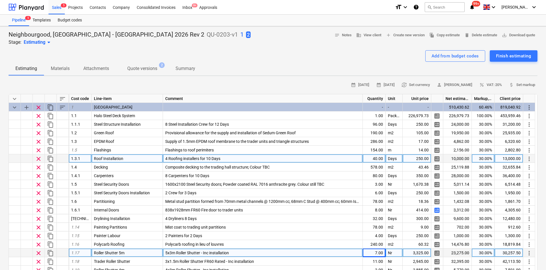
click at [167, 161] on div "4 Roofing installers for 10 Days" at bounding box center [263, 158] width 200 height 9
click at [165, 159] on input "4 Roofing installers for 10 Days" at bounding box center [262, 158] width 199 height 8
type input "4 Roofing installers for 10 Days"
click at [151, 159] on div "Roof Installation" at bounding box center [127, 158] width 71 height 9
click at [152, 159] on input "Roof Installation" at bounding box center [127, 158] width 71 height 8
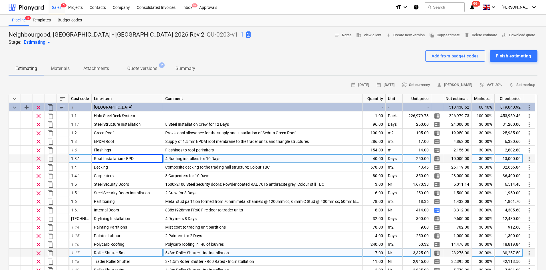
type input "Roof Installation - EPDM"
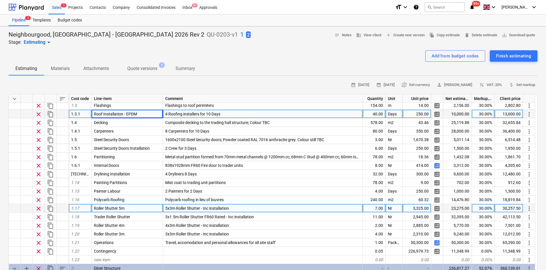
scroll to position [57, 0]
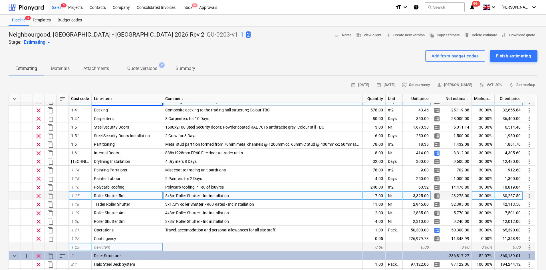
click at [118, 248] on div "new item" at bounding box center [127, 246] width 71 height 9
type input "Roofing Install - Polycarb"
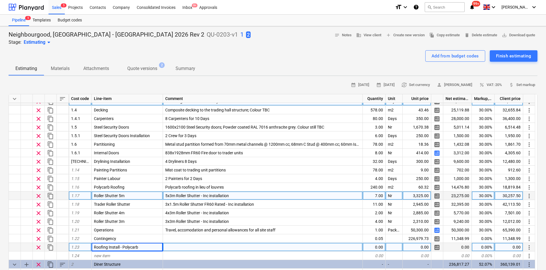
click at [199, 244] on div at bounding box center [263, 246] width 200 height 9
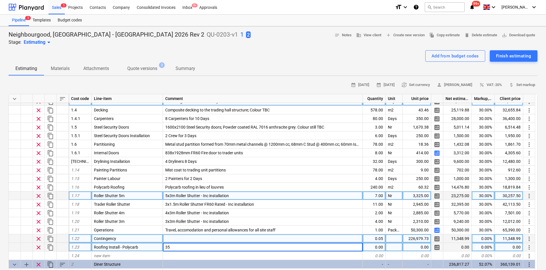
type input "3"
type input "8"
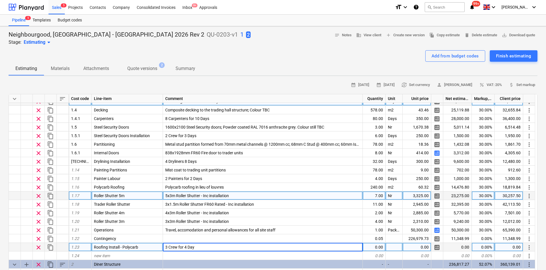
type input "3 Crew for 4 Days"
click at [398, 249] on div at bounding box center [393, 246] width 17 height 9
type input "Days"
type input "250"
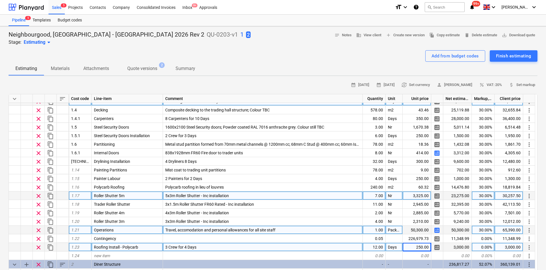
click at [436, 228] on span "calculate" at bounding box center [436, 229] width 7 height 7
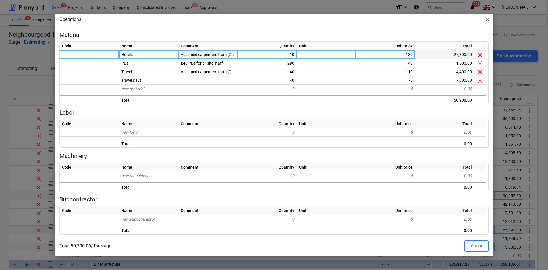
click at [261, 52] on div "210" at bounding box center [266, 54] width 59 height 9
type input "222"
type input "302"
type input "44"
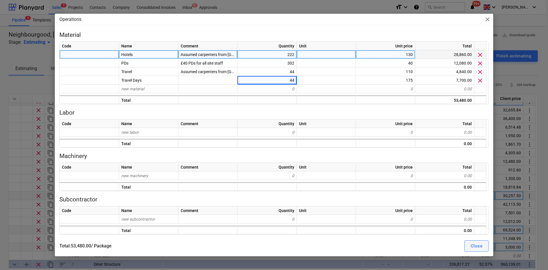
click at [474, 245] on div "Close" at bounding box center [476, 245] width 12 height 7
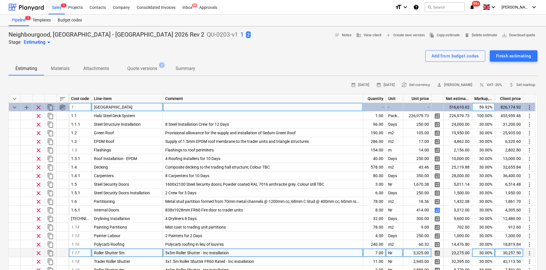
click at [61, 106] on span "sort" at bounding box center [62, 107] width 7 height 7
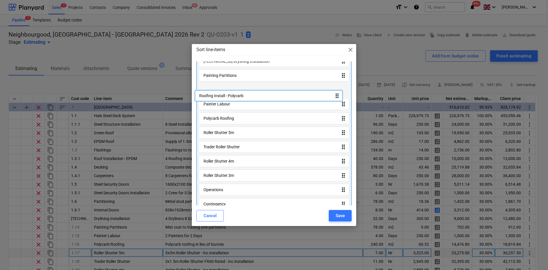
scroll to position [182, 0]
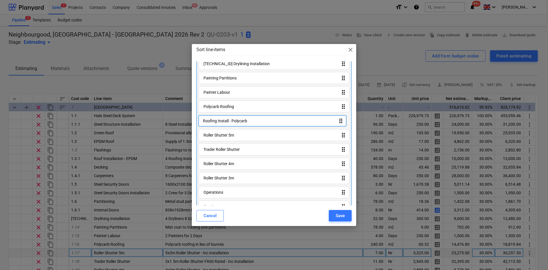
drag, startPoint x: 242, startPoint y: 197, endPoint x: 242, endPoint y: 119, distance: 78.4
click at [242, 119] on div "1.1 Halo Steel Deck System drag_indicator 1.1.1 Steel Structure Installation dr…" at bounding box center [273, 50] width 155 height 333
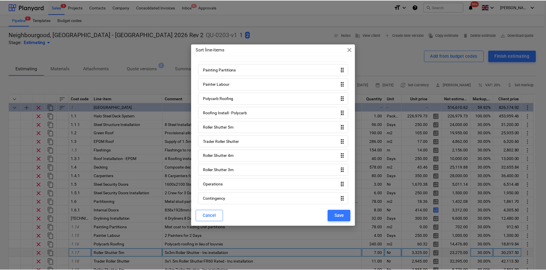
scroll to position [193, 0]
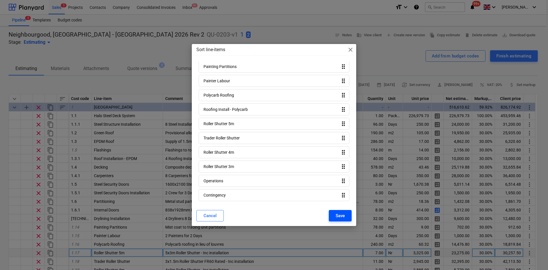
click at [334, 213] on button "Save" at bounding box center [340, 215] width 23 height 11
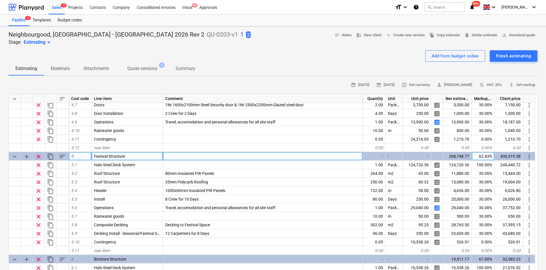
scroll to position [599, 0]
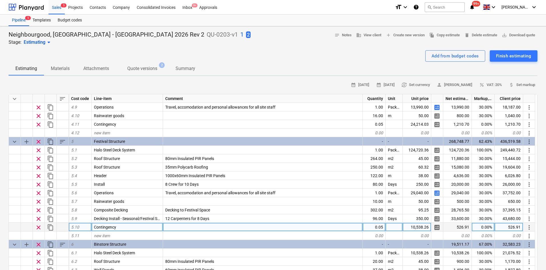
click at [412, 226] on div "10,538.26" at bounding box center [416, 226] width 29 height 9
type input "124720.36"
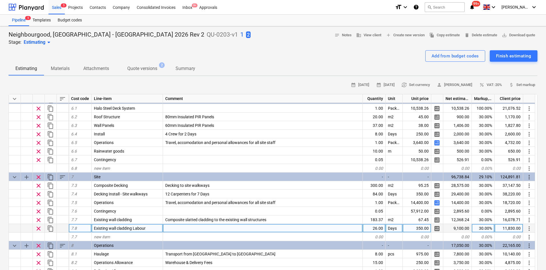
scroll to position [713, 0]
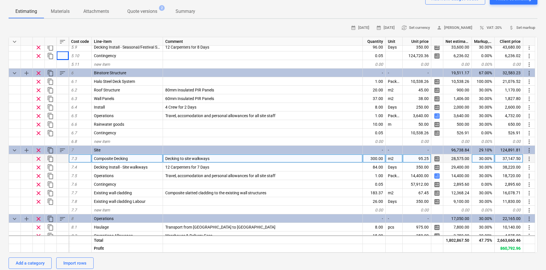
scroll to position [742, 0]
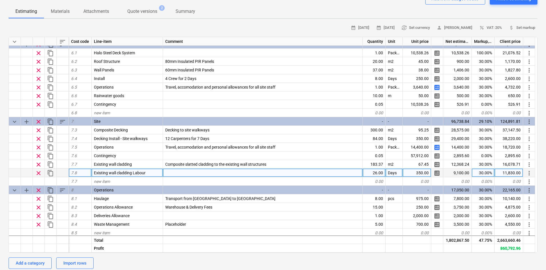
click at [201, 171] on div at bounding box center [263, 172] width 200 height 9
click at [0, 157] on div "Neighbourgood, Edinburgh - Waverly 2026 Rev 2 QU-0203-v1 1 2 Stage: Estimating …" at bounding box center [273, 240] width 546 height 543
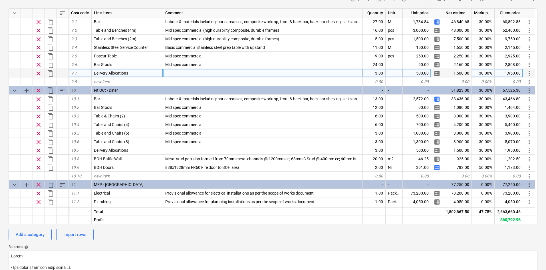
scroll to position [941, 0]
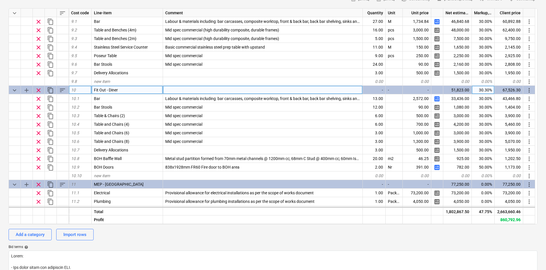
click at [64, 90] on span "sort" at bounding box center [62, 90] width 7 height 7
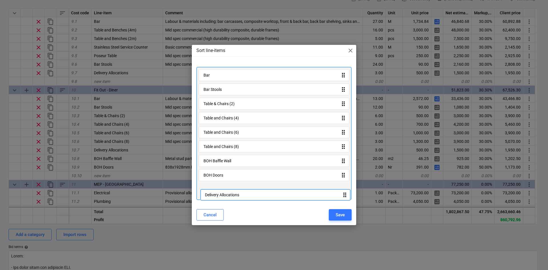
drag, startPoint x: 229, startPoint y: 161, endPoint x: 230, endPoint y: 198, distance: 36.2
click at [230, 198] on div "Bar drag_indicator Bar Stools drag_indicator Table & Chairs (2) drag_indicator …" at bounding box center [273, 133] width 155 height 133
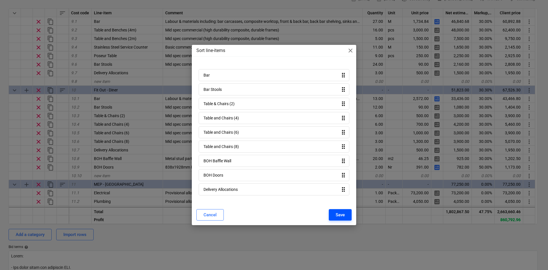
click at [340, 214] on div "Save" at bounding box center [339, 214] width 9 height 7
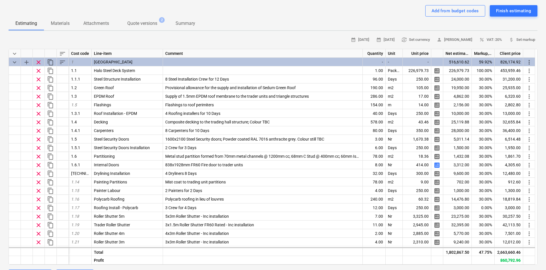
scroll to position [0, 0]
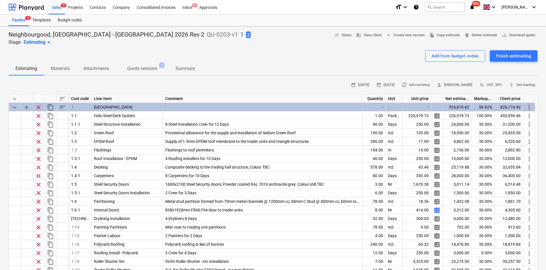
click at [246, 36] on span "2" at bounding box center [248, 34] width 5 height 7
type textarea "x"
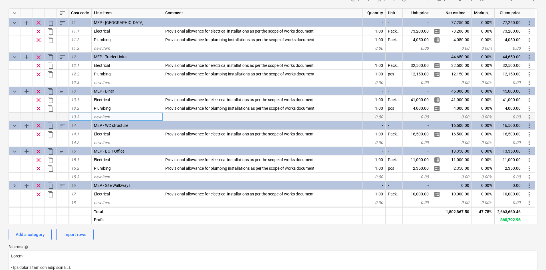
scroll to position [1074, 0]
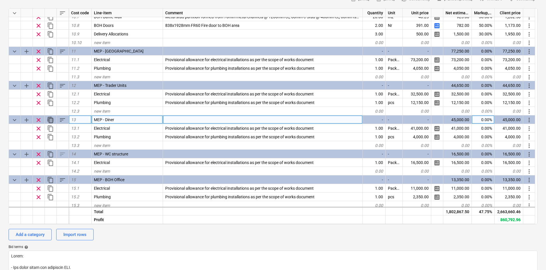
click at [50, 120] on span "content_copy" at bounding box center [50, 119] width 7 height 7
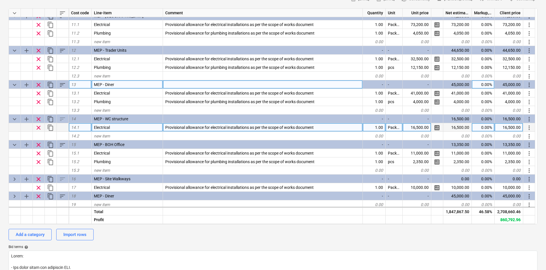
scroll to position [1111, 0]
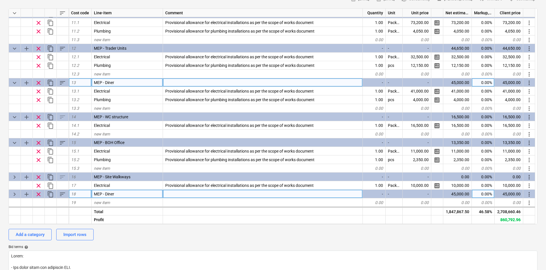
click at [15, 195] on span "keyboard_arrow_right" at bounding box center [14, 194] width 7 height 7
type textarea "x"
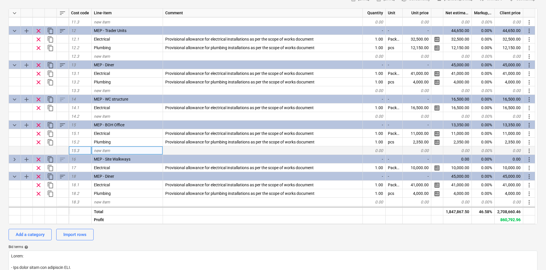
scroll to position [1137, 0]
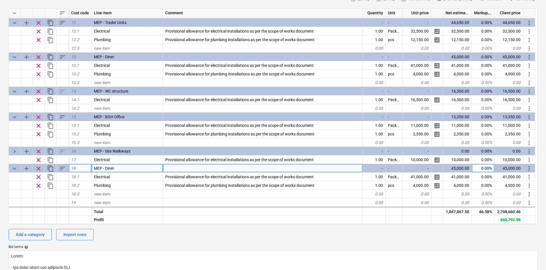
click at [131, 171] on div "MEP - Diner" at bounding box center [127, 168] width 71 height 9
click at [131, 171] on input "MEP - Diner" at bounding box center [127, 168] width 71 height 8
drag, startPoint x: 127, startPoint y: 169, endPoint x: 105, endPoint y: 170, distance: 22.0
click at [105, 170] on input "MEP - Diner" at bounding box center [127, 168] width 71 height 8
type input "MEP - Festival Structure"
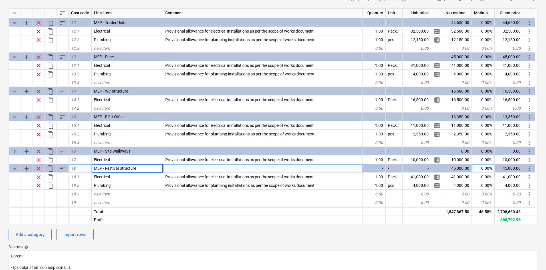
type textarea "x"
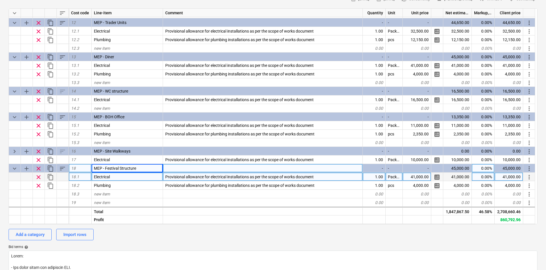
click at [423, 176] on div "41,000.00" at bounding box center [416, 176] width 29 height 9
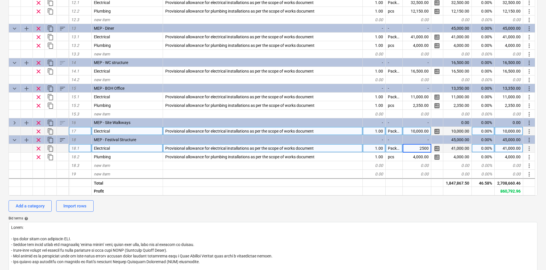
type input "25000"
type textarea "x"
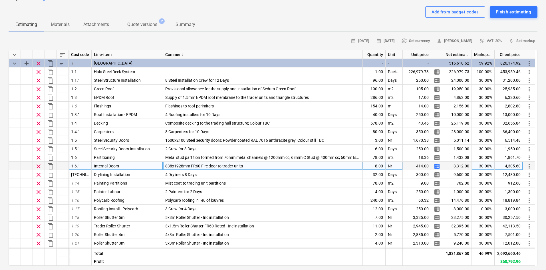
scroll to position [29, 0]
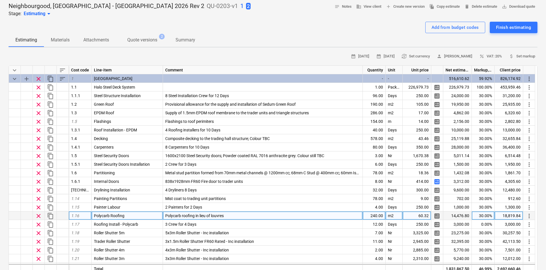
click at [420, 217] on div "60.32" at bounding box center [416, 215] width 29 height 9
type input "110.23"
type textarea "x"
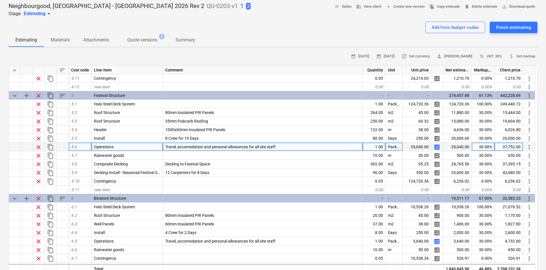
scroll to position [627, 0]
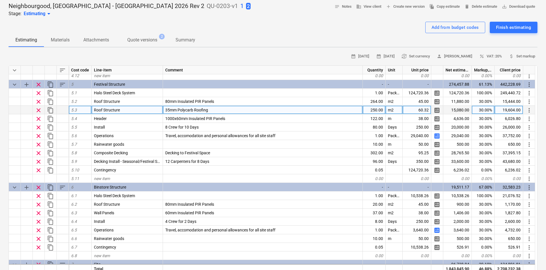
click at [422, 112] on div "60.32" at bounding box center [416, 110] width 29 height 9
type input "110.23"
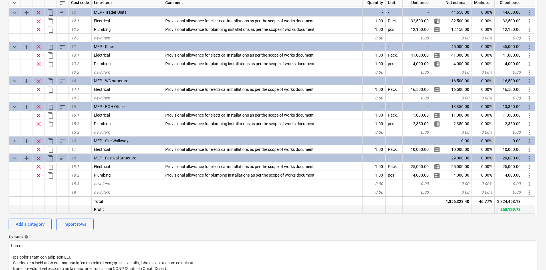
scroll to position [143, 0]
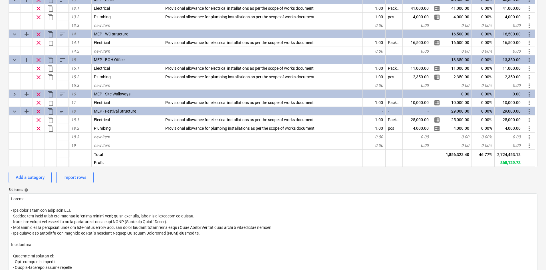
click at [0, 144] on div "Neighbourgood, Edinburgh - Waverly 2026 Rev 2 QU-0203-v1 1 2 Stage: Estimating …" at bounding box center [273, 155] width 546 height 543
click at [42, 176] on div "Add a category" at bounding box center [30, 176] width 29 height 7
type textarea "x"
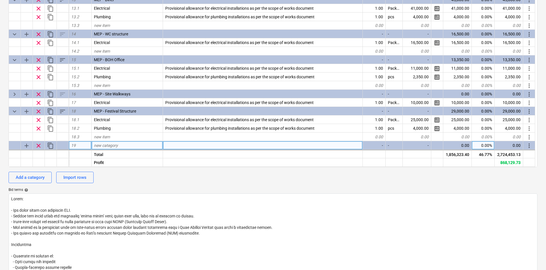
click at [108, 142] on div "new category" at bounding box center [127, 145] width 71 height 9
type input "MEP - Overheads"
type textarea "x"
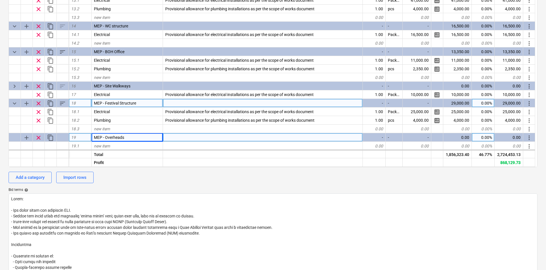
scroll to position [1154, 0]
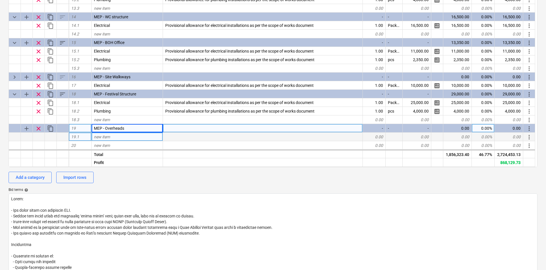
click at [120, 141] on div "new item" at bounding box center [127, 136] width 71 height 9
type input "Testing & Commissioning"
type textarea "x"
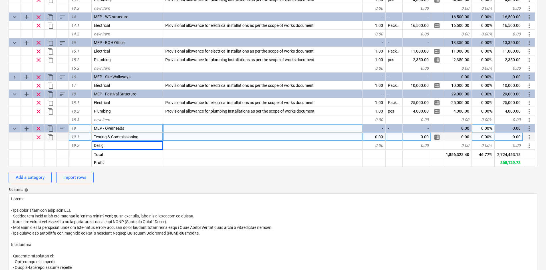
type input "Design"
type textarea "x"
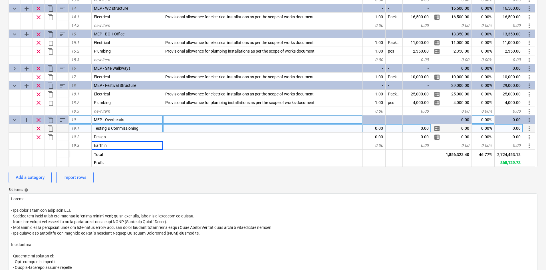
type input "Earthing"
type textarea "x"
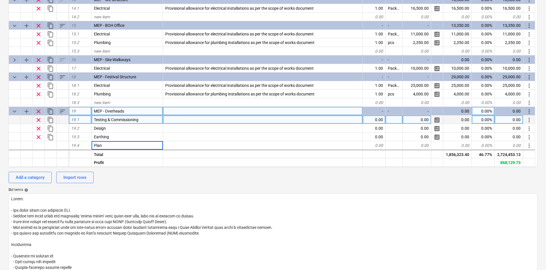
type input "Plant"
type textarea "x"
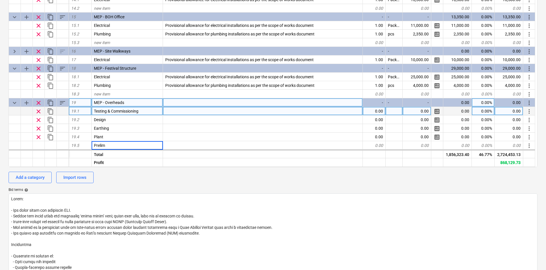
type input "Prelims"
type textarea "x"
type input "Package"
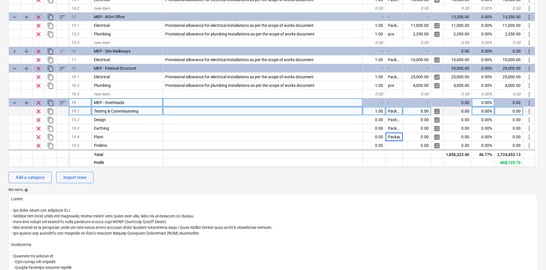
scroll to position [0, 0]
type textarea "x"
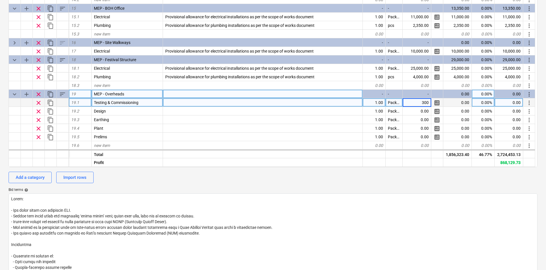
type input "3000"
type textarea "x"
type input "10000"
type textarea "x"
type input "4000"
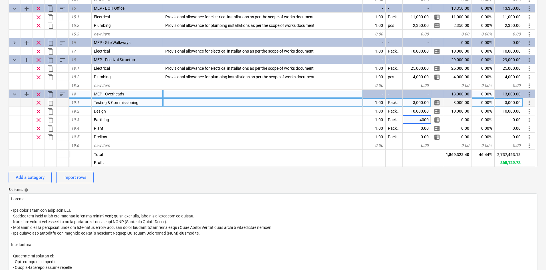
type textarea "x"
type input "2000"
type textarea "x"
type input "3000"
type textarea "x"
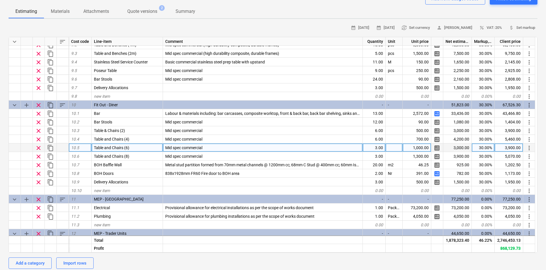
scroll to position [970, 0]
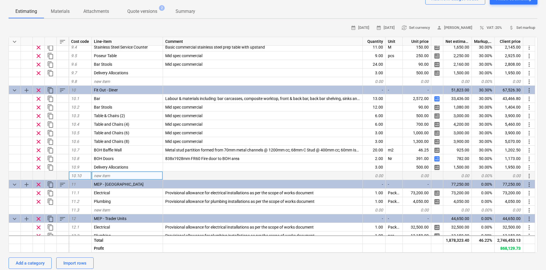
click at [119, 178] on div "new item" at bounding box center [127, 175] width 71 height 9
type input "l"
type input "LVT Flooring"
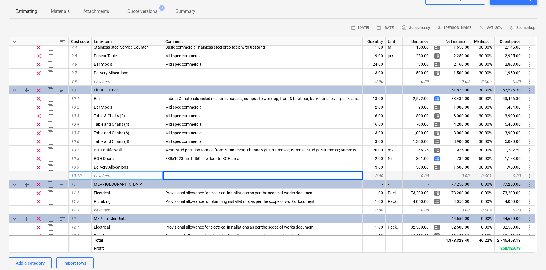
type textarea "x"
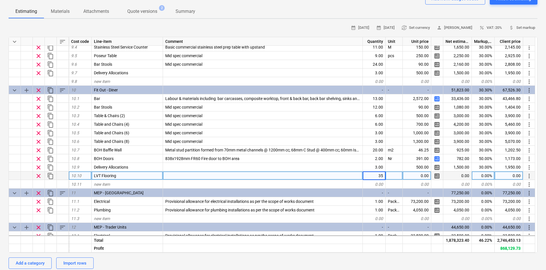
type input "3"
type input "250"
type textarea "x"
type input "m2"
type textarea "x"
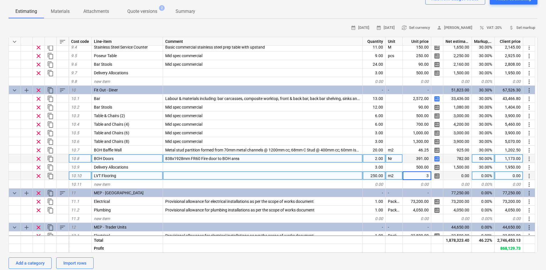
type input "35"
type textarea "x"
type input "30"
type textarea "x"
type input "30"
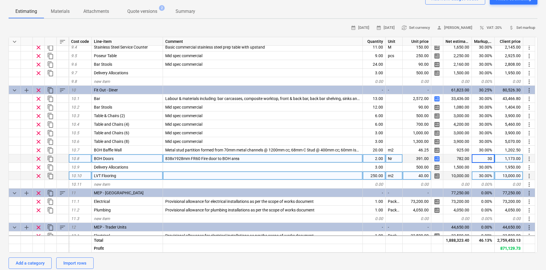
type textarea "x"
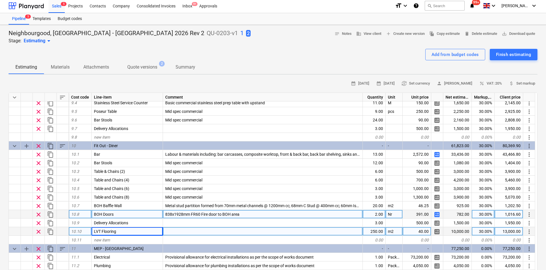
scroll to position [0, 0]
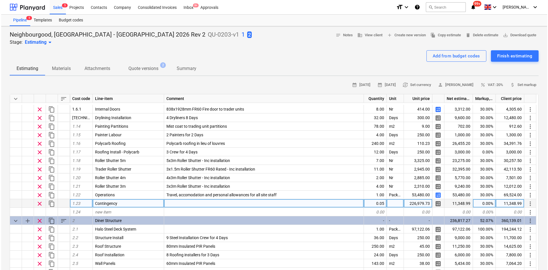
scroll to position [143, 0]
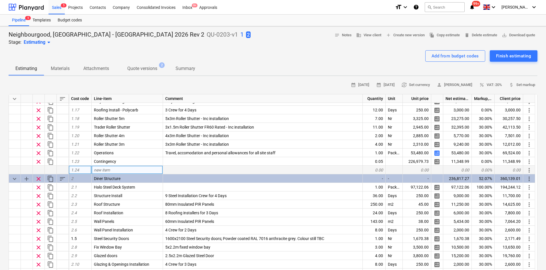
click at [115, 173] on div "new item" at bounding box center [127, 169] width 71 height 9
type input "Trader Units Flooring"
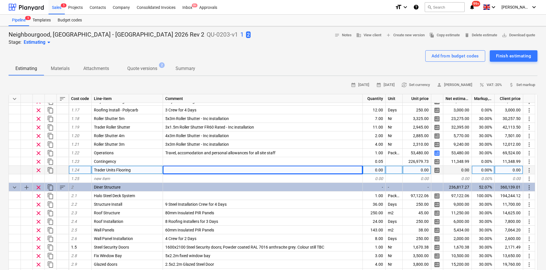
click at [377, 168] on div "0.00" at bounding box center [374, 169] width 23 height 9
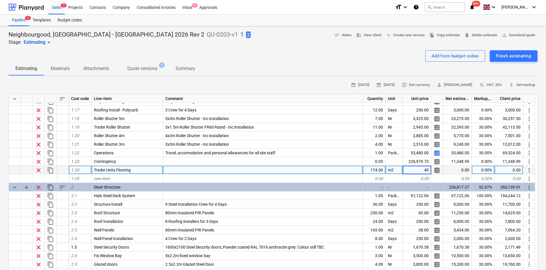
type textarea "x"
type input "30"
type textarea "x"
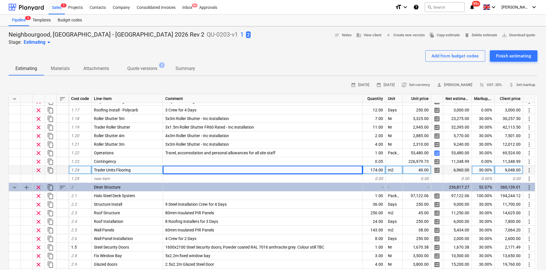
click at [64, 97] on span "sort" at bounding box center [62, 98] width 7 height 7
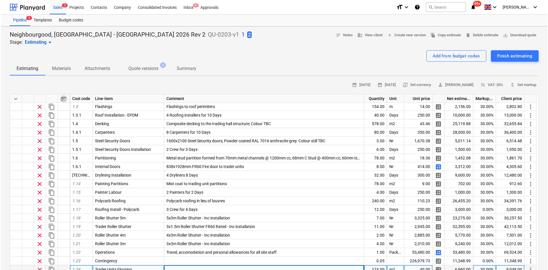
scroll to position [0, 0]
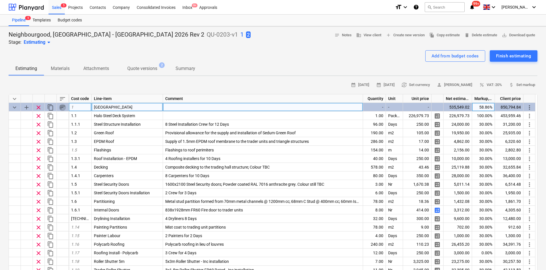
click at [64, 106] on span "sort" at bounding box center [62, 107] width 7 height 7
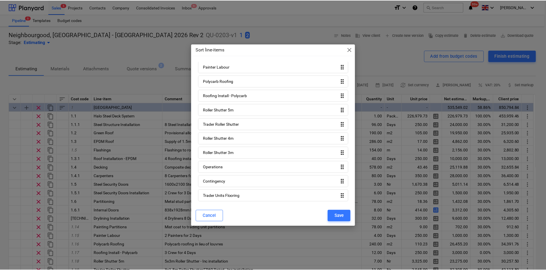
scroll to position [207, 0]
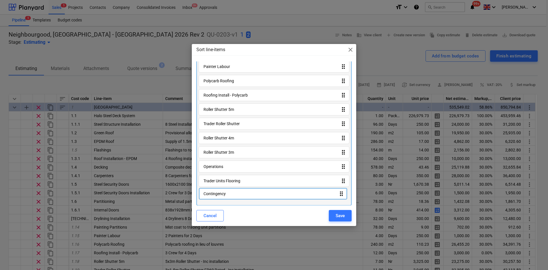
drag, startPoint x: 225, startPoint y: 183, endPoint x: 226, endPoint y: 201, distance: 17.1
click at [226, 201] on div "1.1 Halo Steel Deck System drag_indicator 1.1.1 Steel Structure Installation dr…" at bounding box center [273, 32] width 155 height 347
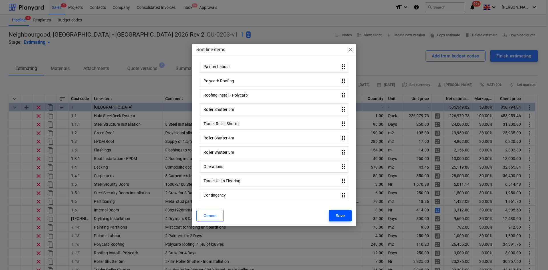
click at [349, 215] on button "Save" at bounding box center [340, 215] width 23 height 11
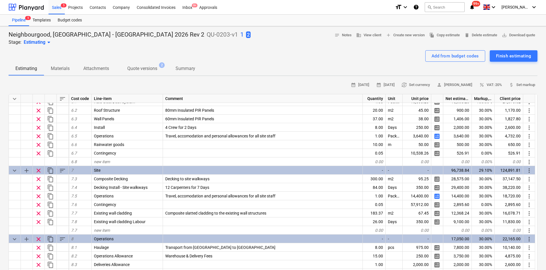
scroll to position [770, 0]
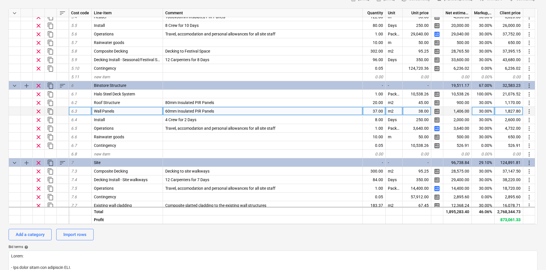
scroll to position [685, 0]
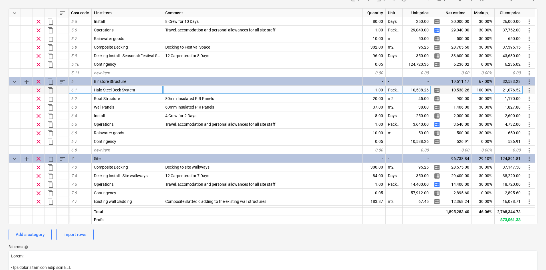
click at [36, 90] on span "clear" at bounding box center [38, 90] width 7 height 7
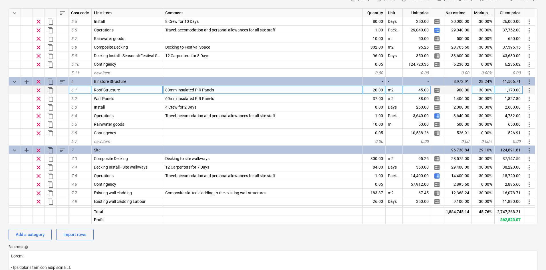
click at [39, 92] on span "clear" at bounding box center [38, 90] width 7 height 7
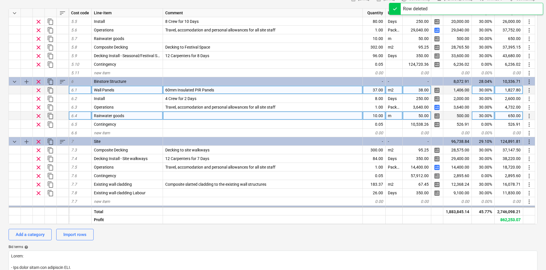
click at [38, 115] on span "clear" at bounding box center [38, 115] width 7 height 7
type textarea "x"
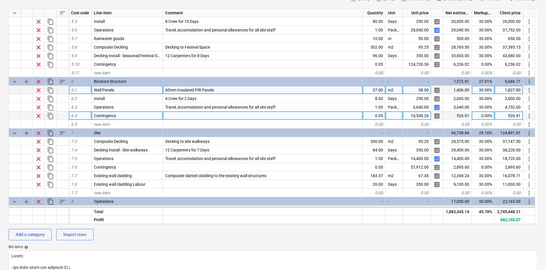
click at [0, 118] on div "Neighbourgood, Edinburgh - Waverly 2026 Rev 2 QU-0203-v1 1 2 Stage: Estimating …" at bounding box center [273, 212] width 546 height 543
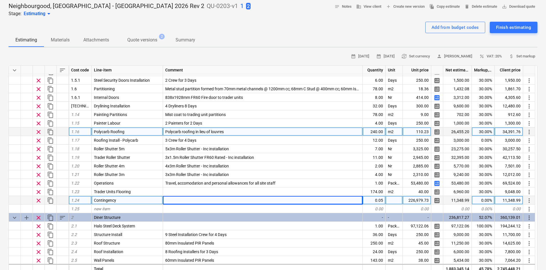
scroll to position [86, 0]
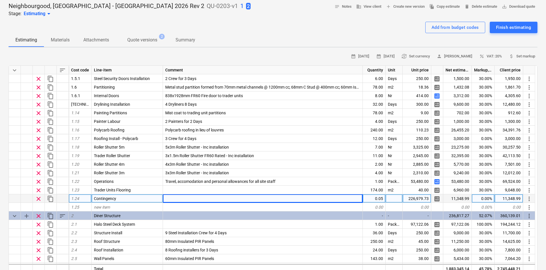
click at [0, 150] on div "Neighbourgood, Edinburgh - Waverly 2026 Rev 2 QU-0203-v1 1 2 Stage: Estimating …" at bounding box center [273, 269] width 546 height 543
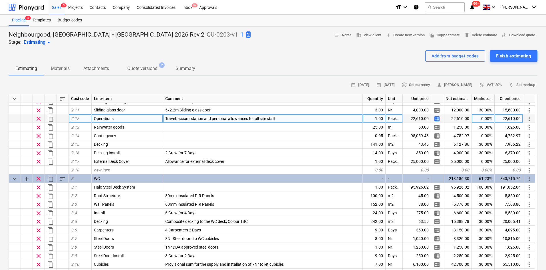
scroll to position [114, 0]
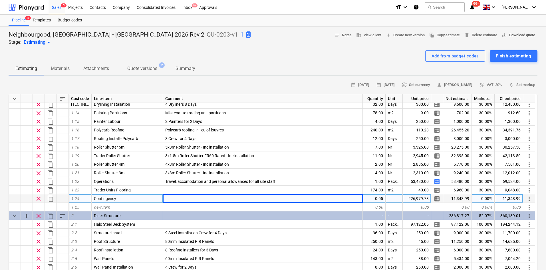
click at [516, 33] on span "save_alt Download quote" at bounding box center [517, 35] width 33 height 7
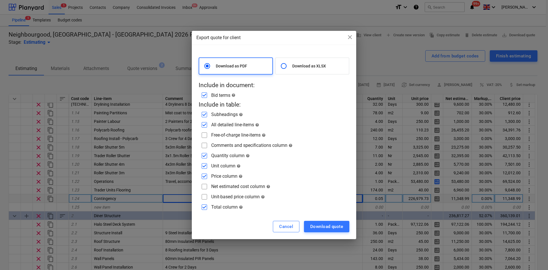
click at [332, 63] on p "Download as XLSX" at bounding box center [319, 66] width 54 height 6
radio input "false"
radio input "true"
checkbox input "false"
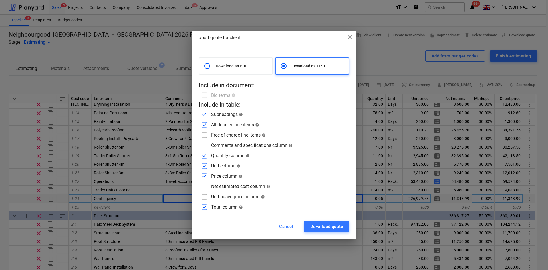
click at [206, 137] on input "checkbox" at bounding box center [204, 134] width 9 height 9
checkbox input "true"
click at [203, 150] on div "Download as PDF Download as XLSX Include in document: Bid terms help Include in…" at bounding box center [274, 134] width 151 height 154
click at [205, 147] on input "checkbox" at bounding box center [204, 145] width 9 height 9
checkbox input "true"
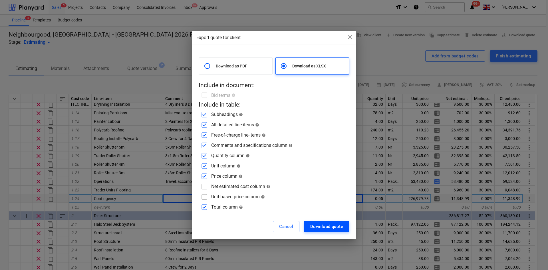
click at [321, 226] on div "Download quote" at bounding box center [326, 225] width 33 height 7
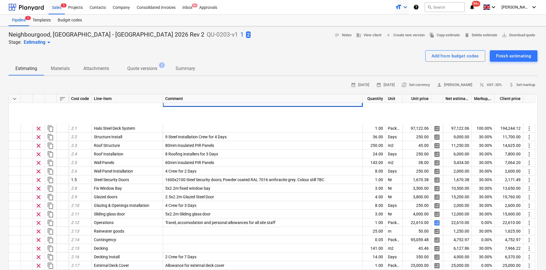
scroll to position [200, 0]
